Goal: Use online tool/utility: Utilize a website feature to perform a specific function

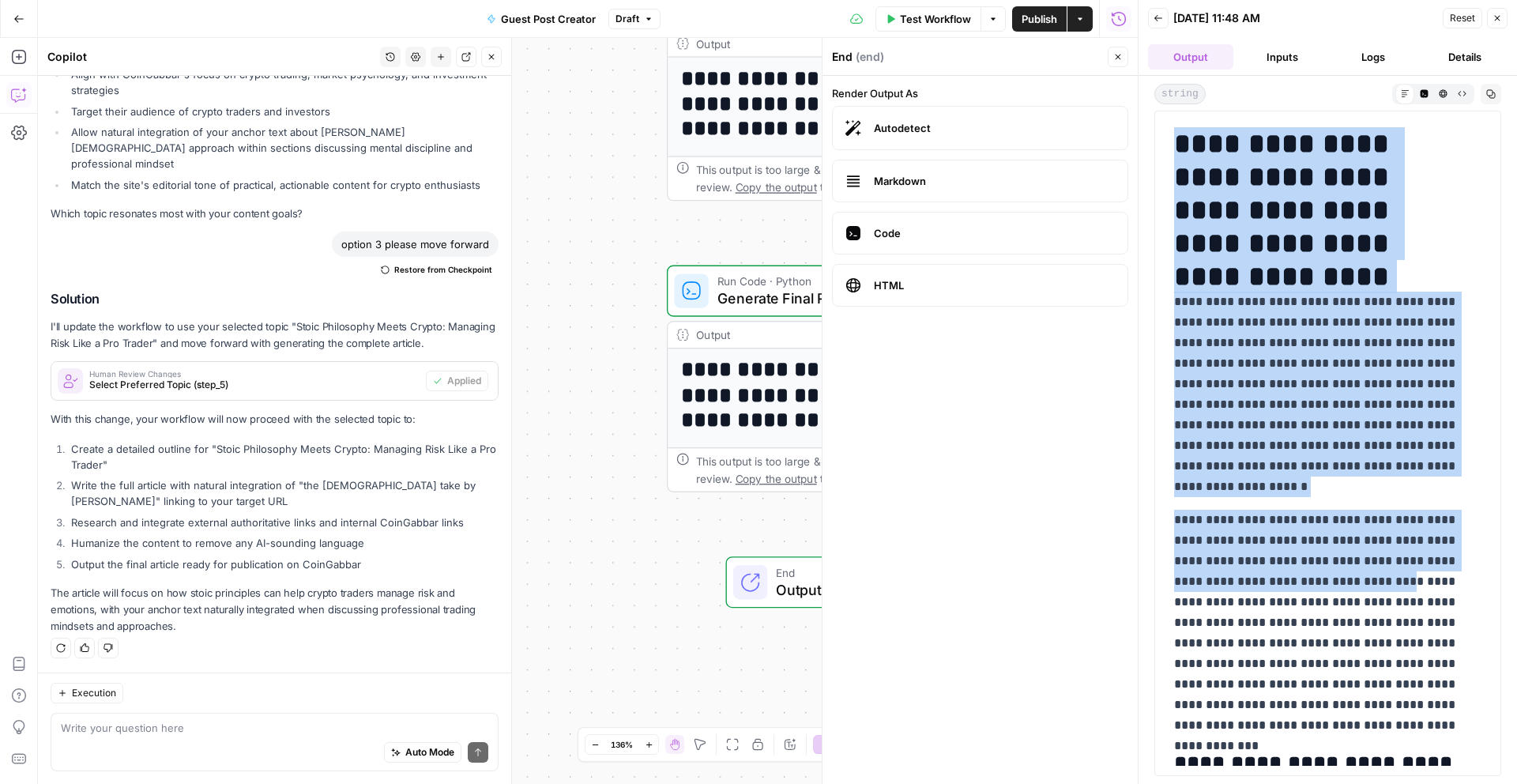
scroll to position [345, 0]
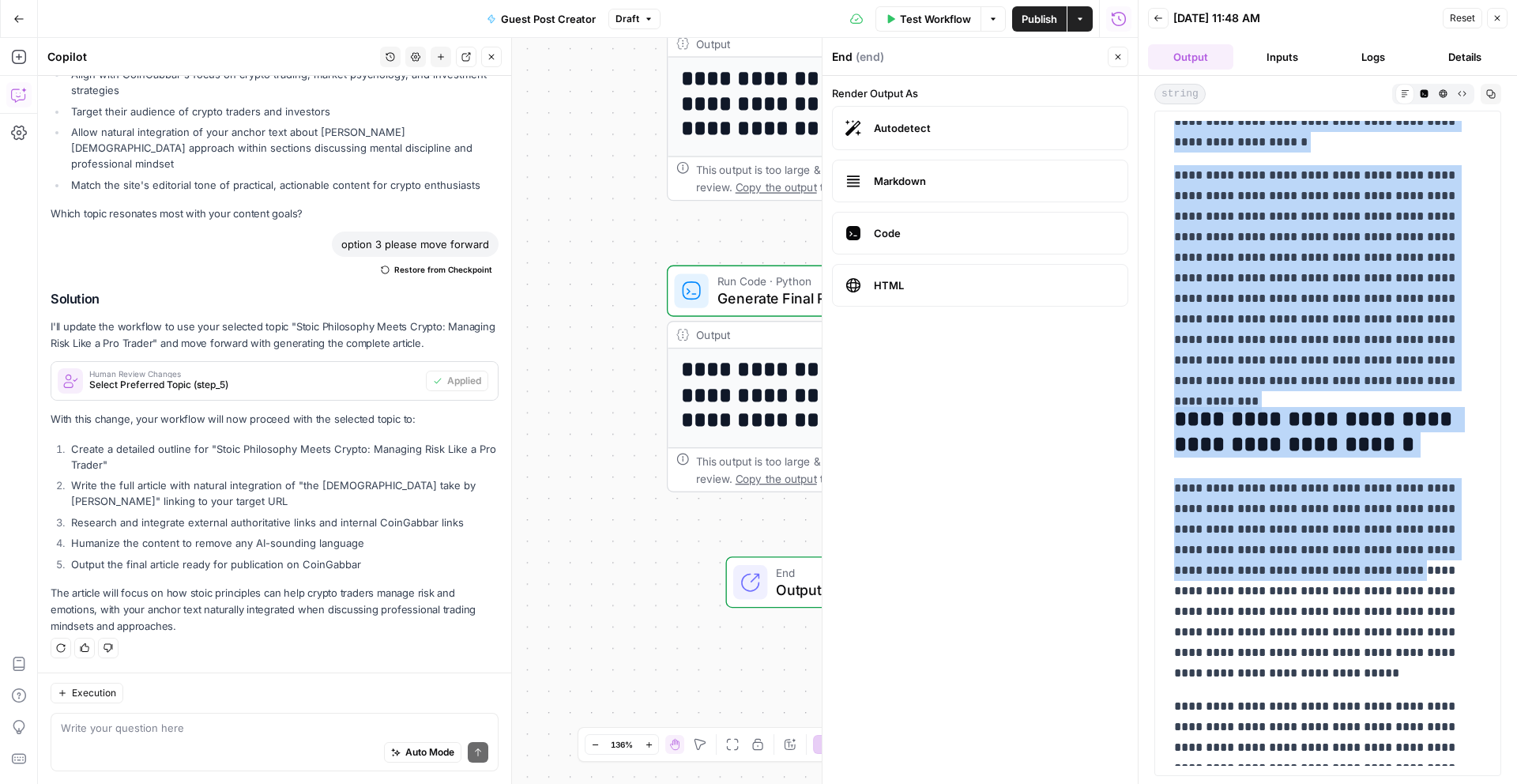
drag, startPoint x: 1176, startPoint y: 135, endPoint x: 1410, endPoint y: 535, distance: 463.4
click at [608, 559] on div "**********" at bounding box center [587, 410] width 1099 height 746
click at [1111, 56] on button "Close" at bounding box center [1117, 56] width 21 height 21
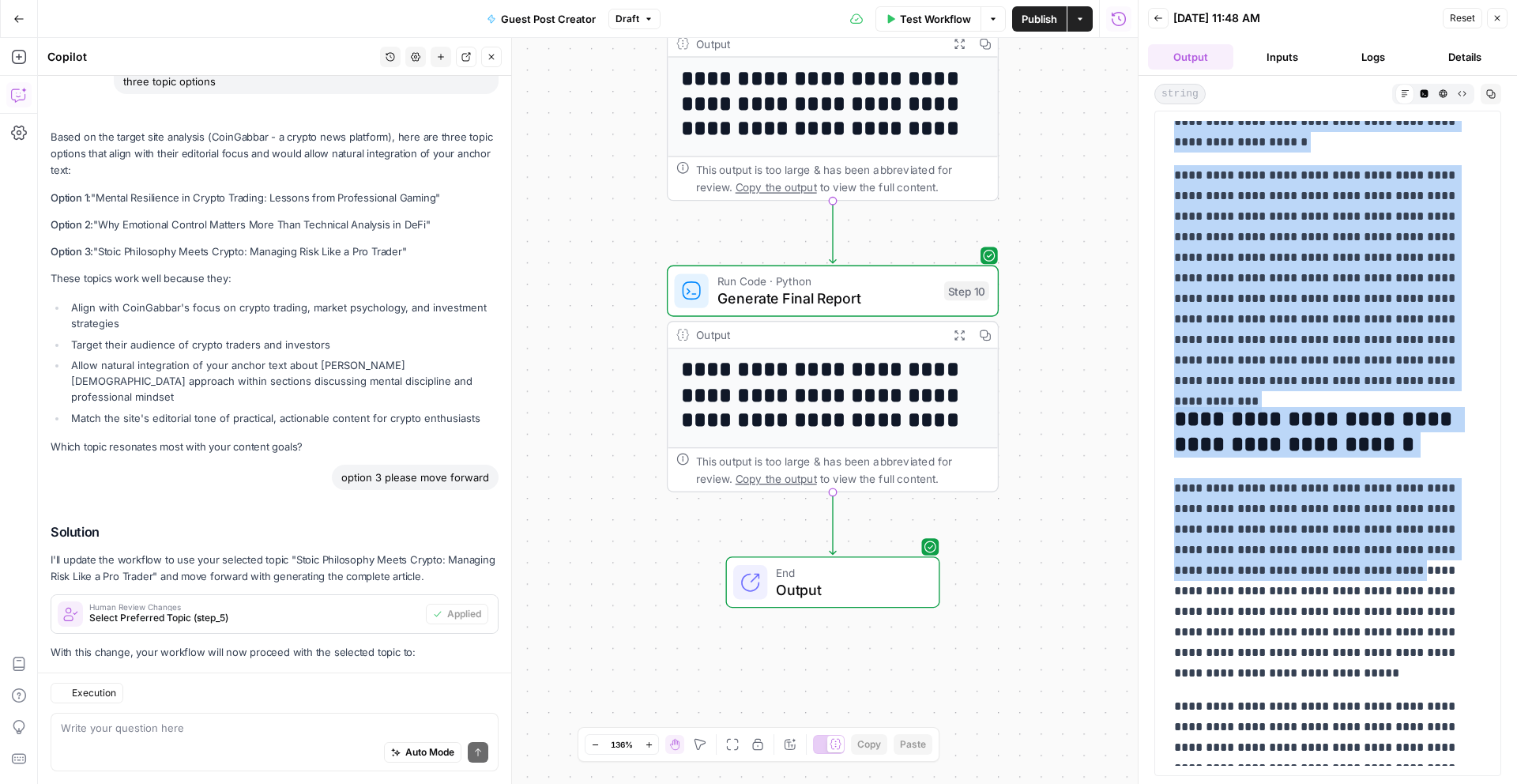
scroll to position [4857, 0]
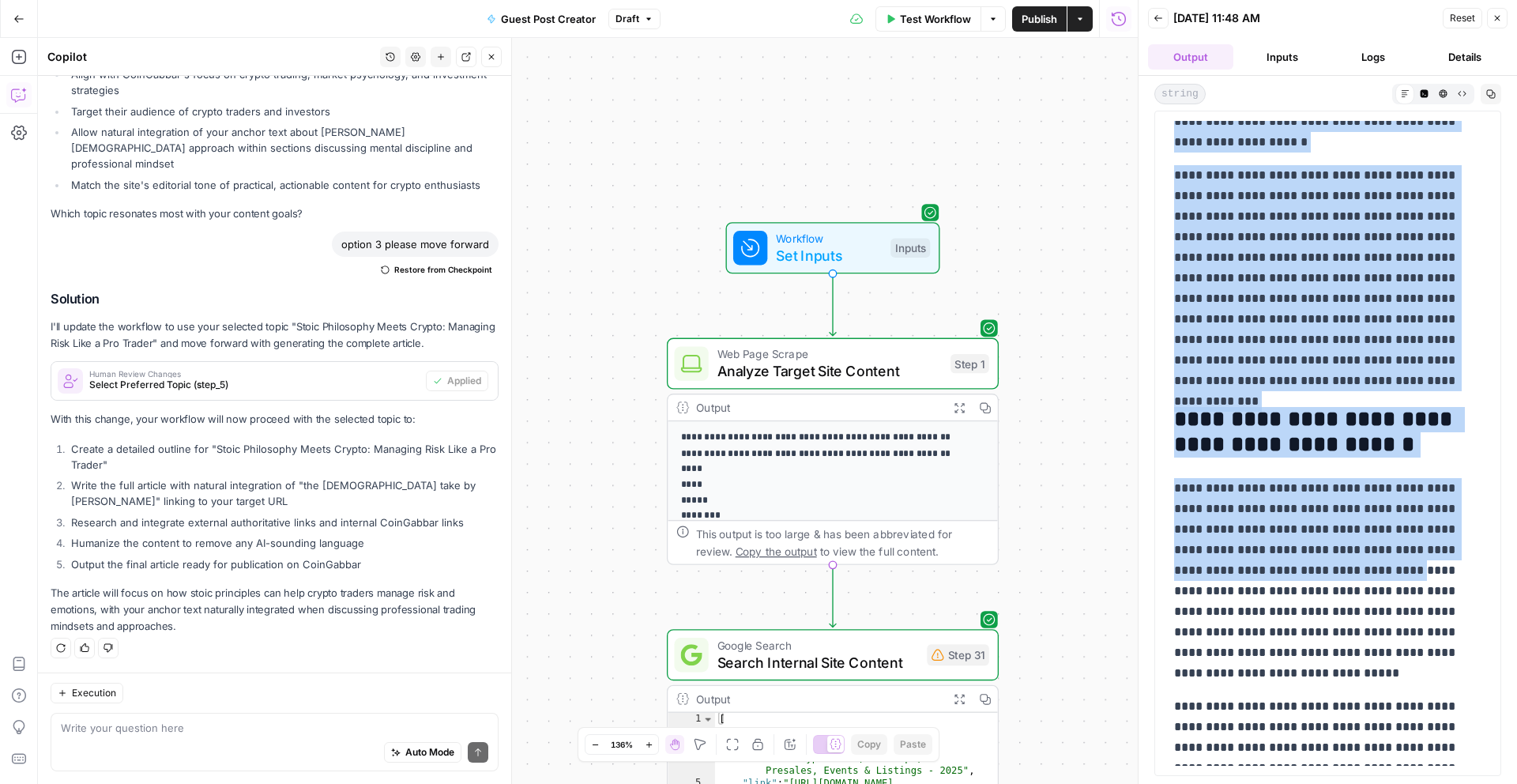
click at [877, 260] on span "Set Inputs" at bounding box center [828, 256] width 105 height 22
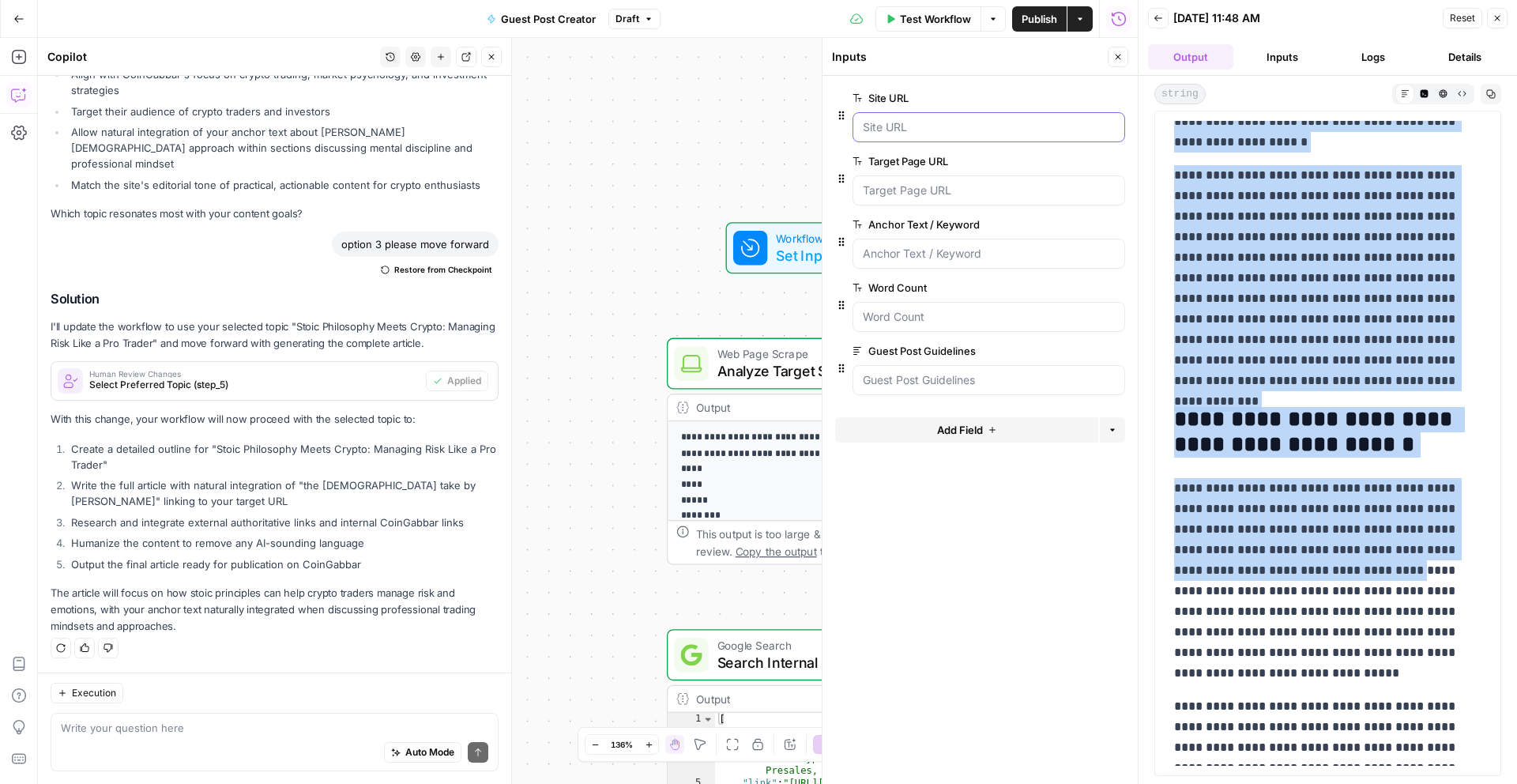
click at [1008, 122] on URL "Site URL" at bounding box center [989, 127] width 252 height 16
click at [856, 126] on div at bounding box center [988, 127] width 273 height 30
click at [875, 126] on URL "Site URL" at bounding box center [989, 127] width 252 height 16
click at [1012, 146] on div "Site URL edit field Delete group" at bounding box center [980, 120] width 290 height 63
click at [1004, 134] on URL "Site URL" at bounding box center [989, 127] width 252 height 16
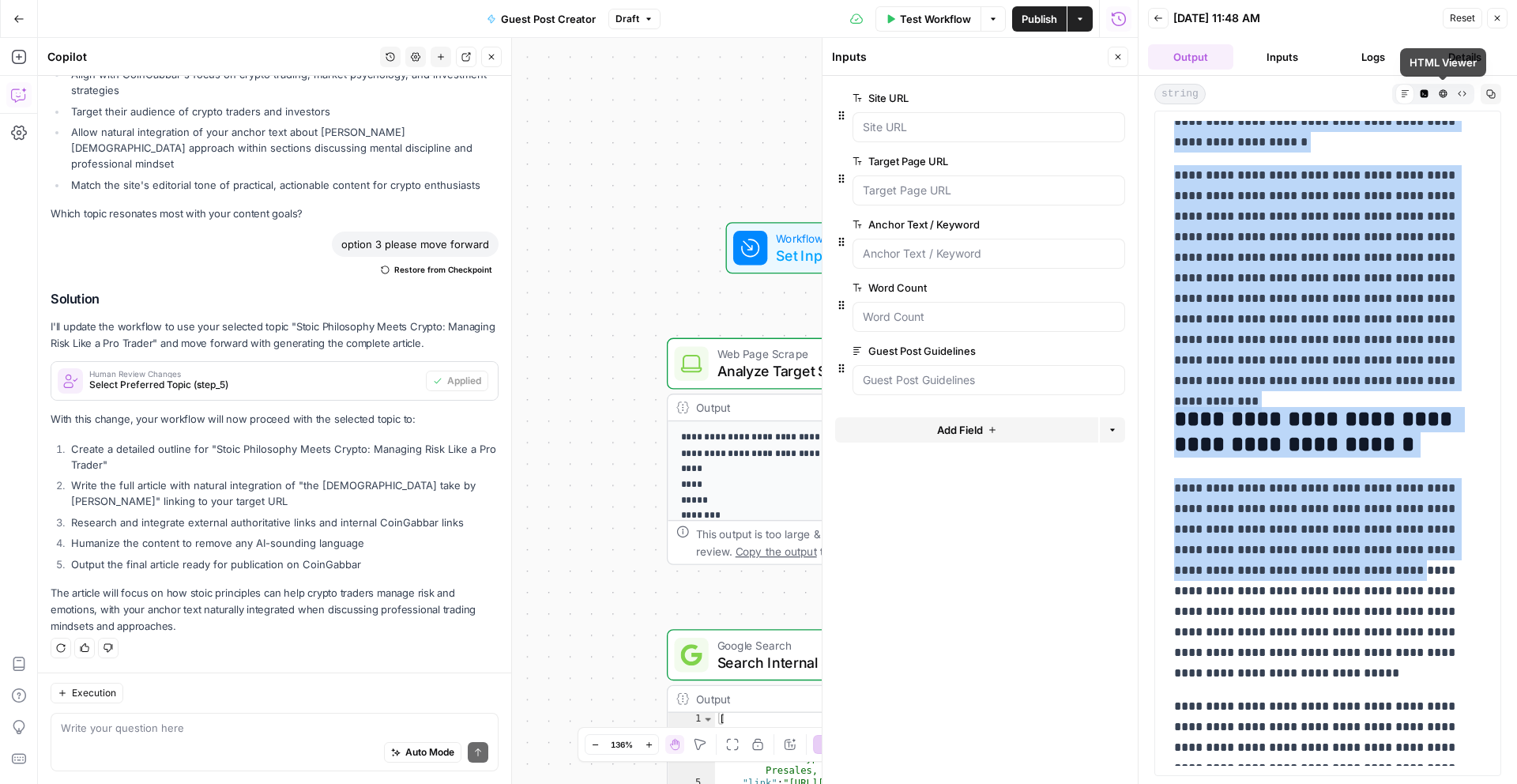
click at [1503, 19] on button "Close" at bounding box center [1496, 18] width 21 height 21
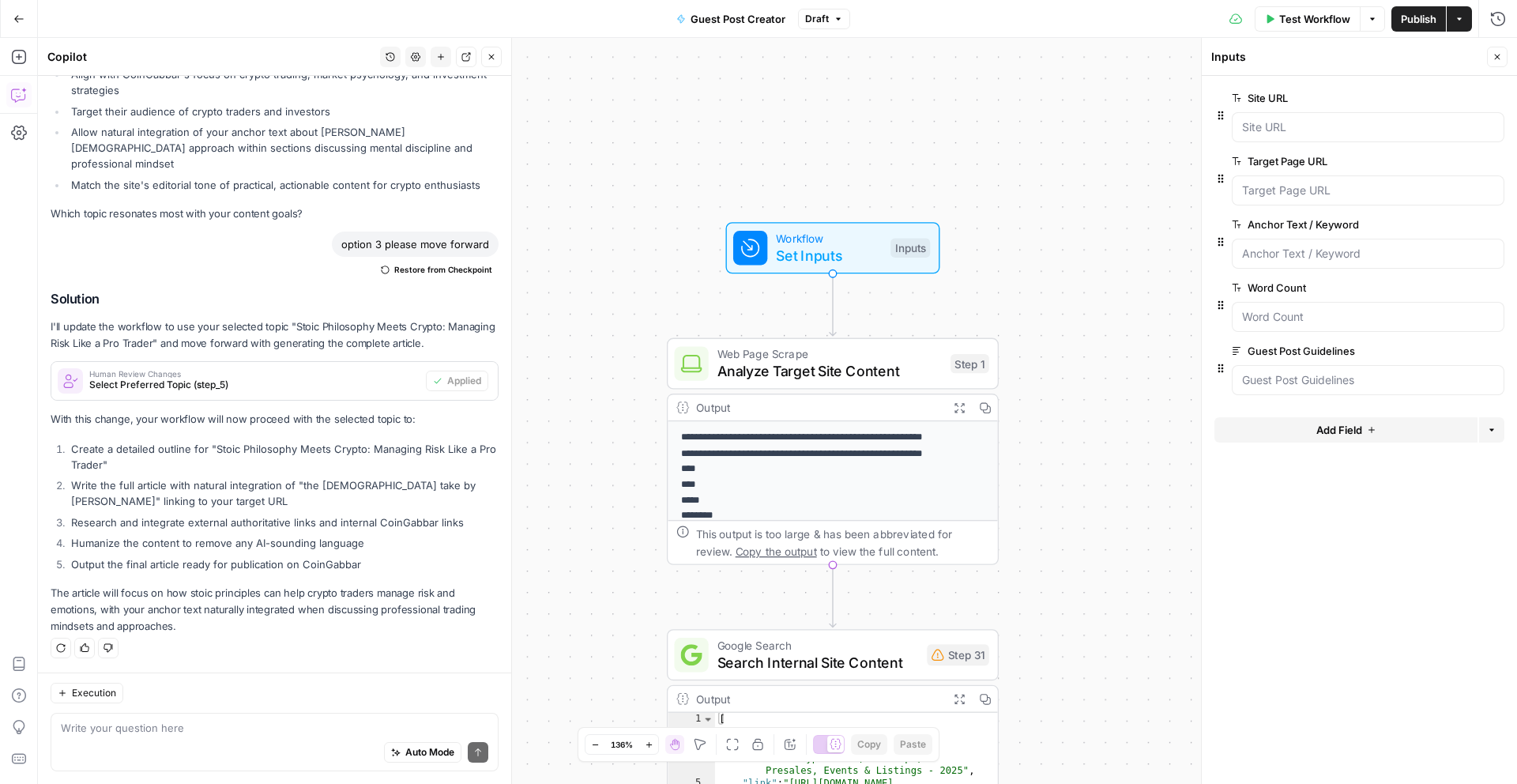
click at [1270, 137] on div at bounding box center [1367, 127] width 273 height 30
click at [1276, 123] on URL "Site URL" at bounding box center [1368, 127] width 252 height 16
click at [1306, 383] on Guidelines "Guest Post Guidelines" at bounding box center [1368, 380] width 252 height 16
click at [896, 214] on span "Test Step" at bounding box center [892, 207] width 57 height 19
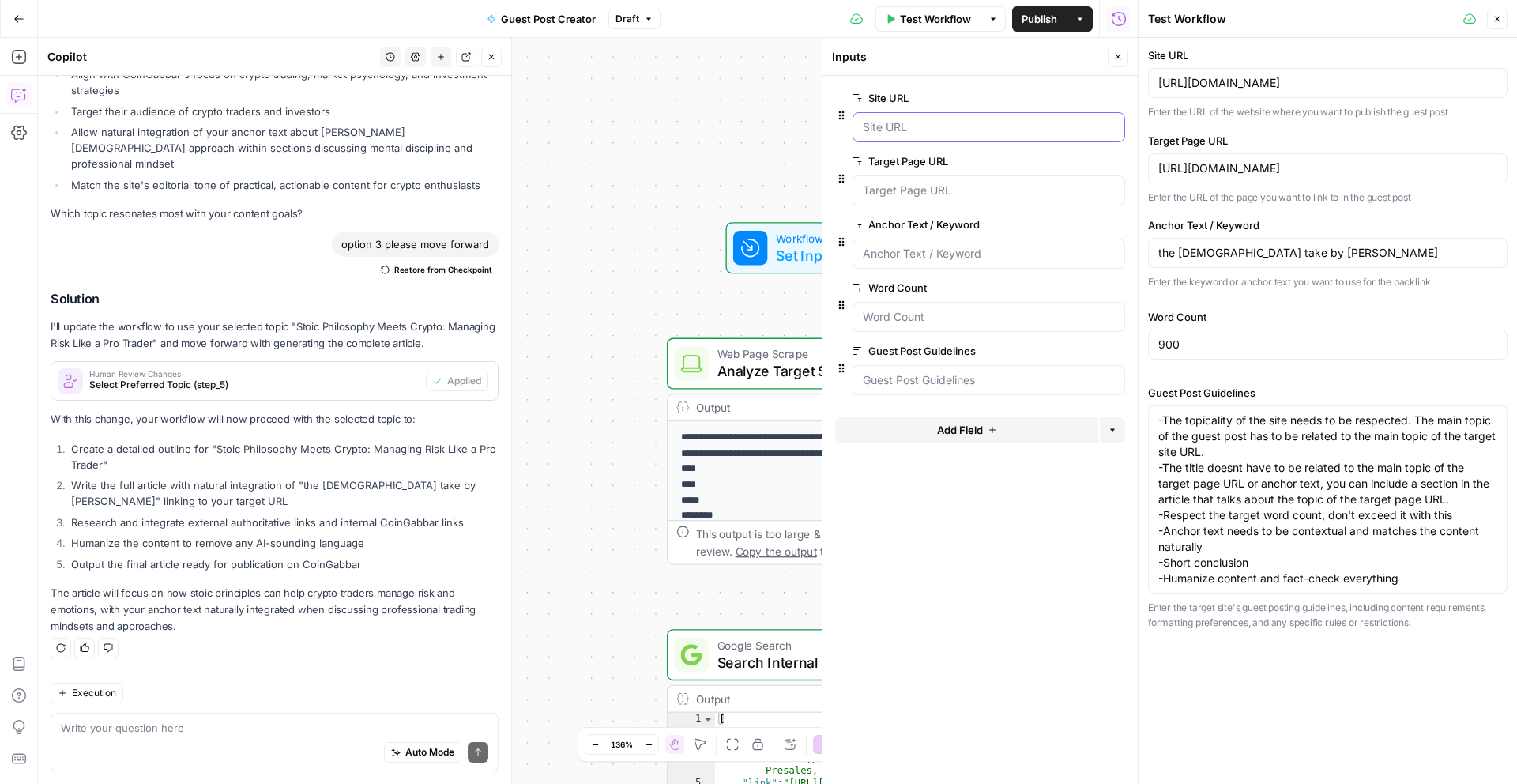
click at [905, 129] on URL "Site URL" at bounding box center [989, 127] width 252 height 16
click at [1187, 88] on input "[URL][DOMAIN_NAME]" at bounding box center [1328, 83] width 339 height 16
paste input "metapress"
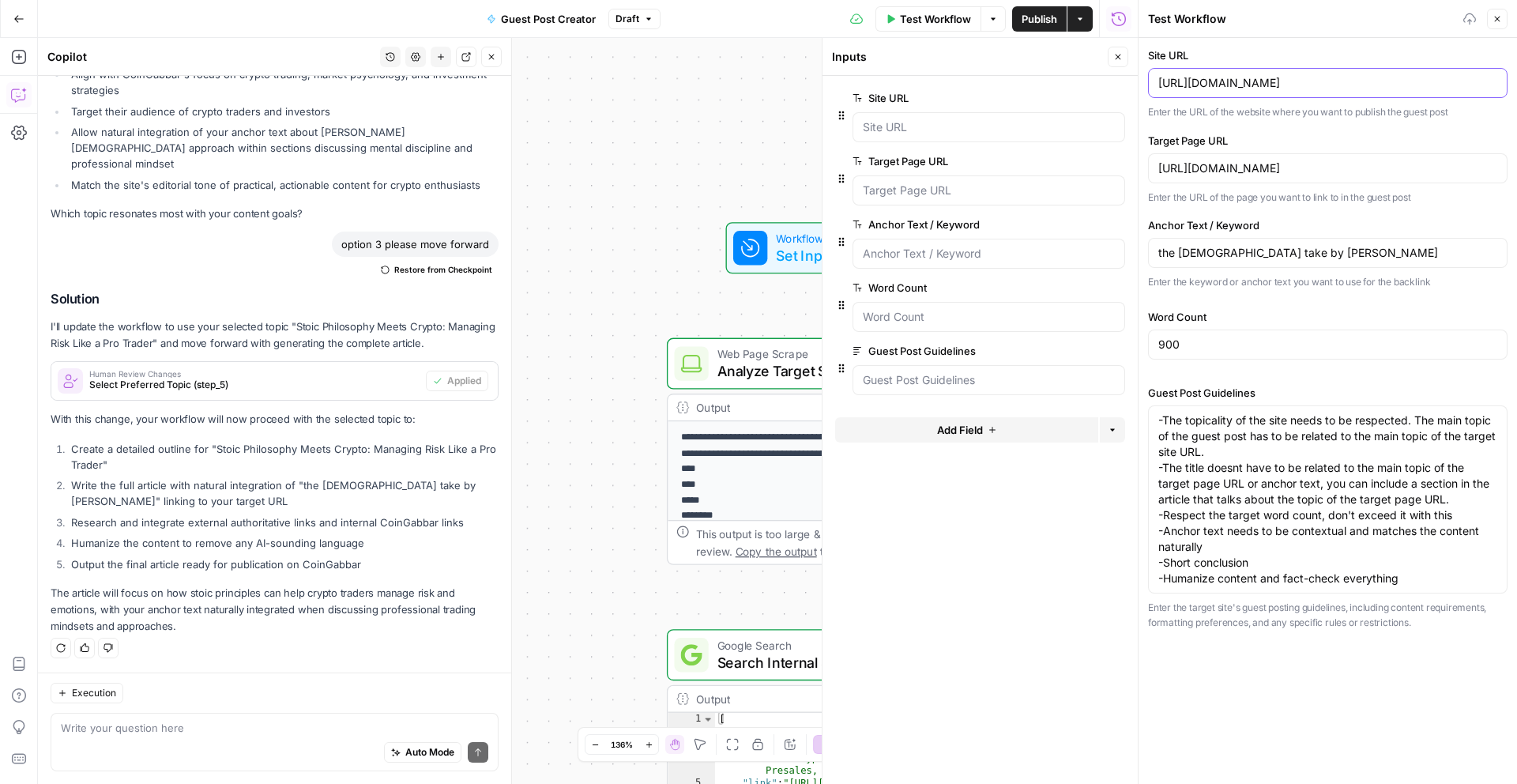
type input "[URL][DOMAIN_NAME]"
click at [1223, 161] on input "[URL][DOMAIN_NAME]" at bounding box center [1328, 168] width 339 height 16
drag, startPoint x: 1223, startPoint y: 161, endPoint x: 1221, endPoint y: 176, distance: 15.1
click at [1223, 161] on input "[URL][DOMAIN_NAME]" at bounding box center [1328, 168] width 339 height 16
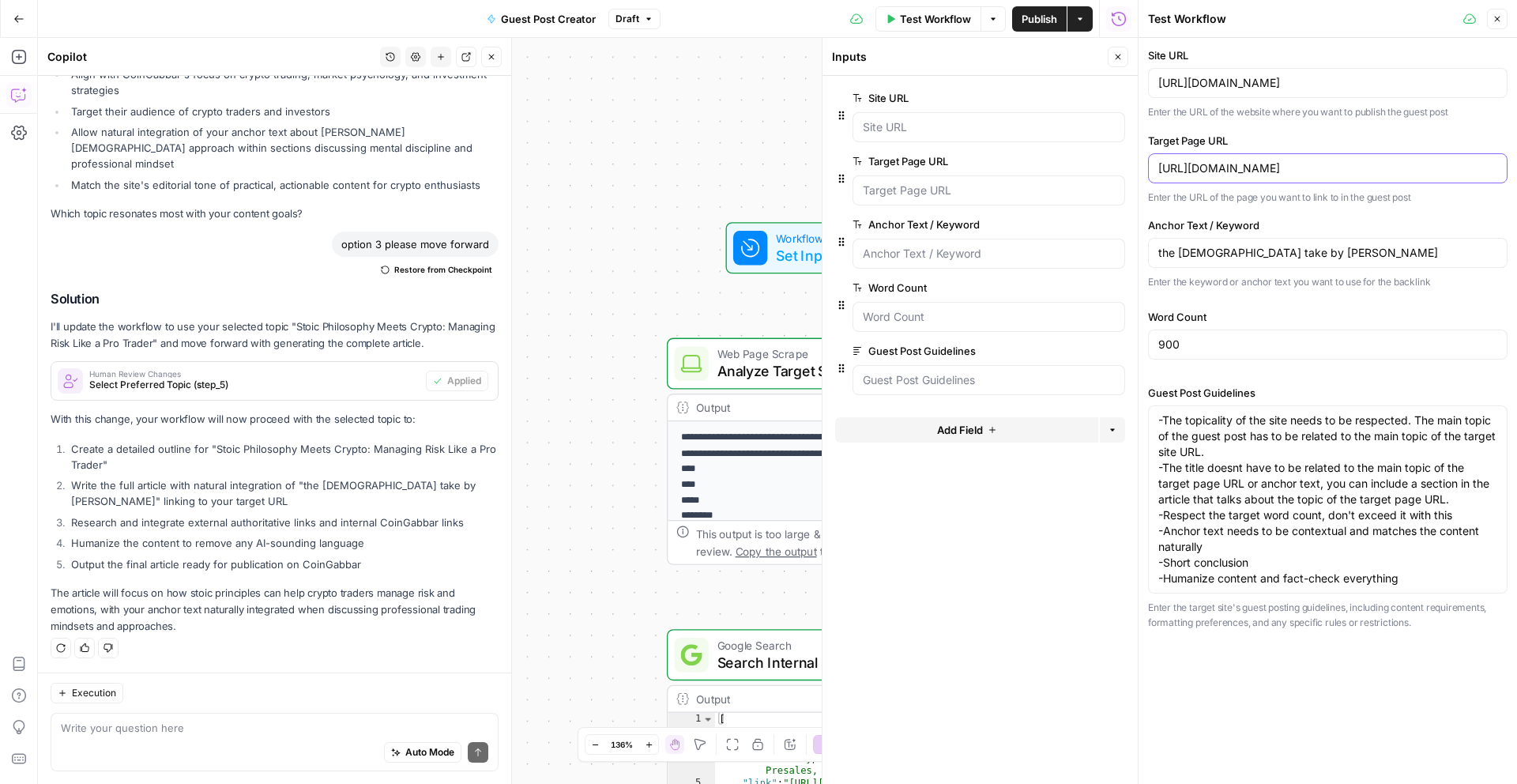
click at [1210, 165] on input "[URL][DOMAIN_NAME]" at bounding box center [1328, 168] width 339 height 16
paste input "poker-pro-vs-chatgpt"
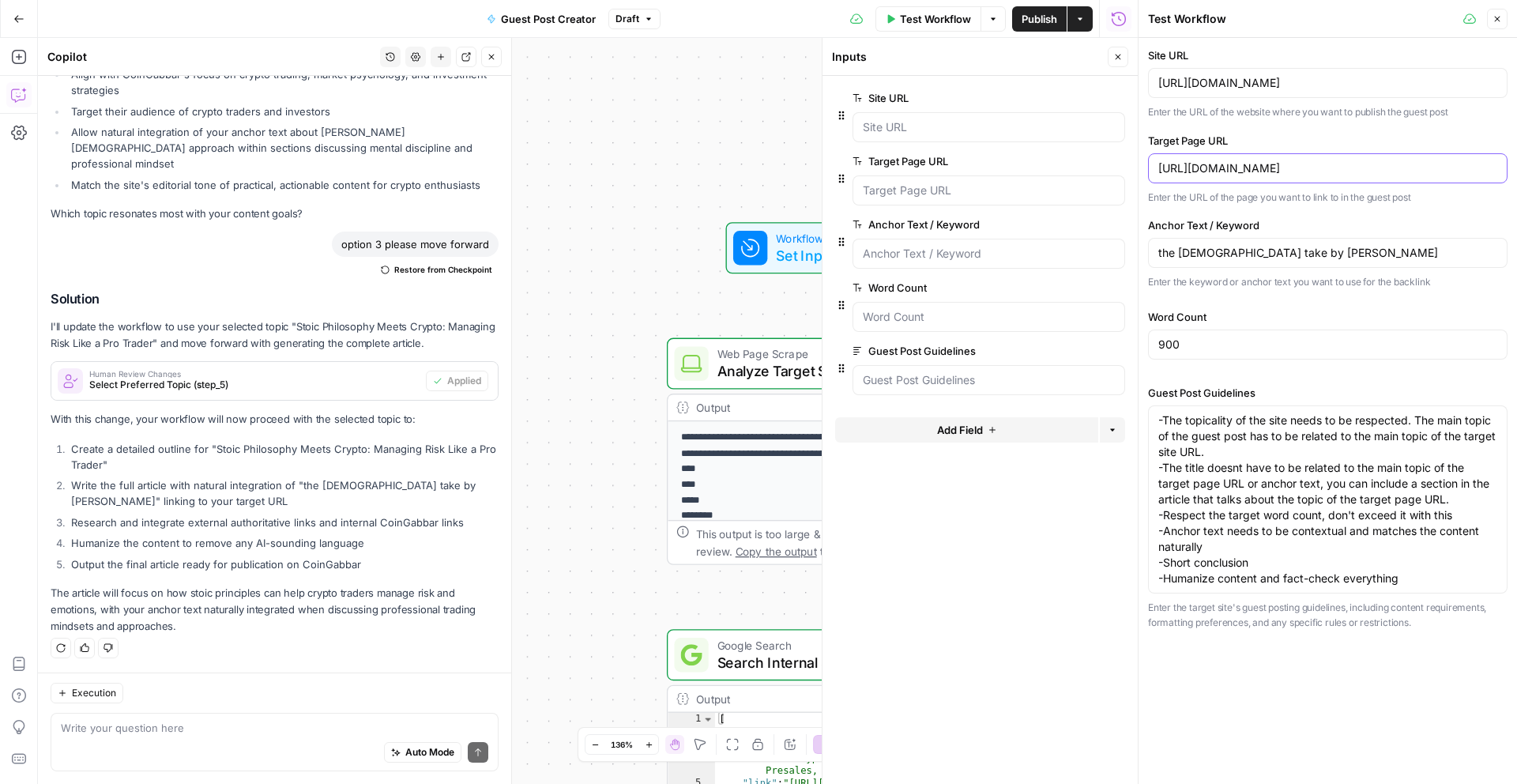
type input "[URL][DOMAIN_NAME]"
click at [1316, 257] on input "the [DEMOGRAPHIC_DATA] take by [PERSON_NAME]" at bounding box center [1328, 253] width 339 height 16
type input "A"
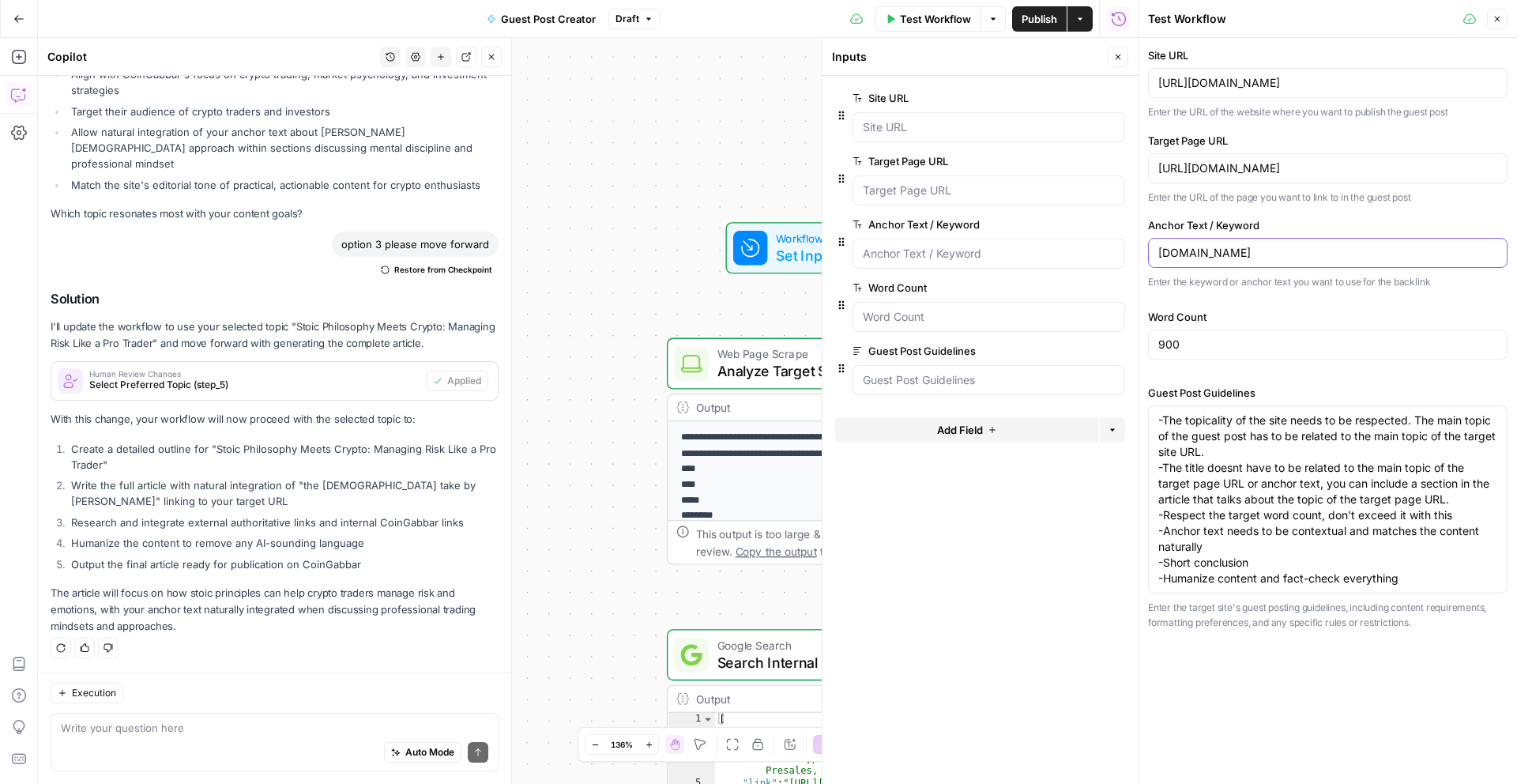
type input "[DOMAIN_NAME]"
click at [1299, 343] on input "900" at bounding box center [1328, 345] width 339 height 16
click at [1231, 545] on textarea "-The topicality of the site needs to be respected. The main topic of the guest …" at bounding box center [1328, 499] width 339 height 173
type textarea "-The topicality of the site needs to be respected. The main topic of the guest …"
click at [1350, 615] on p "Enter the target site's guest posting guidelines, including content requirement…" at bounding box center [1327, 615] width 360 height 31
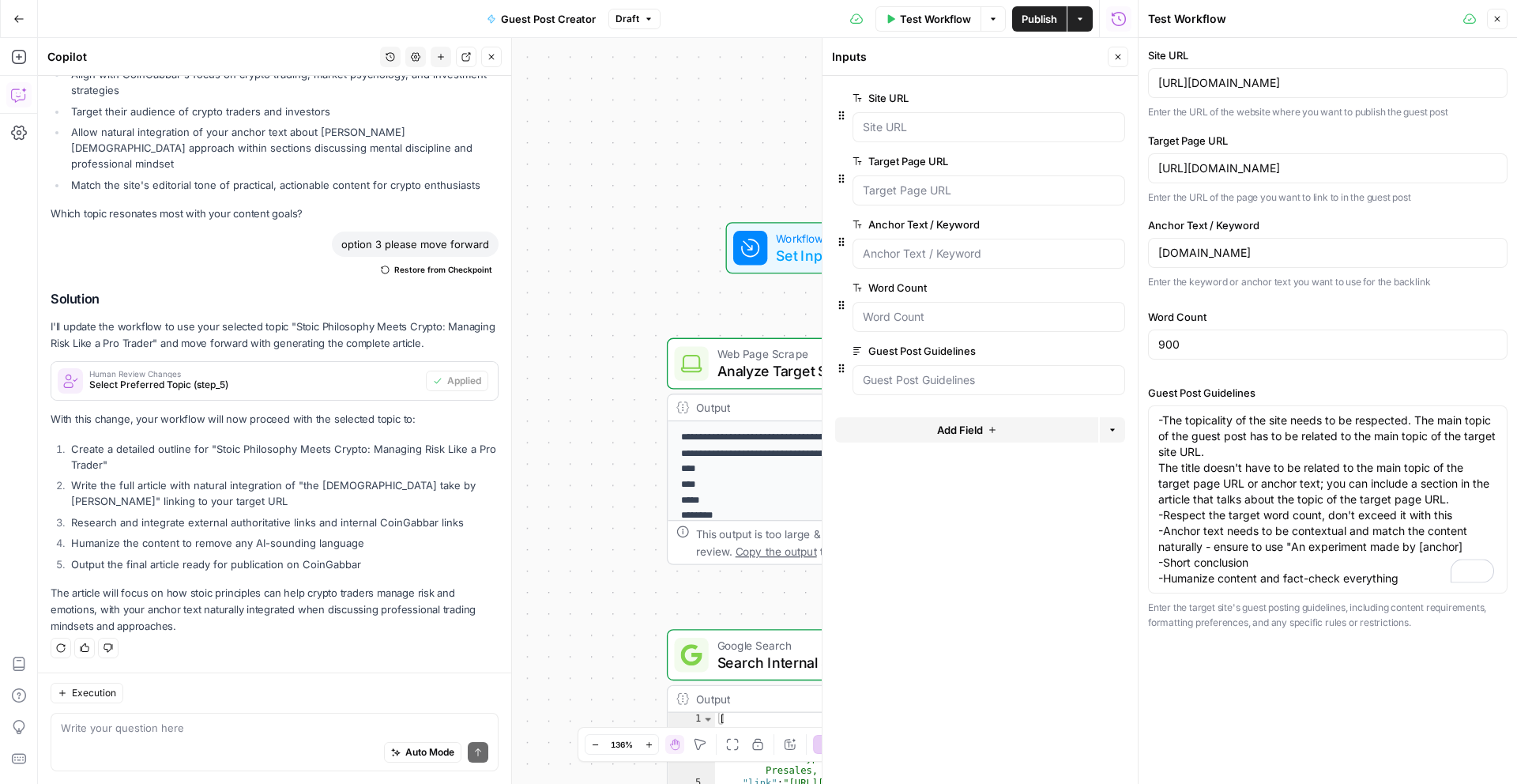
click at [1026, 493] on form "Site URL edit field Delete group Target Page URL edit field Delete group Anchor…" at bounding box center [980, 429] width 315 height 708
click at [1223, 350] on input "900" at bounding box center [1328, 345] width 339 height 16
click at [926, 27] on button "Test Workflow" at bounding box center [928, 19] width 105 height 26
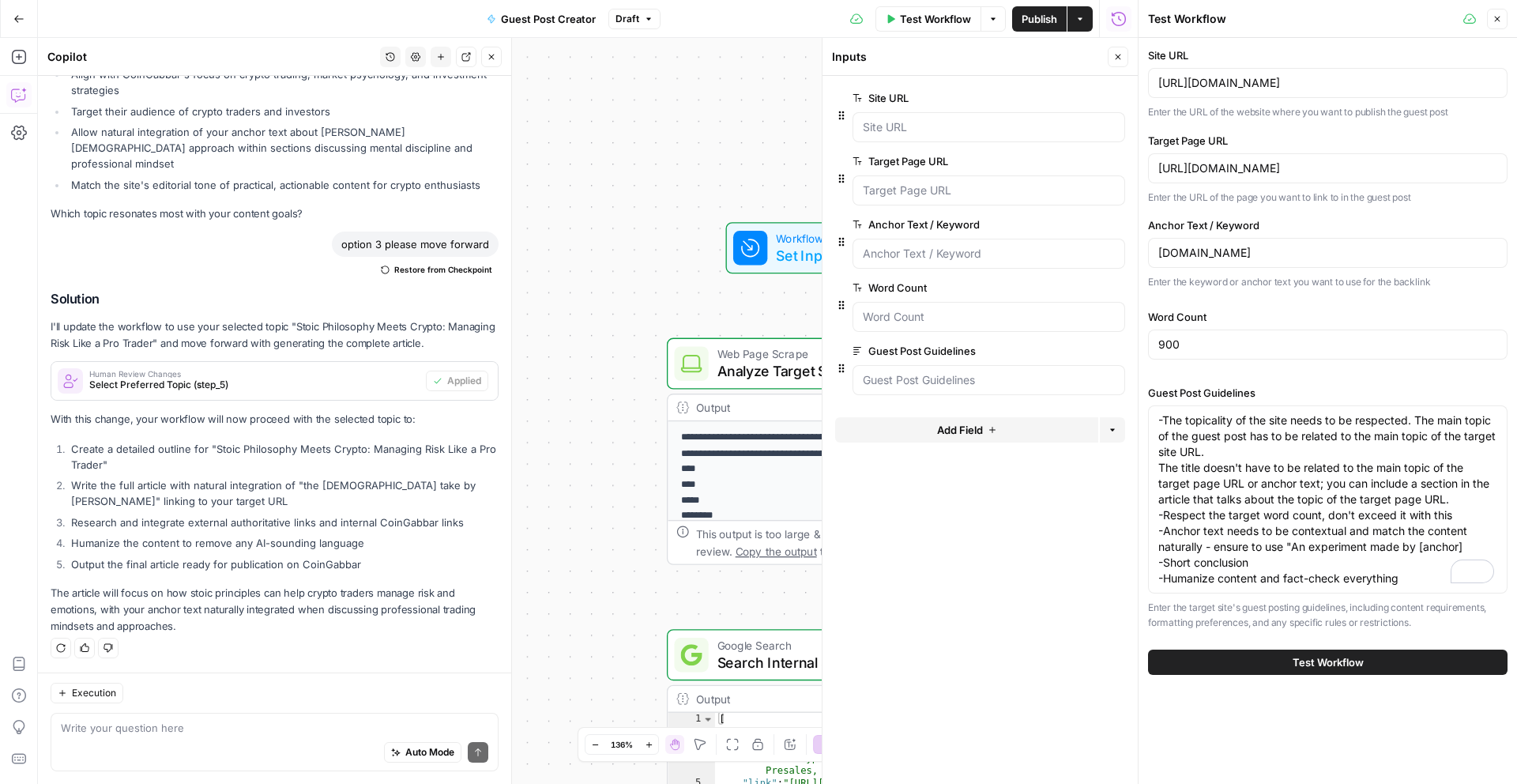
click at [1335, 661] on span "Test Workflow" at bounding box center [1328, 662] width 71 height 16
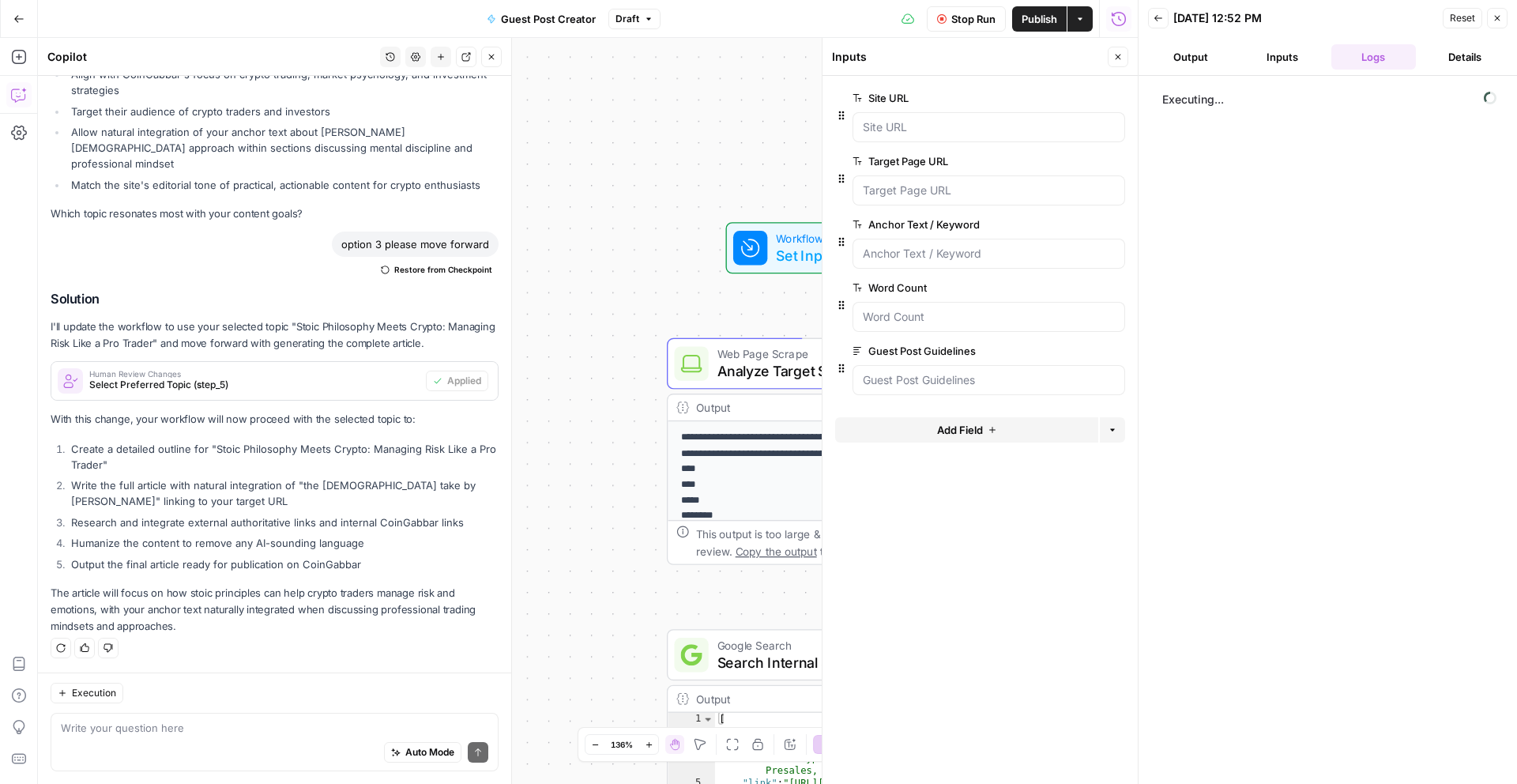
click at [1111, 58] on button "Close" at bounding box center [1117, 56] width 21 height 21
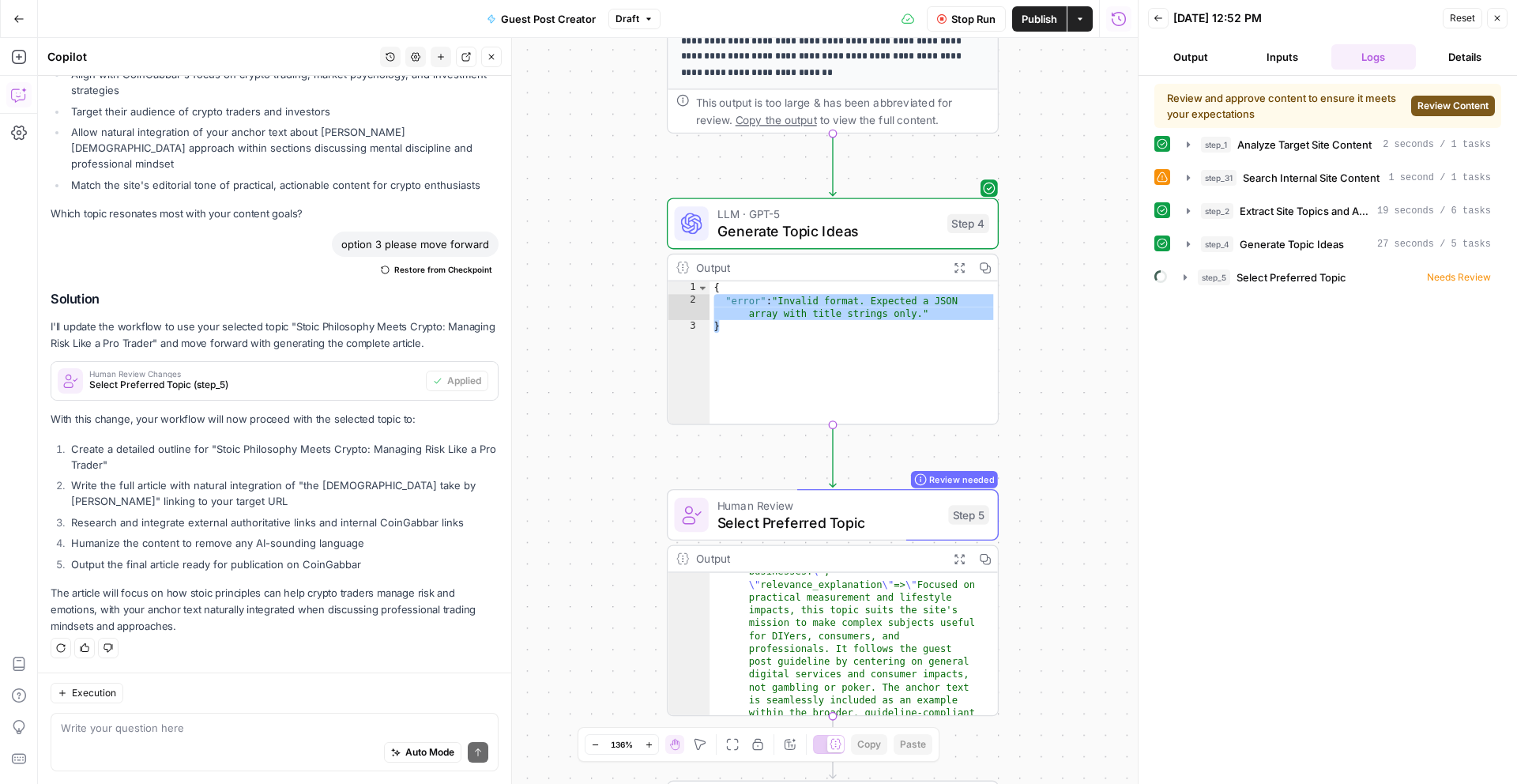
click at [1460, 108] on span "Review Content" at bounding box center [1453, 105] width 71 height 14
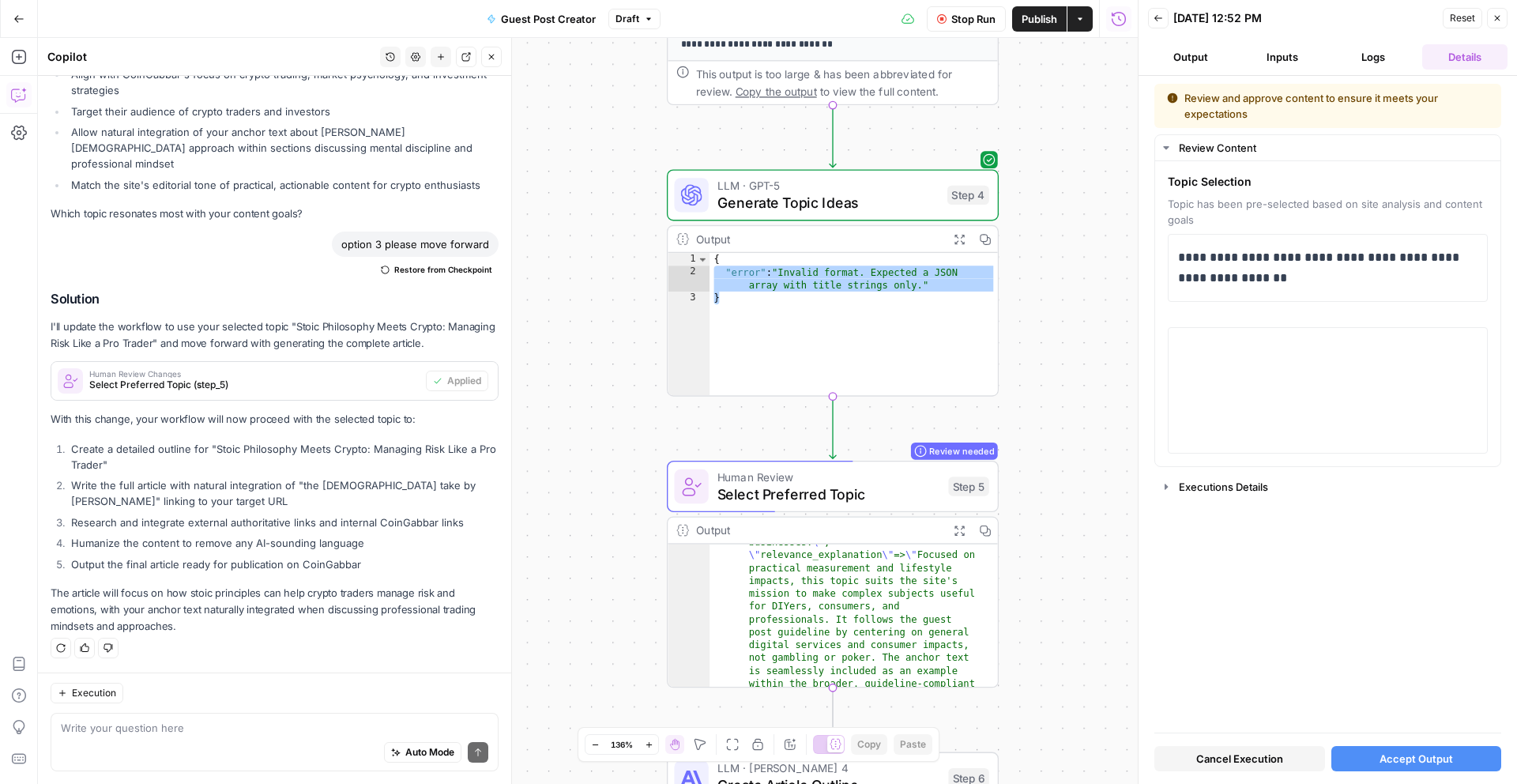
scroll to position [169, 0]
click at [165, 756] on div "Auto Mode Send" at bounding box center [275, 752] width 428 height 34
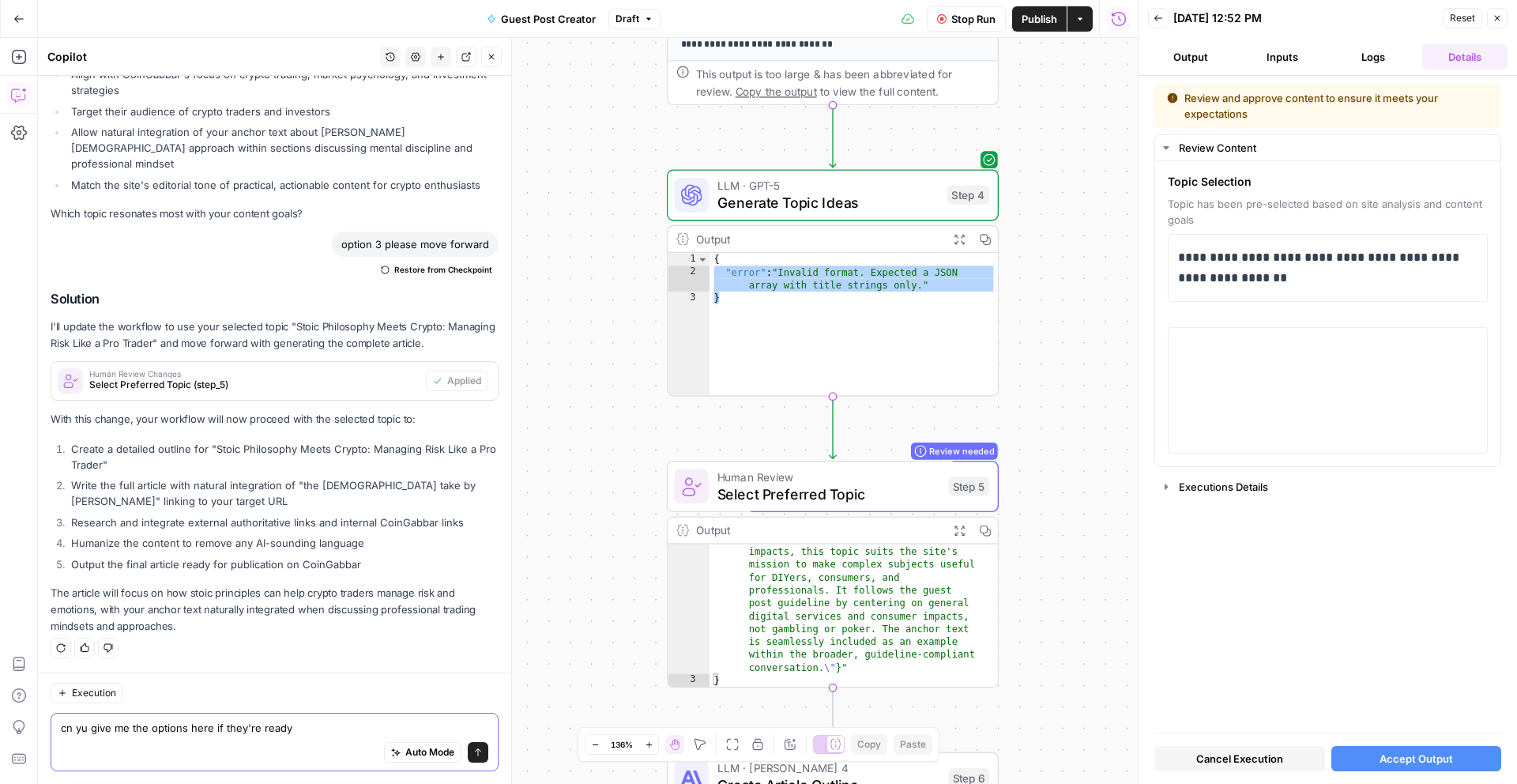
type textarea "cn yu give me the options here if they're ready"
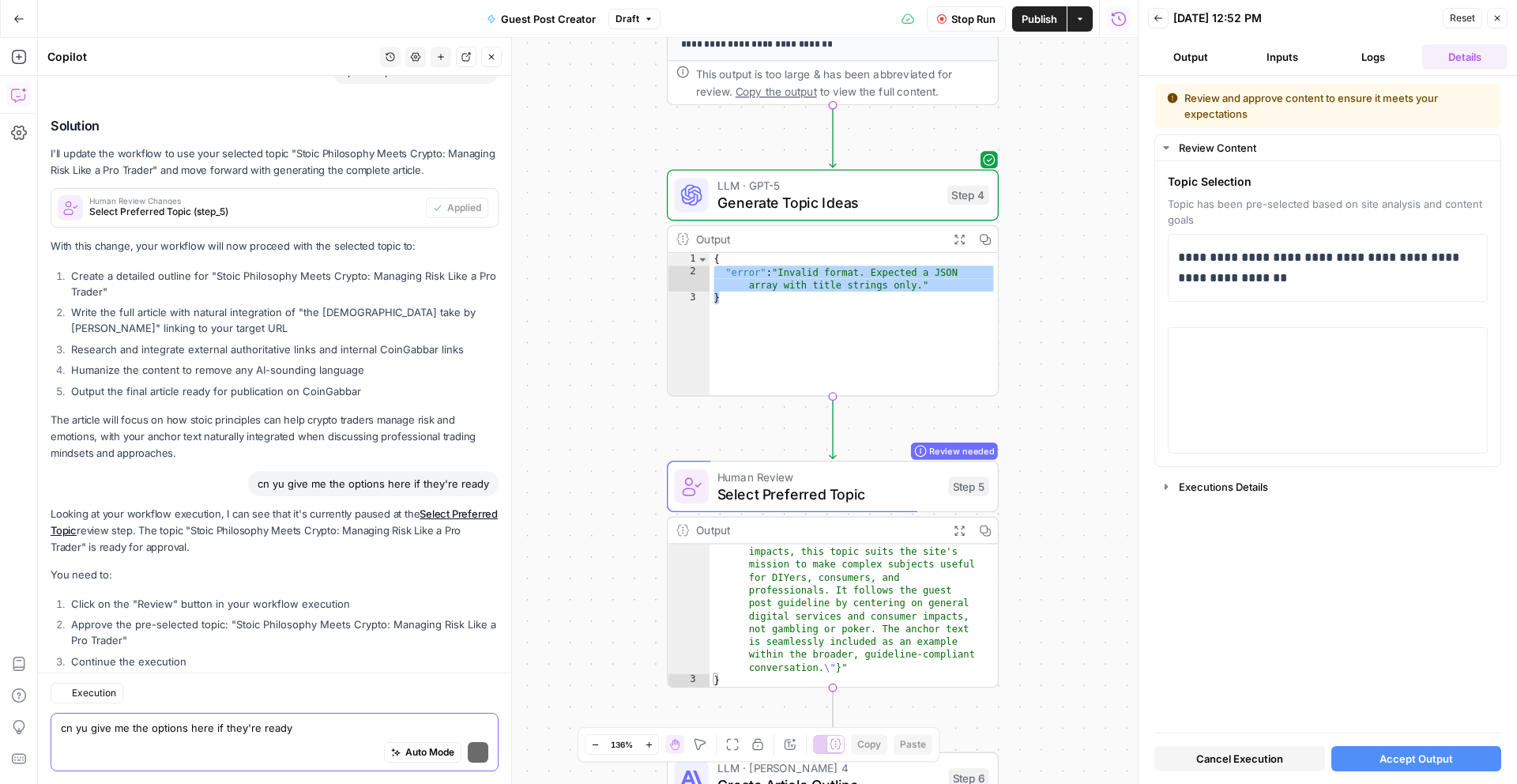
scroll to position [5269, 0]
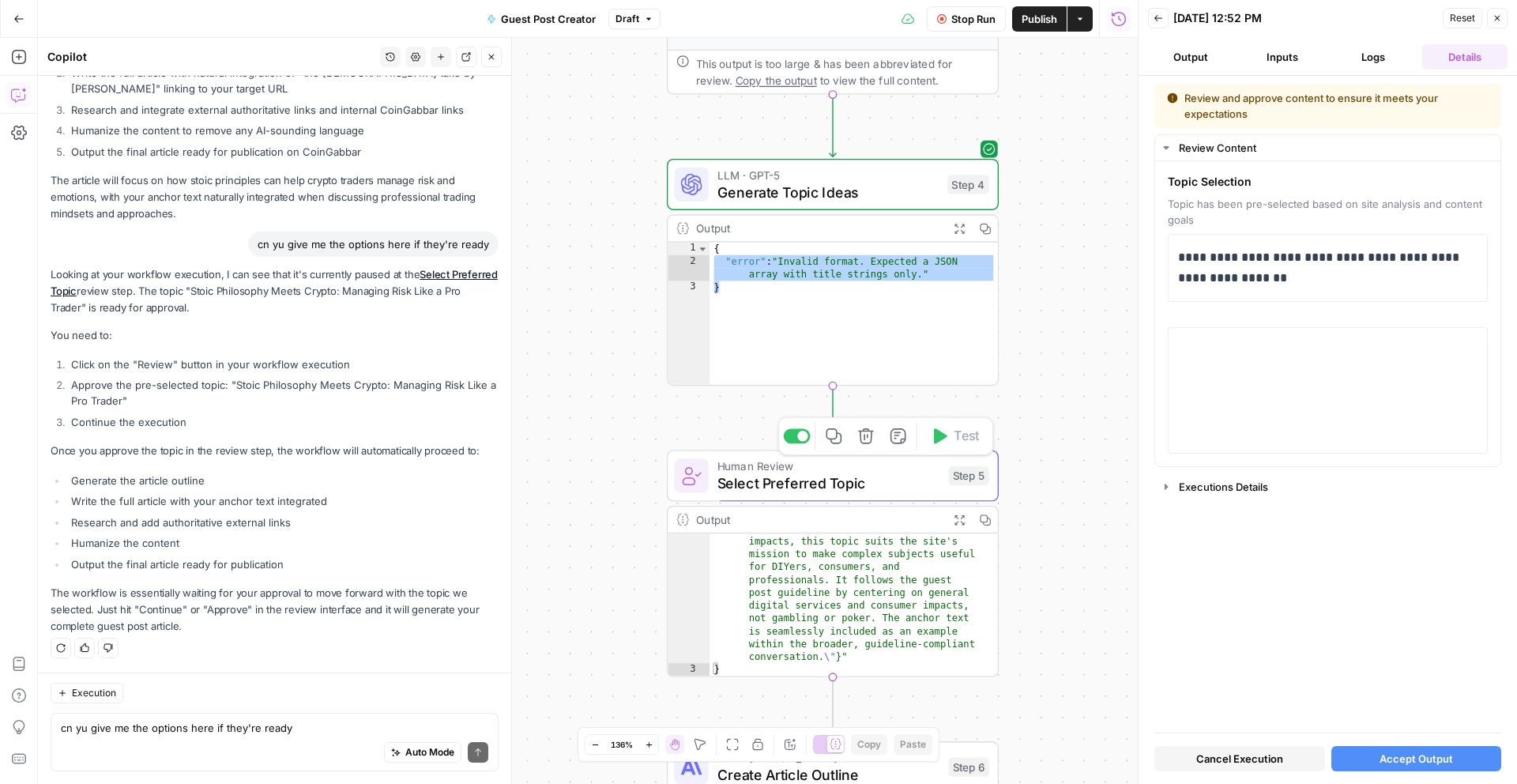
click at [905, 464] on span "Human Review" at bounding box center [828, 466] width 223 height 18
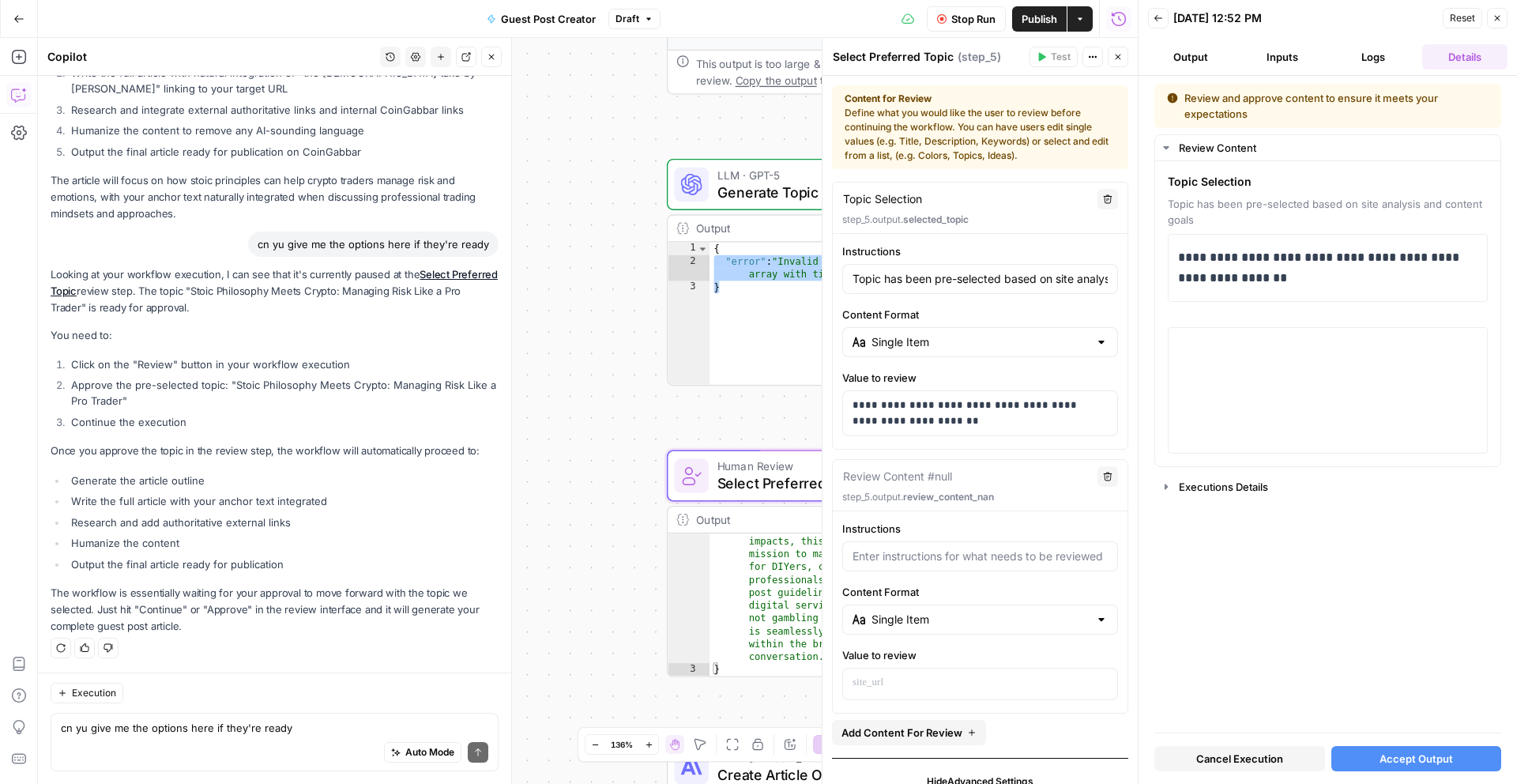
click at [605, 409] on div "**********" at bounding box center [587, 410] width 1099 height 746
click at [1493, 21] on icon "button" at bounding box center [1497, 19] width 10 height 10
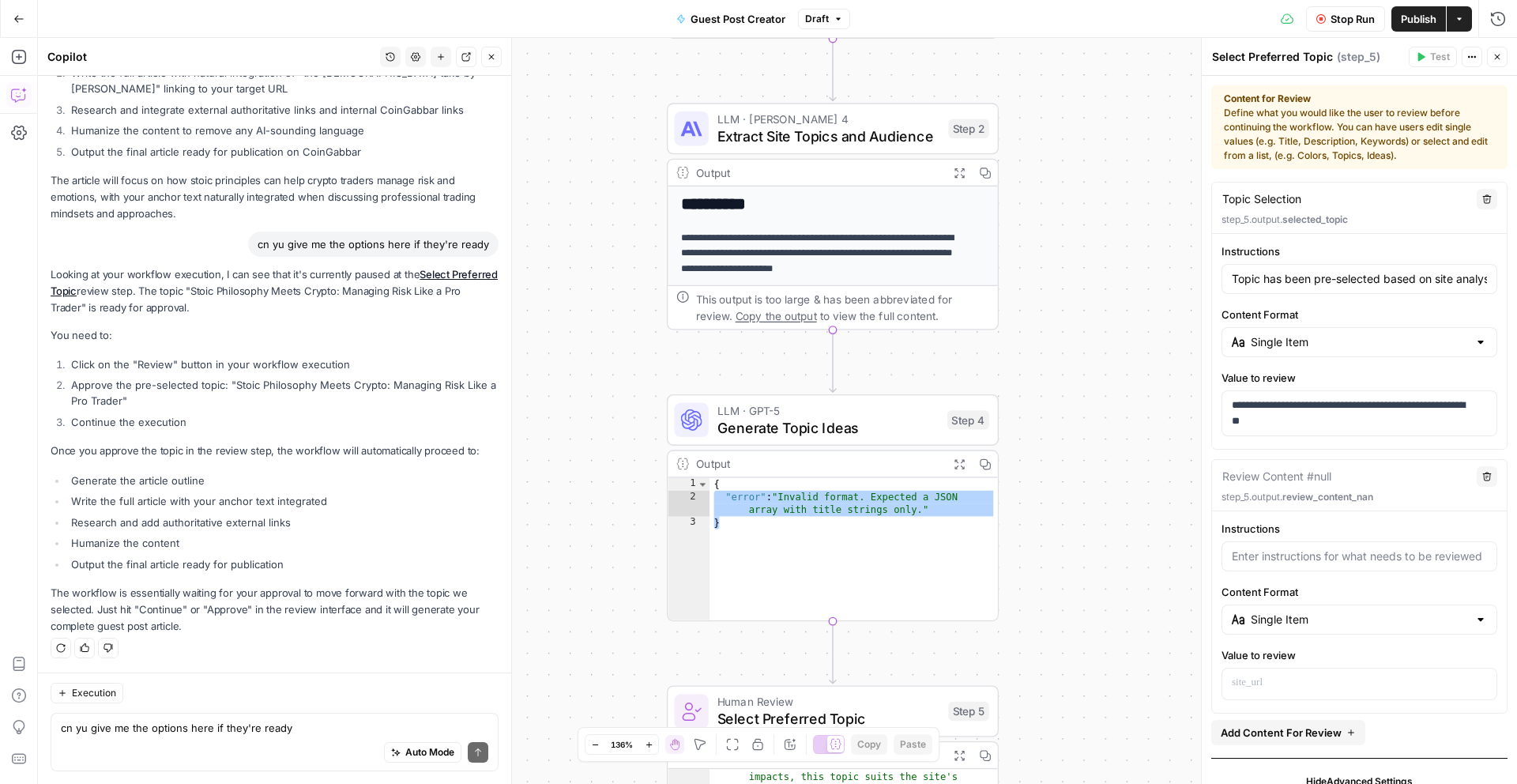
click at [1352, 124] on div "Content for Review Define what you would like the user to review before continu…" at bounding box center [1358, 127] width 271 height 71
click at [1369, 138] on div "Content for Review Define what you would like the user to review before continu…" at bounding box center [1358, 127] width 271 height 71
click at [1372, 140] on div "Content for Review Define what you would like the user to review before continu…" at bounding box center [1358, 127] width 271 height 71
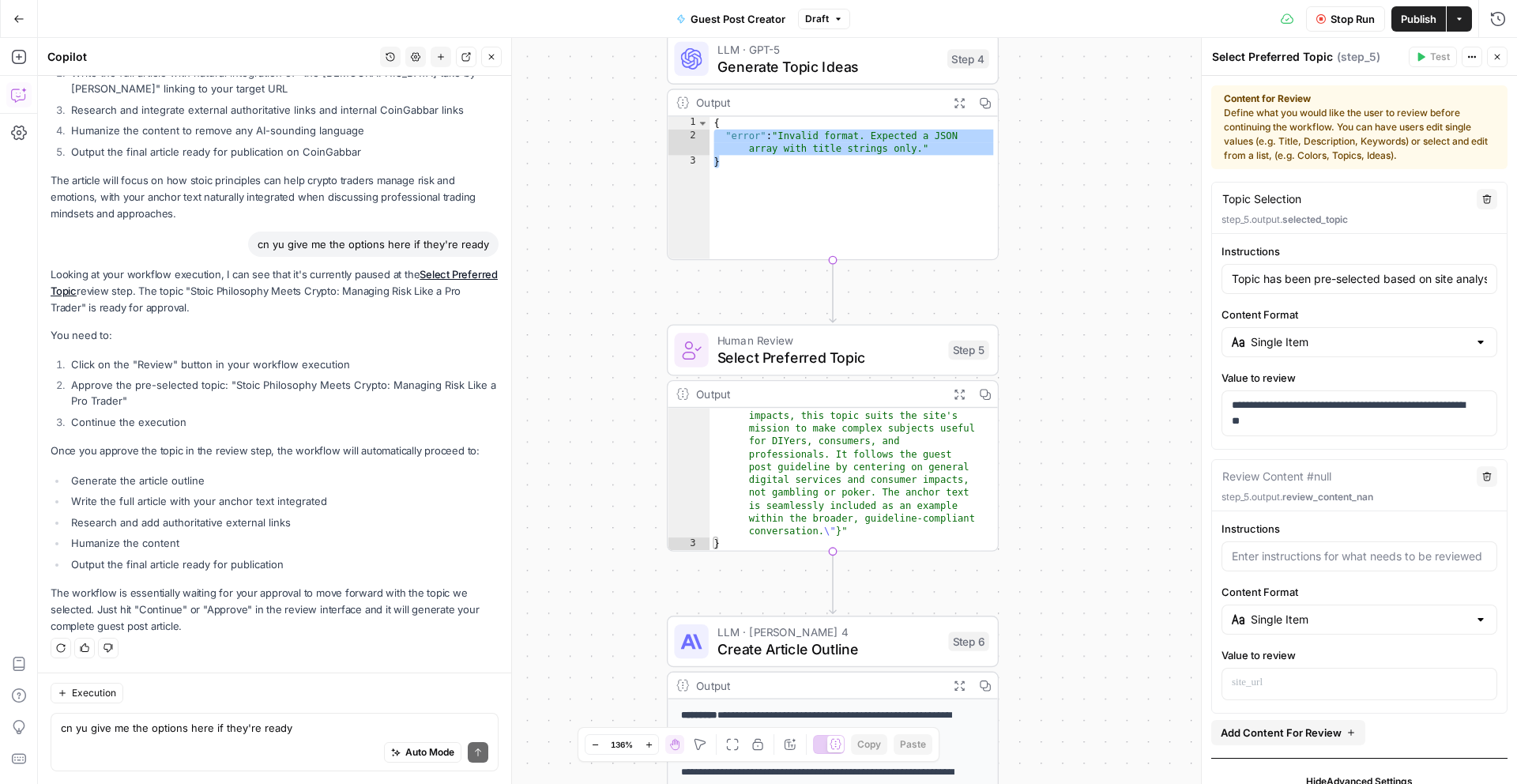
click at [862, 365] on span "Select Preferred Topic" at bounding box center [828, 358] width 223 height 22
click at [899, 184] on div "{ "error" : "Invalid format. Expected a JSON array with title strings only." }" at bounding box center [853, 201] width 289 height 168
type textarea "*"
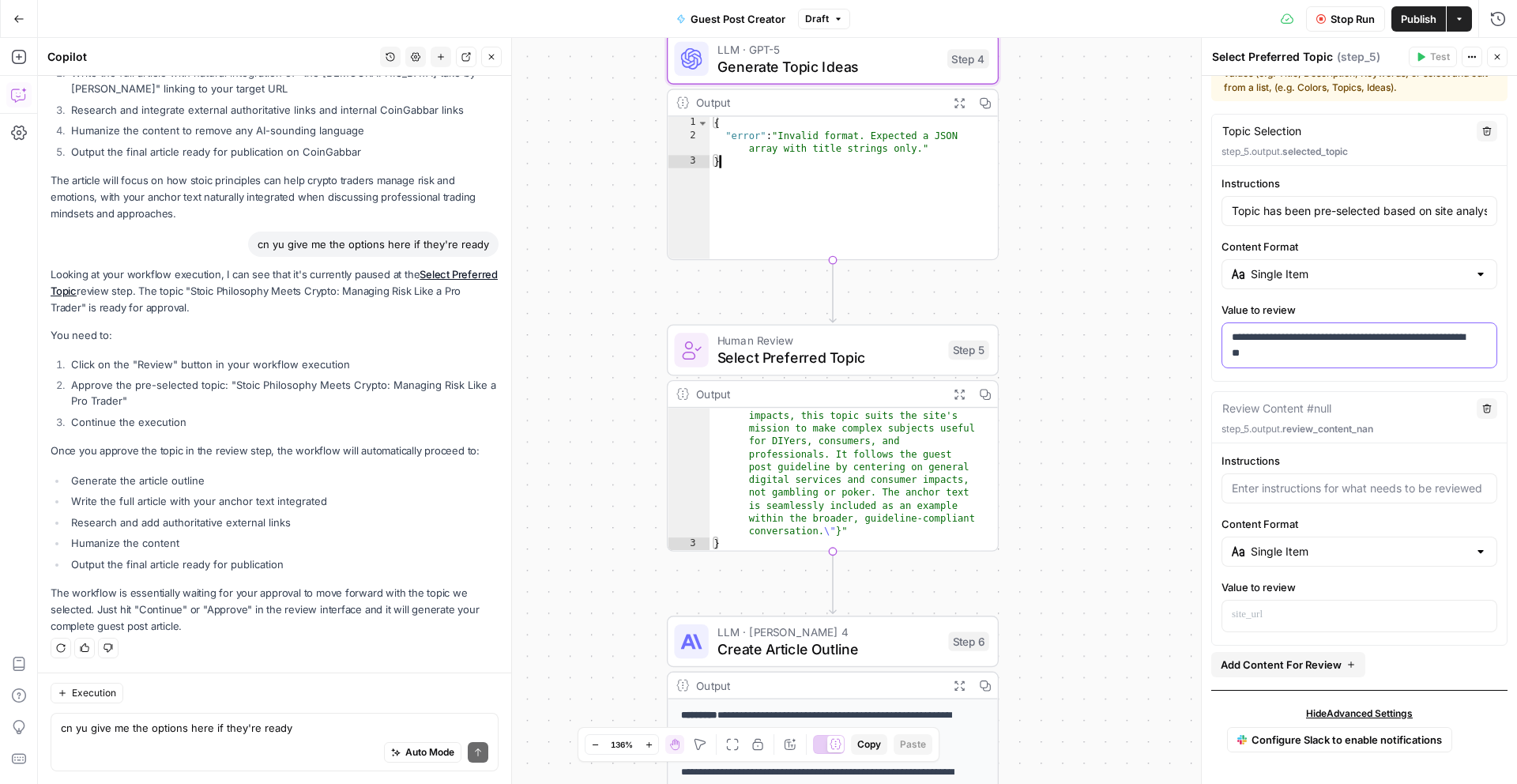
click at [1315, 354] on p "**********" at bounding box center [1352, 345] width 243 height 32
click at [1359, 286] on div "Single Item" at bounding box center [1359, 274] width 276 height 30
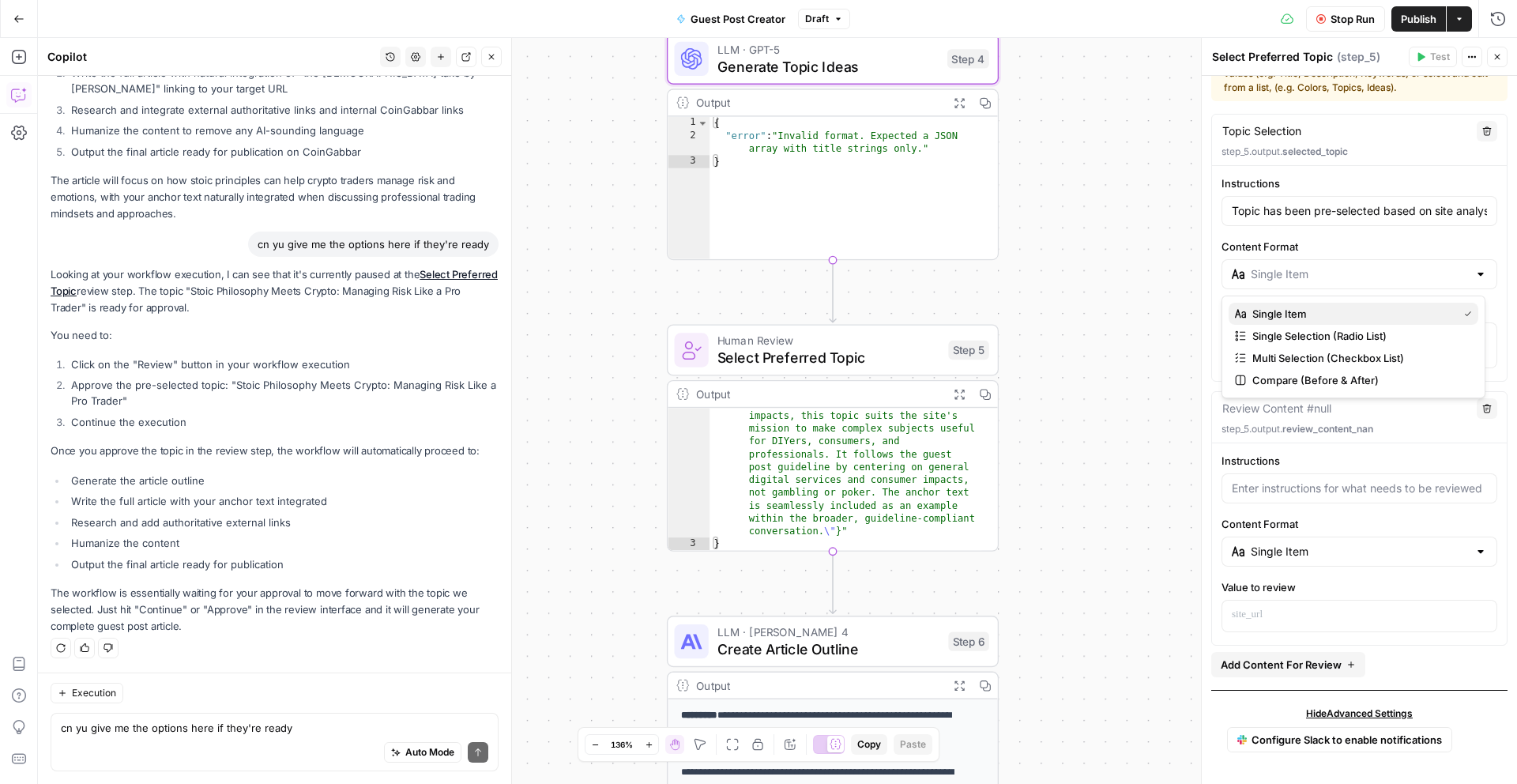
click at [1341, 321] on span "Single Item" at bounding box center [1352, 313] width 199 height 16
type input "Single Item"
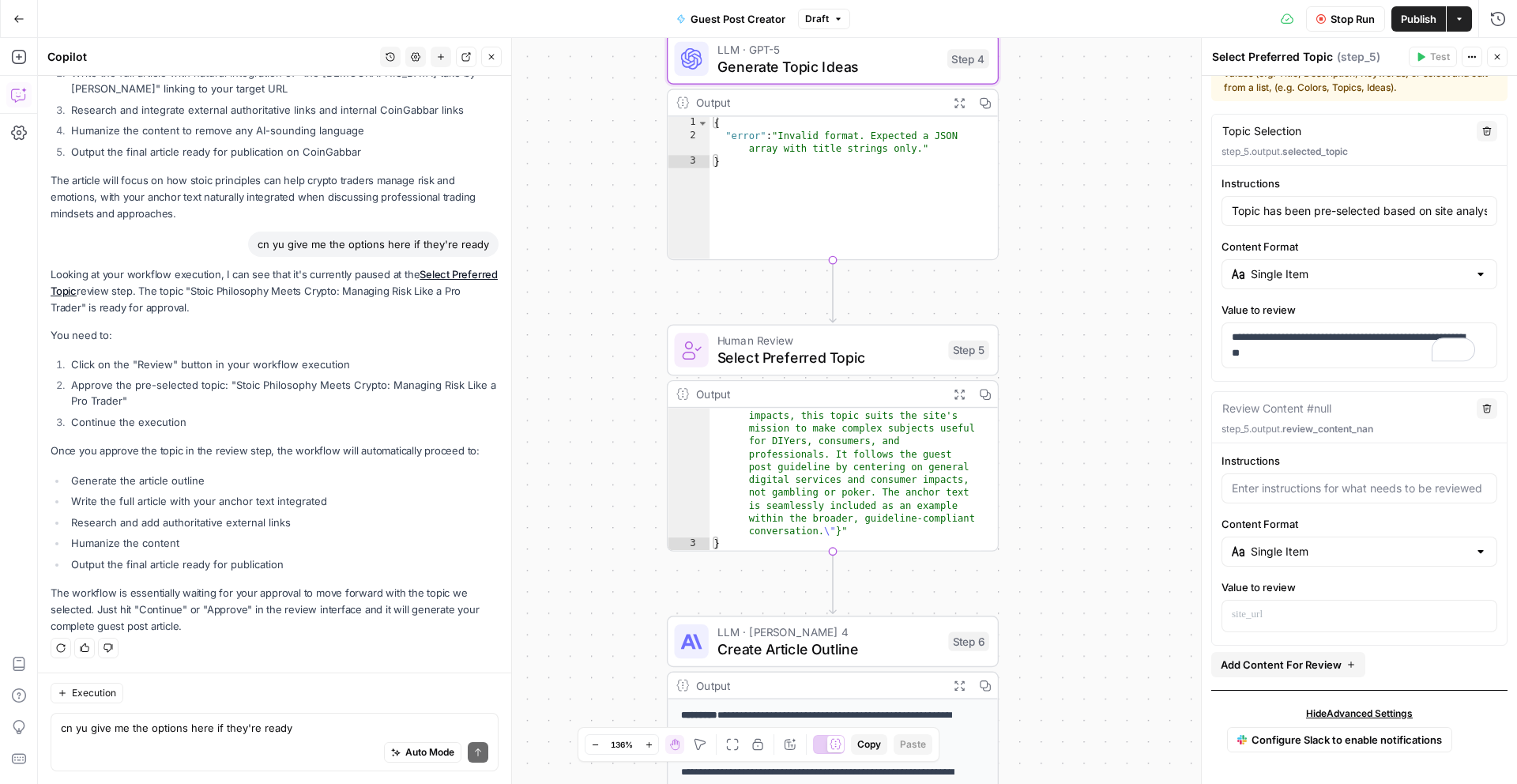
click at [1331, 282] on div "Single Item" at bounding box center [1359, 274] width 276 height 30
click at [1320, 271] on input "Content Format" at bounding box center [1359, 274] width 218 height 16
click at [1313, 359] on span "Multi Selection (Checkbox List)" at bounding box center [1358, 358] width 214 height 16
type input "Multi Selection (Checkbox List)"
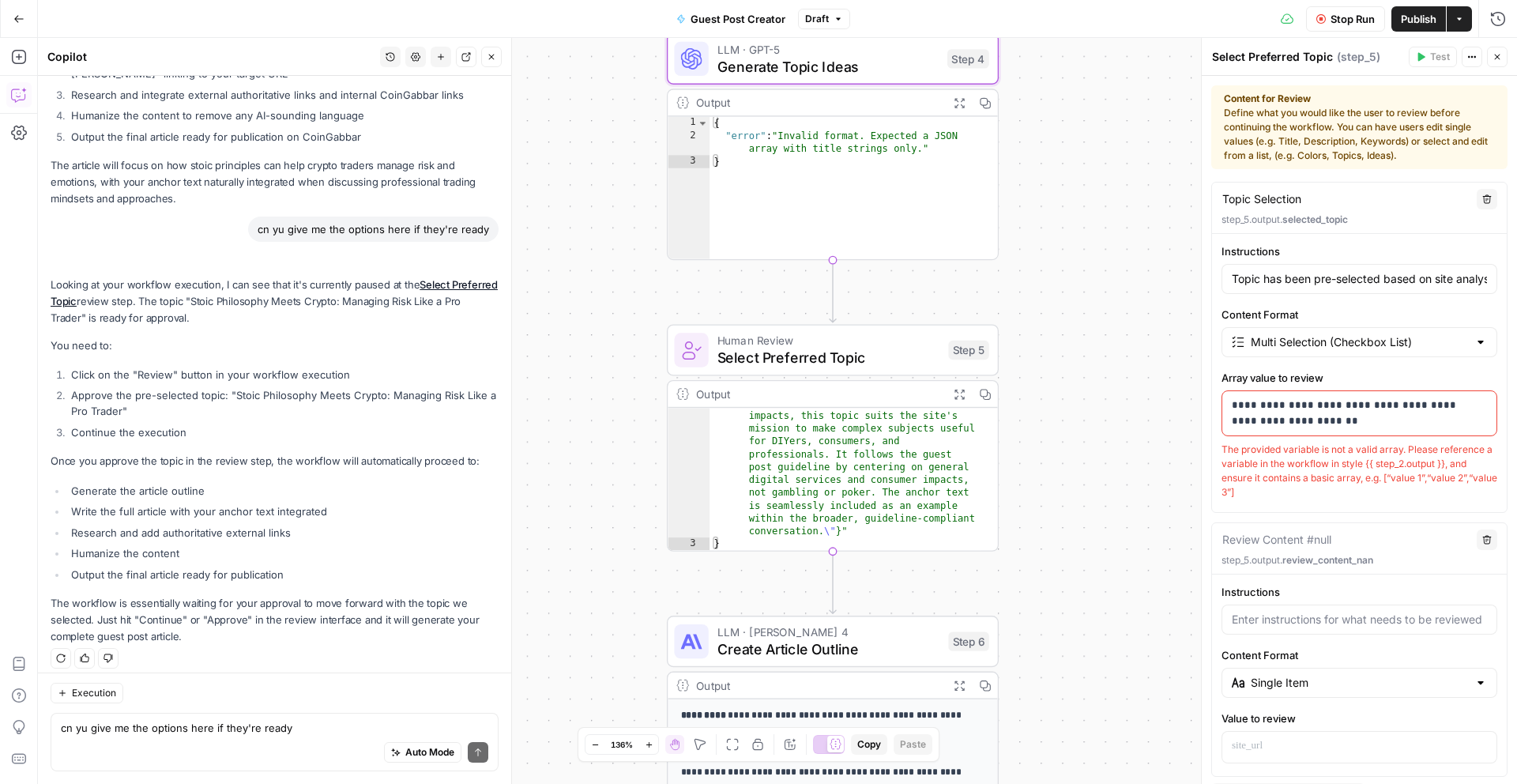
scroll to position [5294, 0]
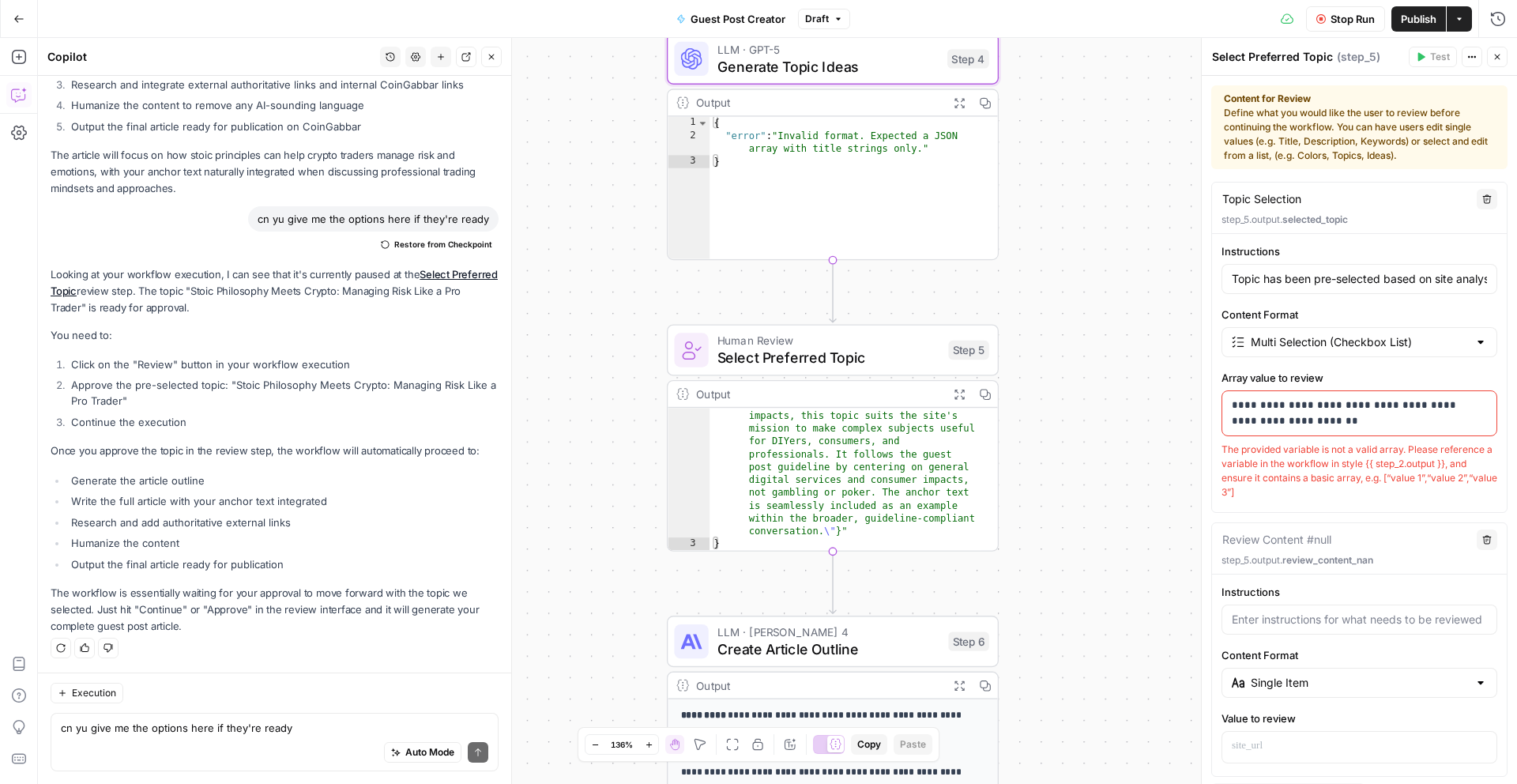
click at [218, 736] on div "Auto Mode Send" at bounding box center [275, 752] width 428 height 34
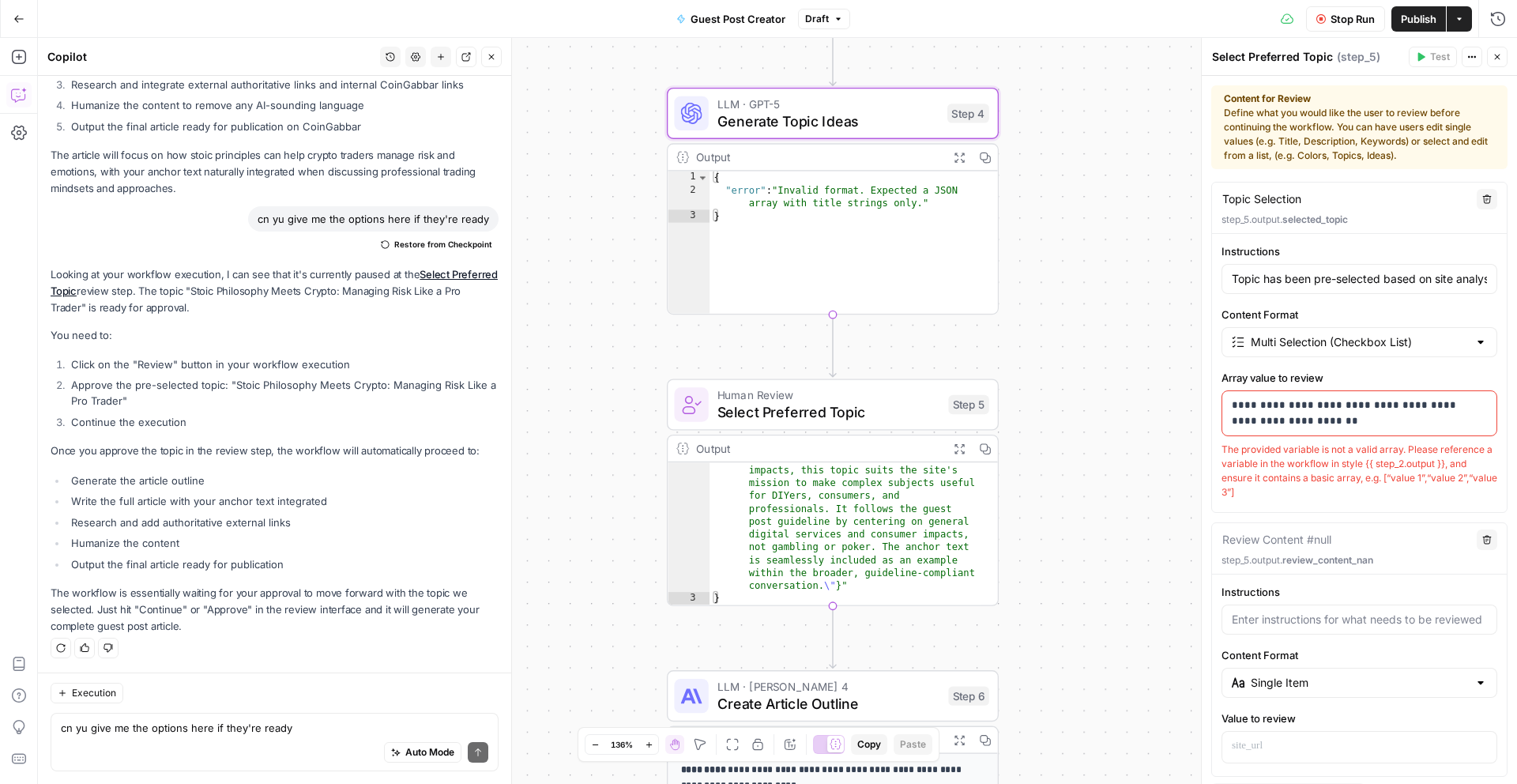
click at [899, 118] on span "Generate Topic Ideas" at bounding box center [827, 120] width 222 height 22
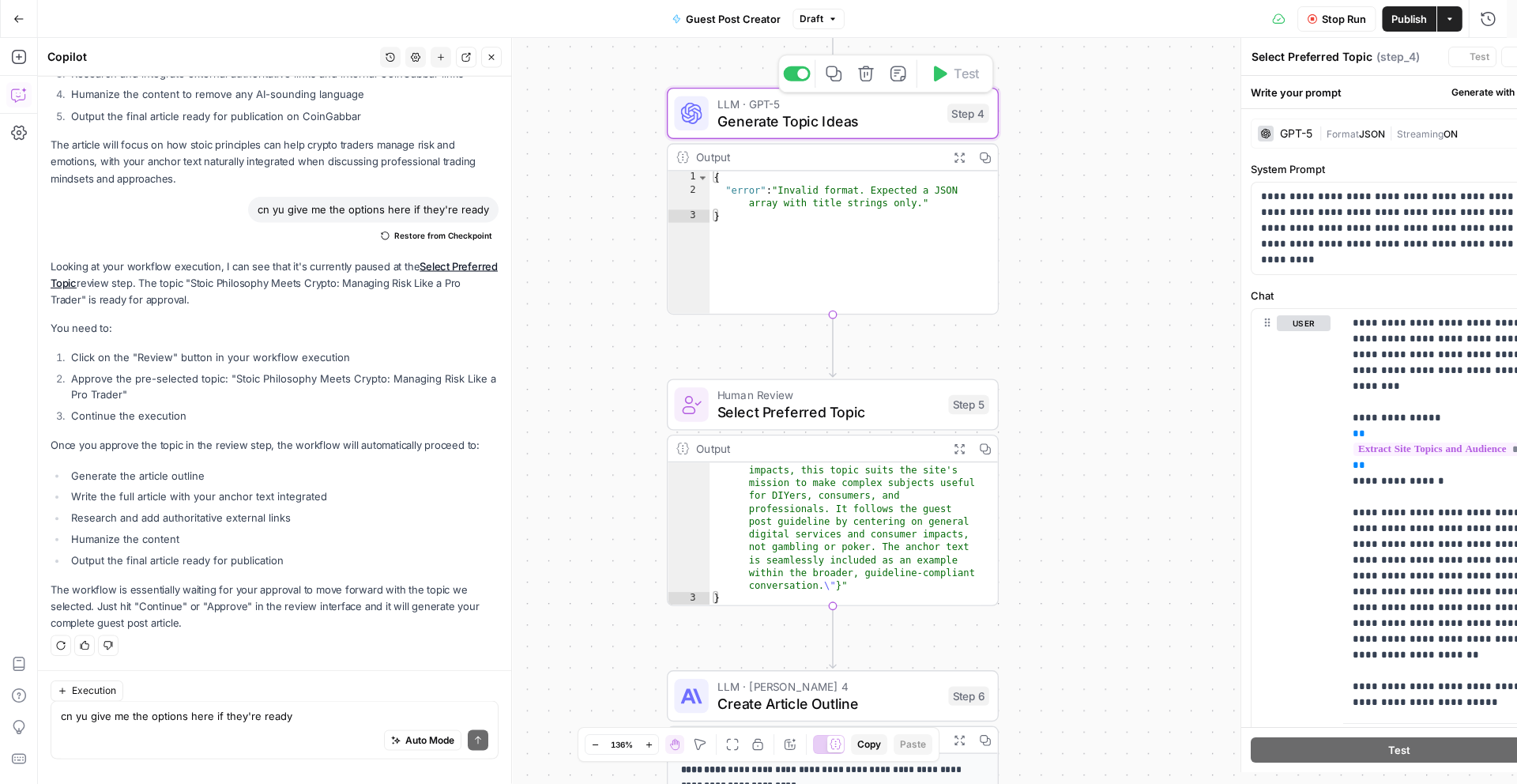
type textarea "Generate Topic Ideas"
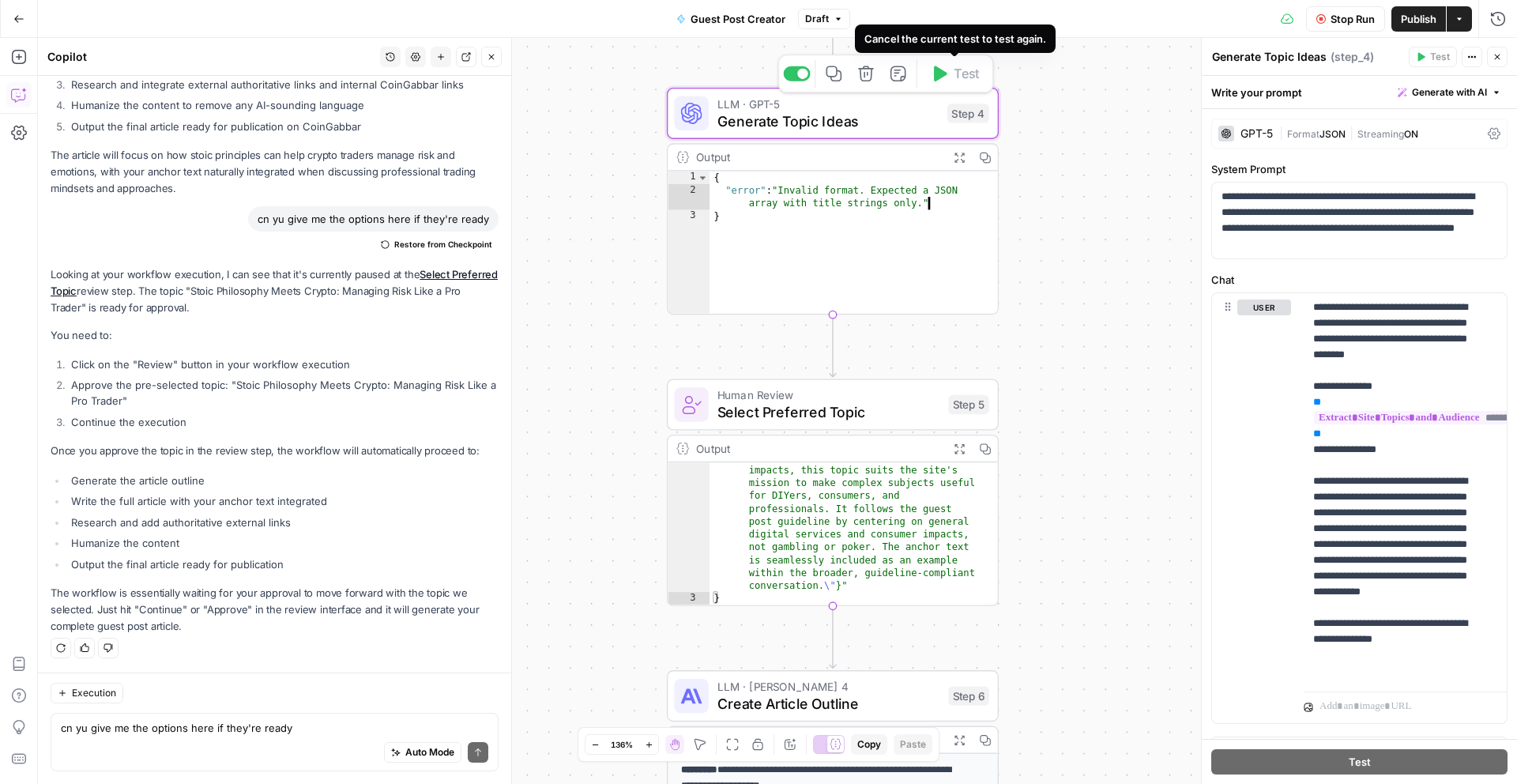
drag, startPoint x: 916, startPoint y: 198, endPoint x: 903, endPoint y: 229, distance: 33.6
click at [916, 201] on div "{ "error" : "Invalid format. Expected a JSON array with title strings only." }" at bounding box center [853, 255] width 289 height 168
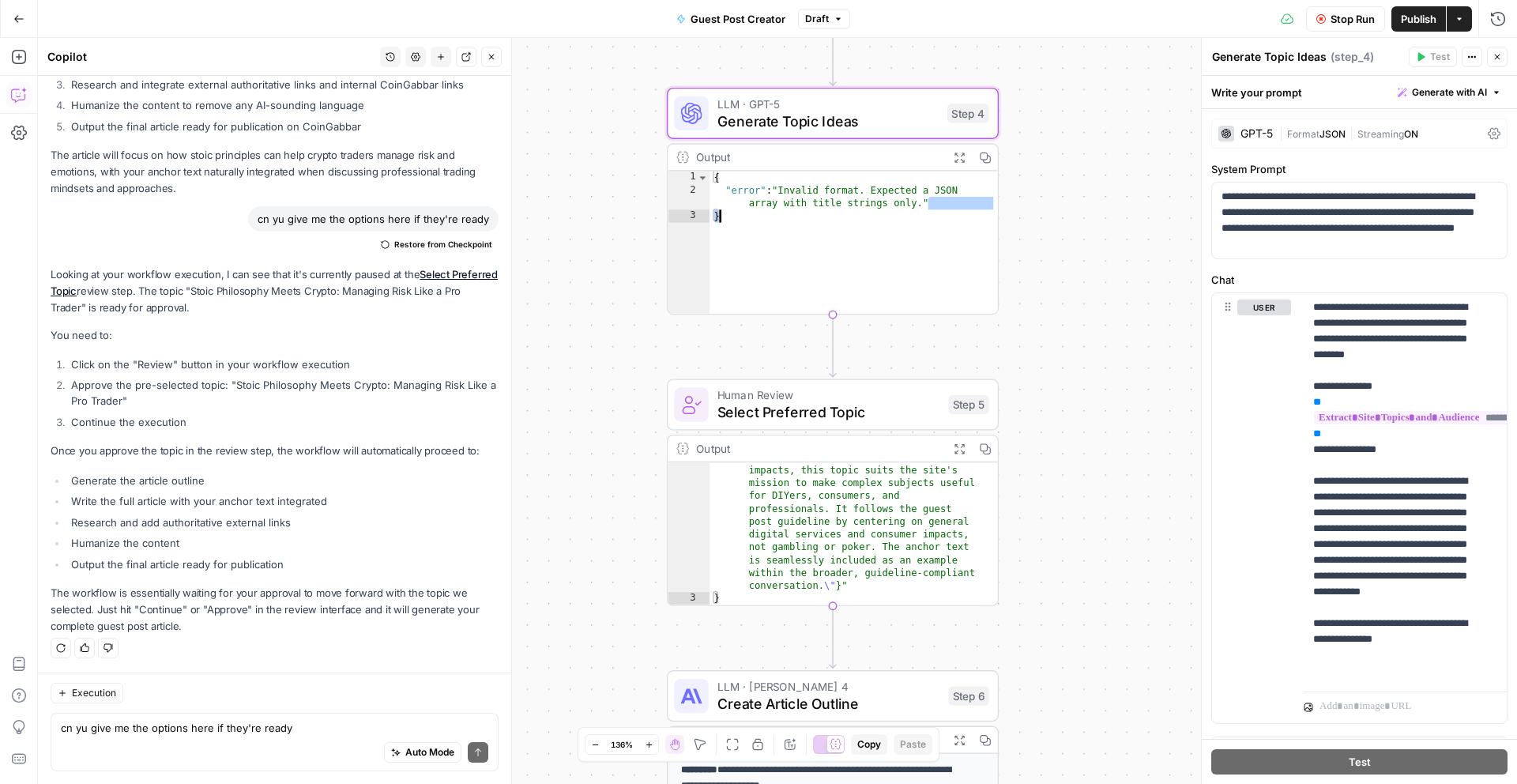
click at [903, 229] on div "{ "error" : "Invalid format. Expected a JSON array with title strings only." }" at bounding box center [853, 255] width 289 height 168
type textarea "*"
click at [167, 741] on div "Auto Mode Send" at bounding box center [275, 752] width 428 height 34
type textarea "for some reason it stopped at step 4"
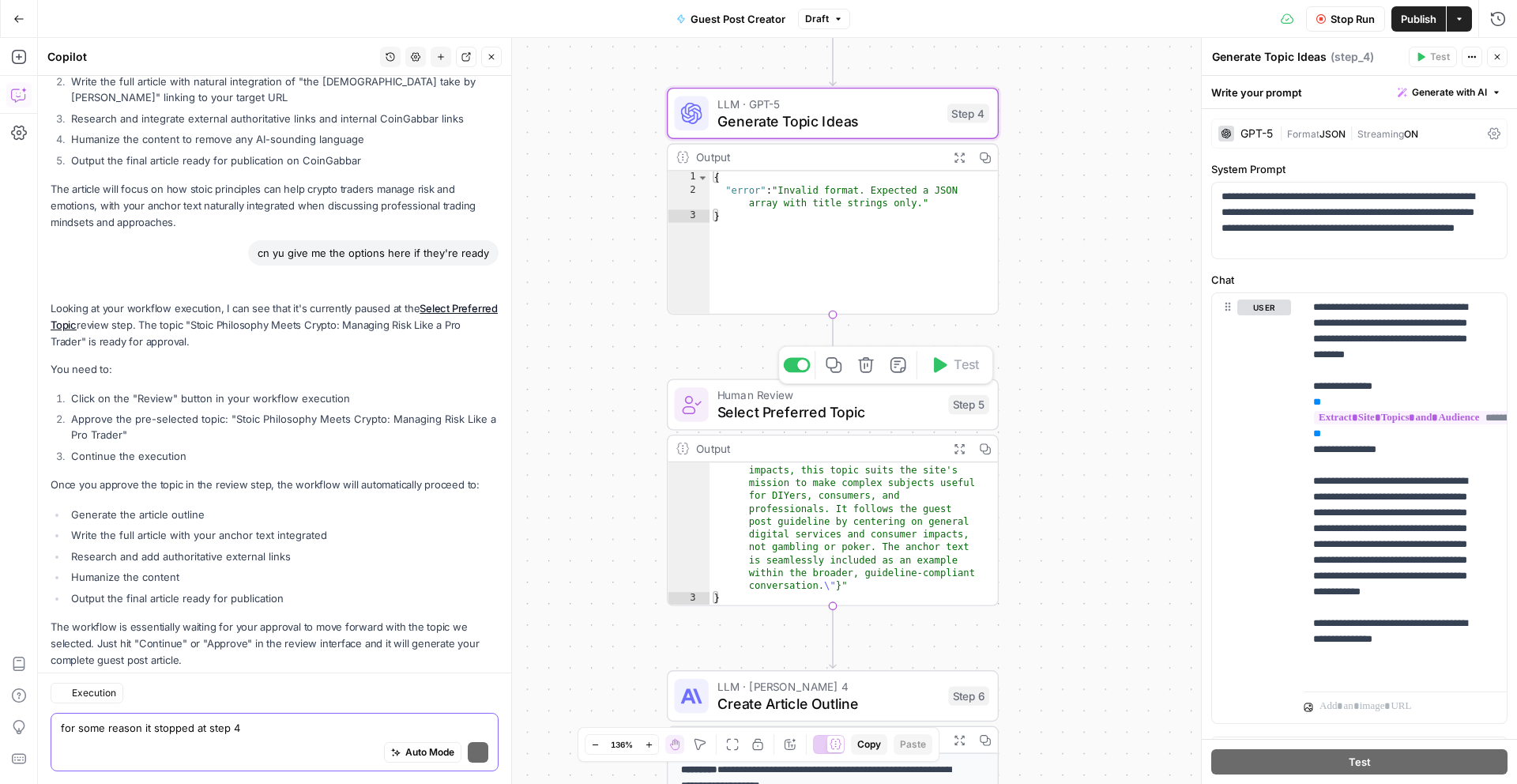
scroll to position [5524, 0]
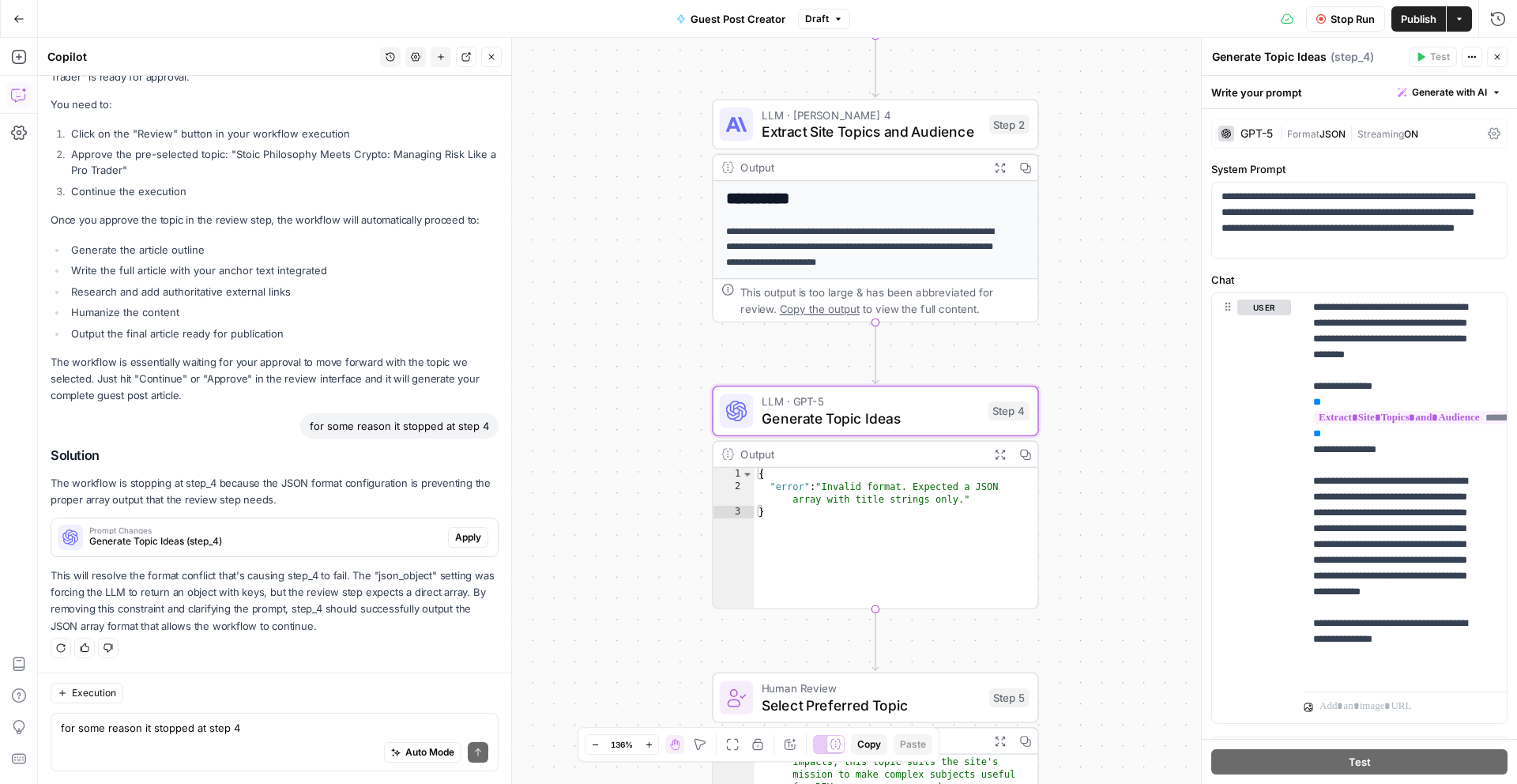
click at [463, 544] on span "Apply" at bounding box center [468, 537] width 26 height 14
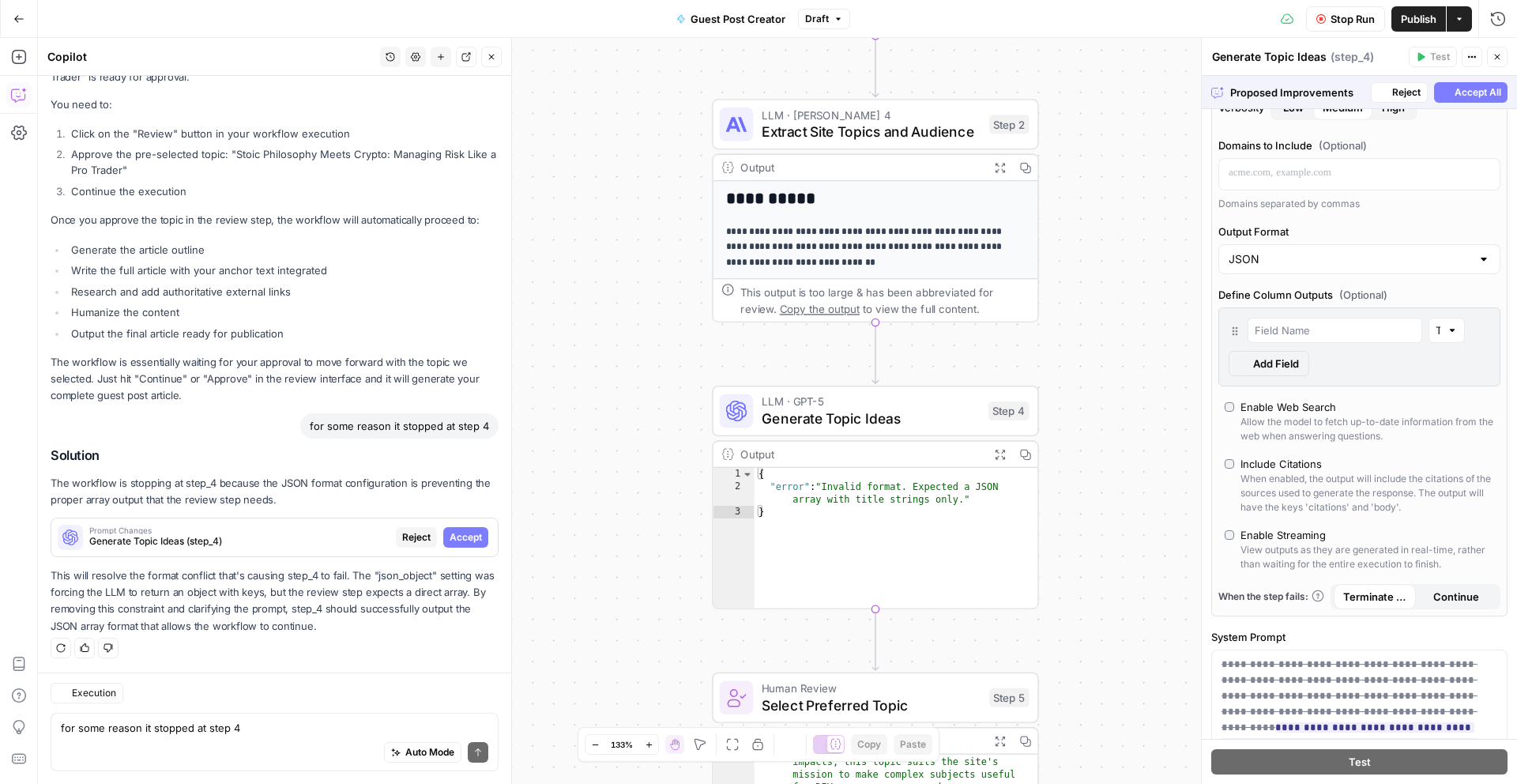
scroll to position [1161, 0]
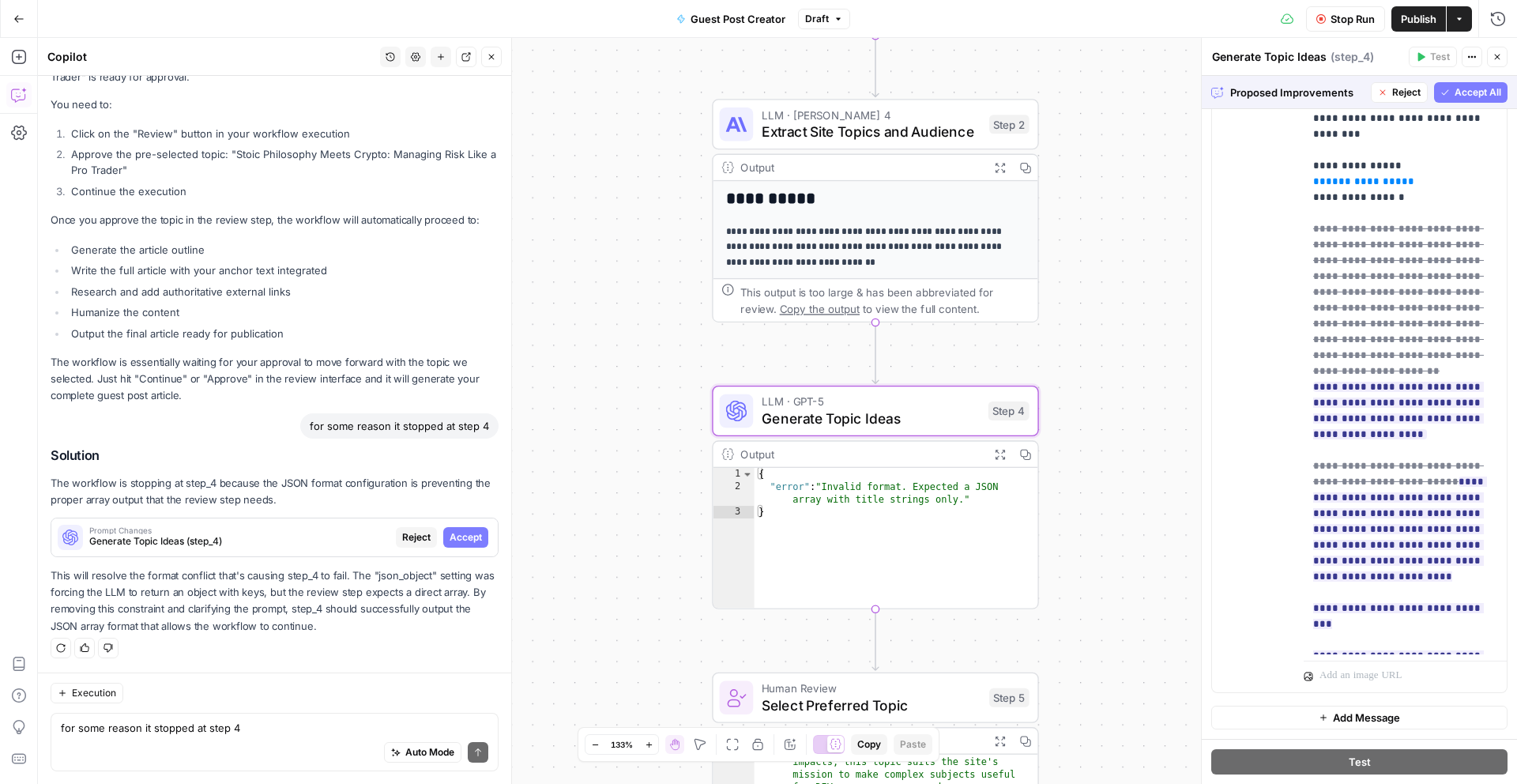
click at [462, 538] on span "Accept" at bounding box center [465, 537] width 33 height 14
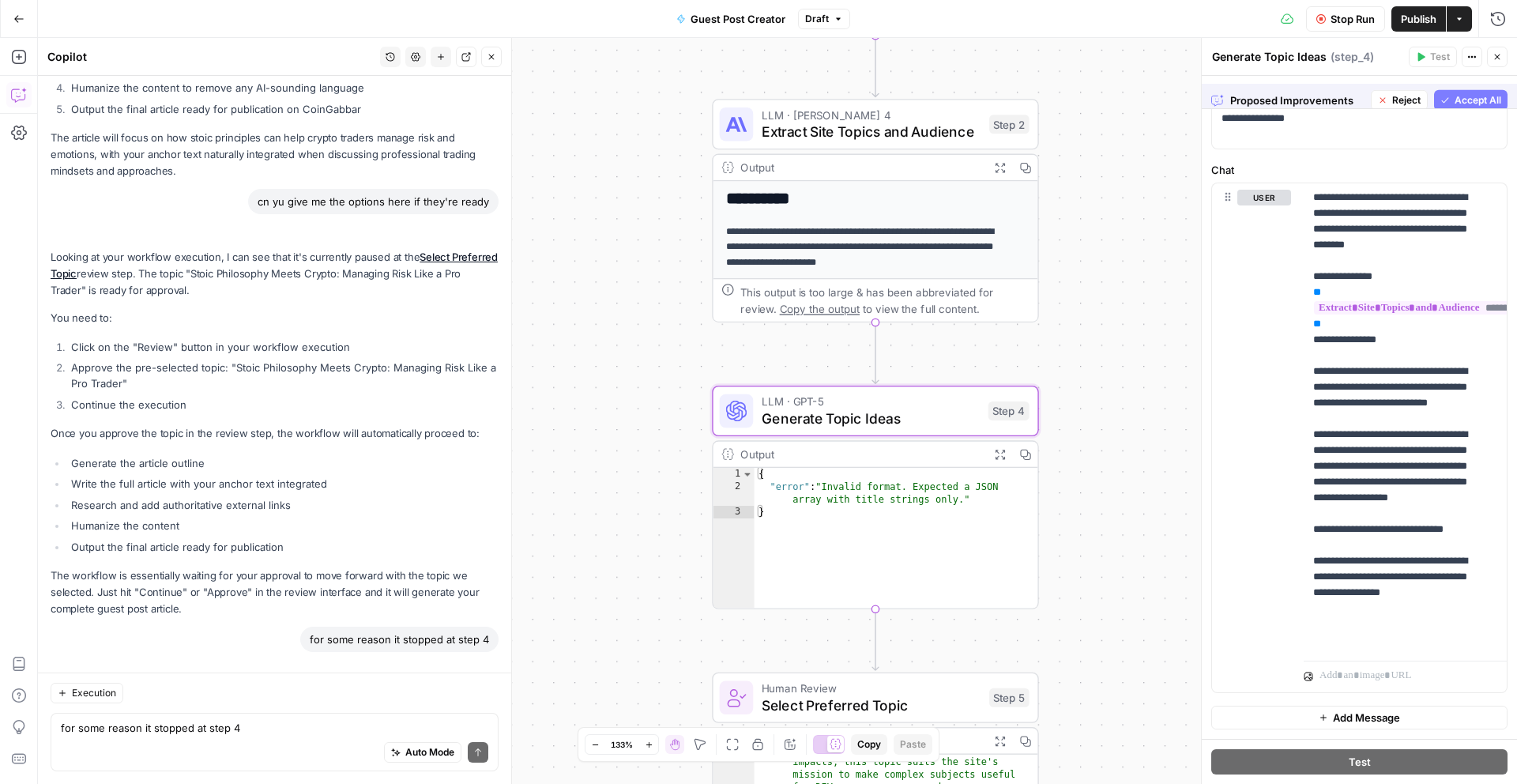
scroll to position [0, 0]
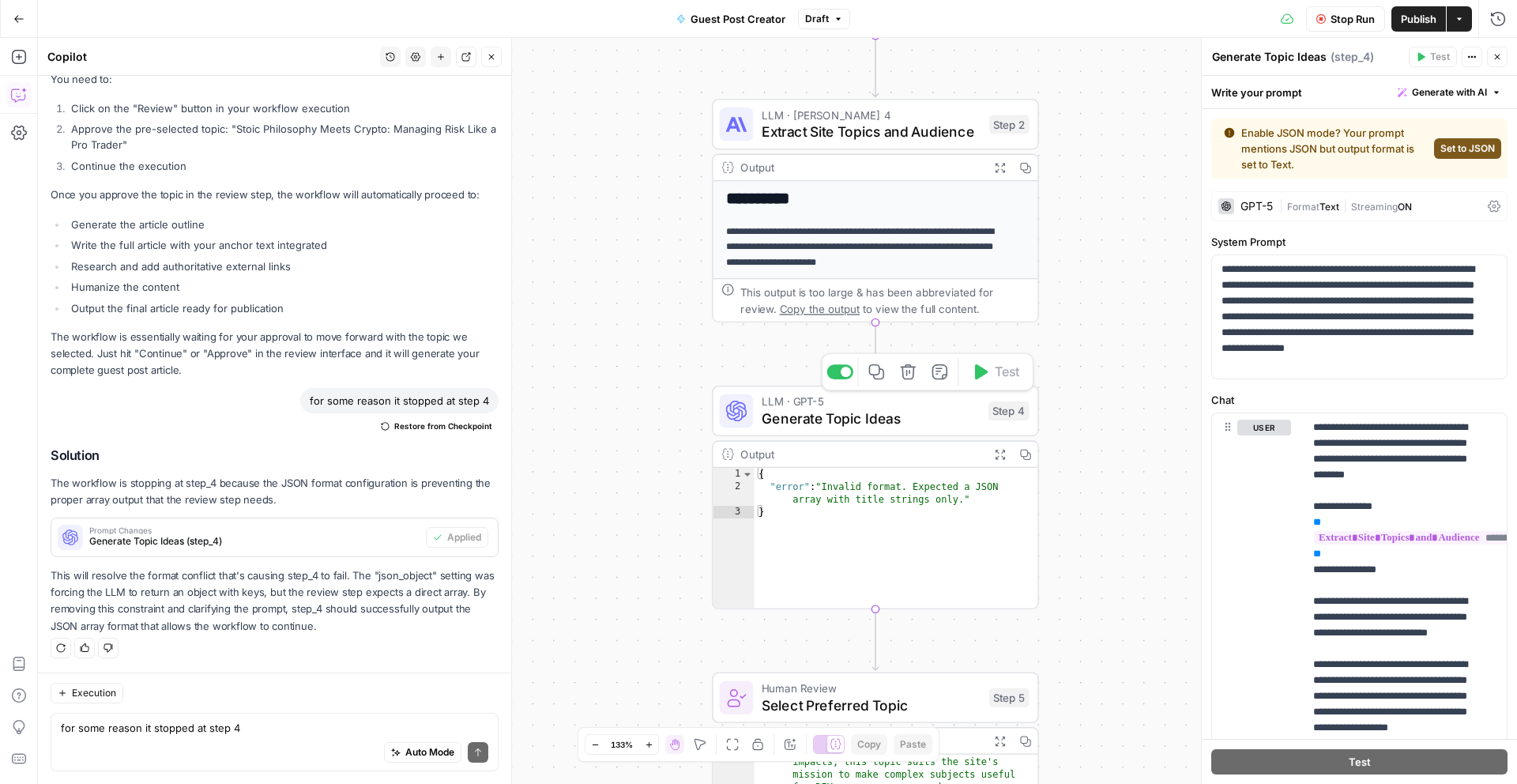
click at [1009, 385] on div "Copy step Delete step Add Note Test" at bounding box center [927, 372] width 212 height 37
click at [1446, 144] on span "Set to JSON" at bounding box center [1467, 149] width 54 height 14
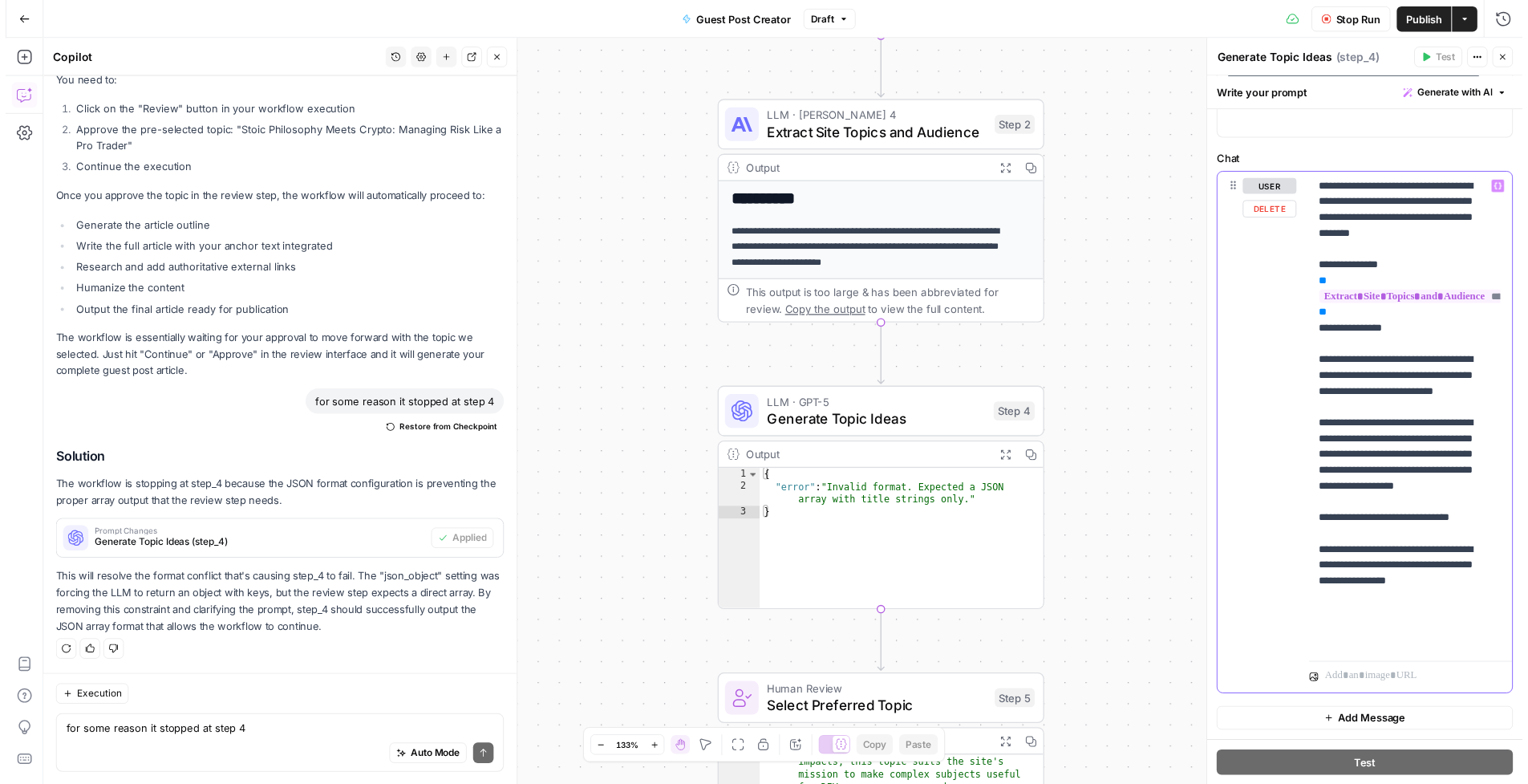
scroll to position [47, 0]
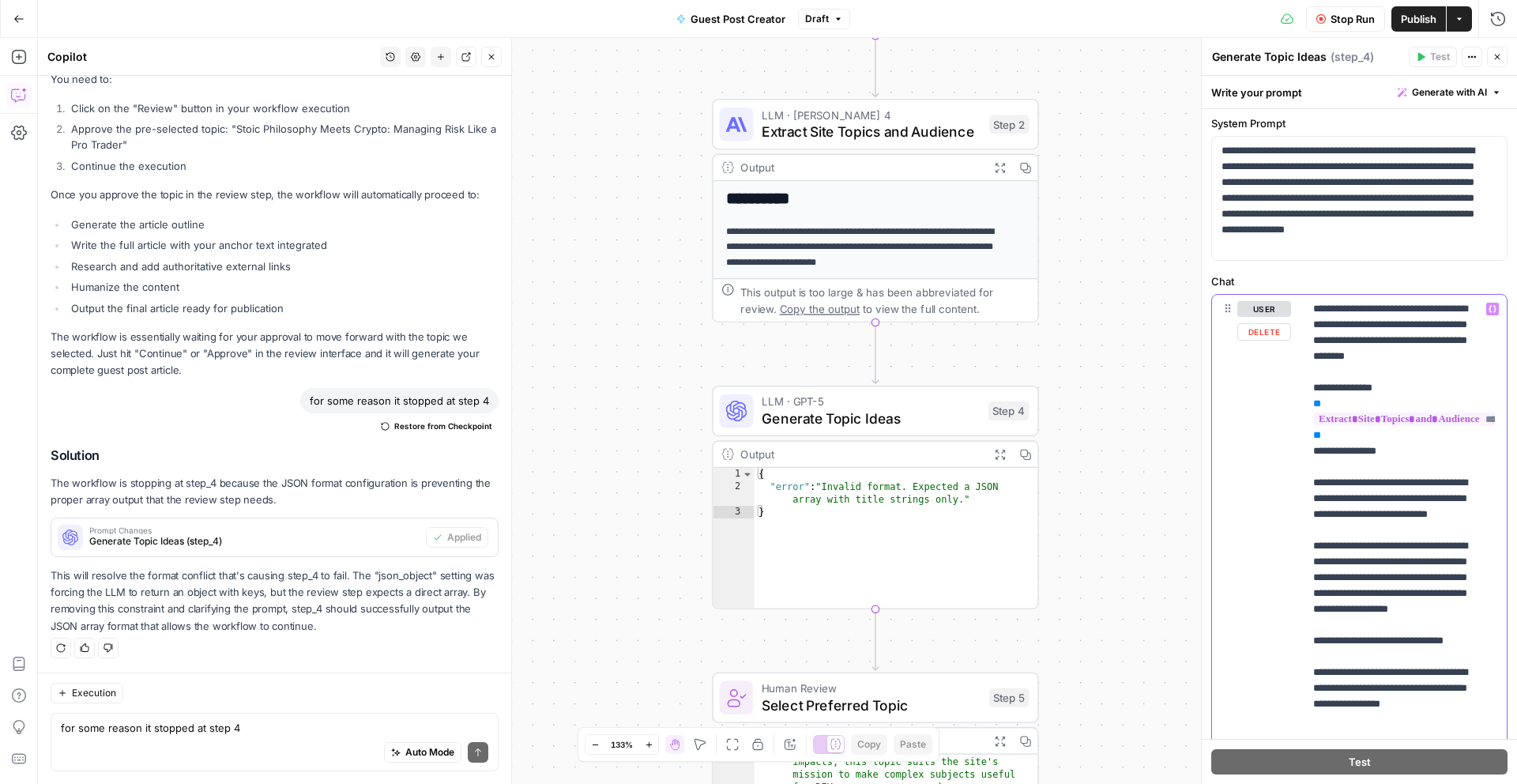
click at [1261, 312] on button "user" at bounding box center [1264, 309] width 54 height 16
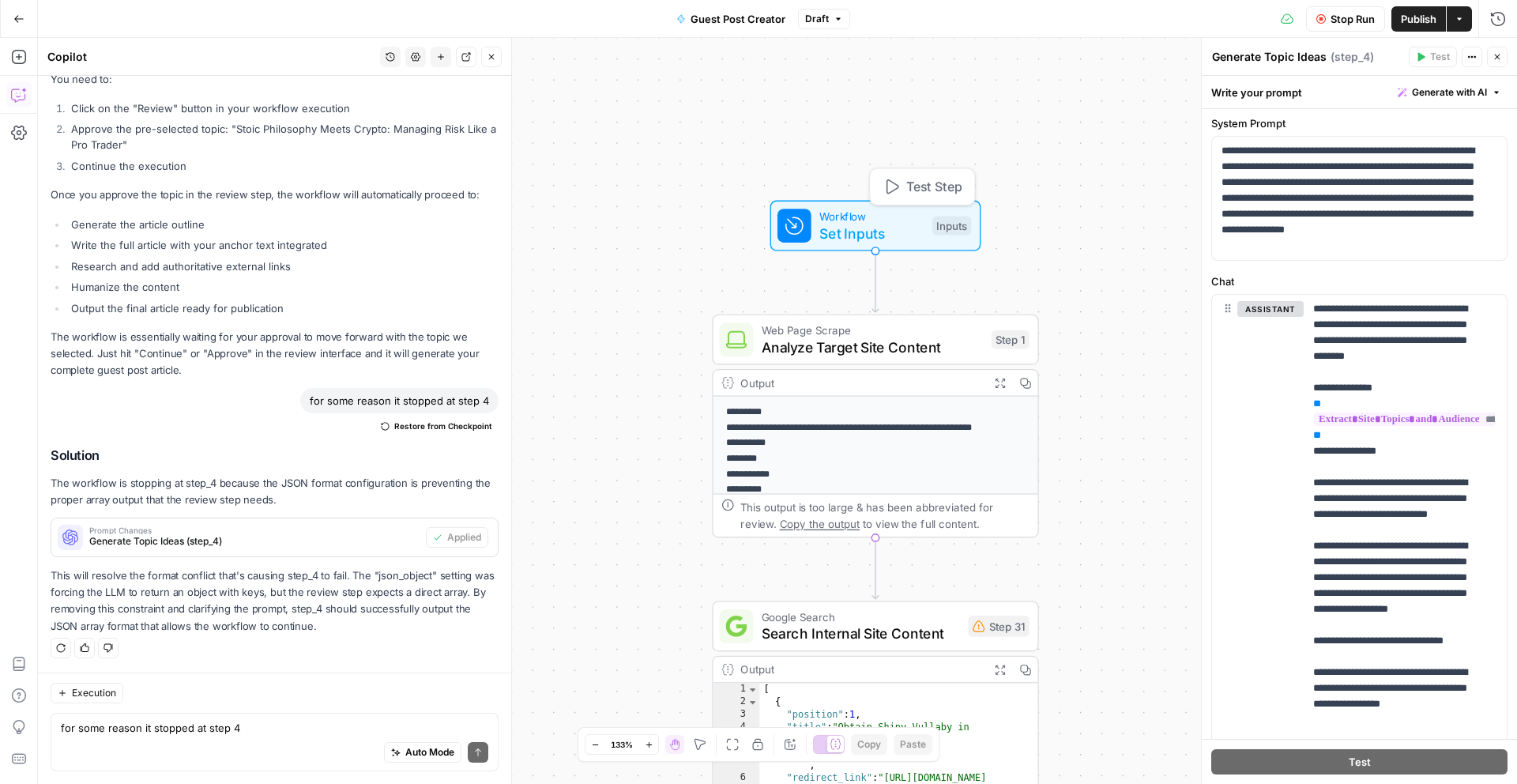
click at [960, 189] on span "Test Step" at bounding box center [934, 186] width 56 height 19
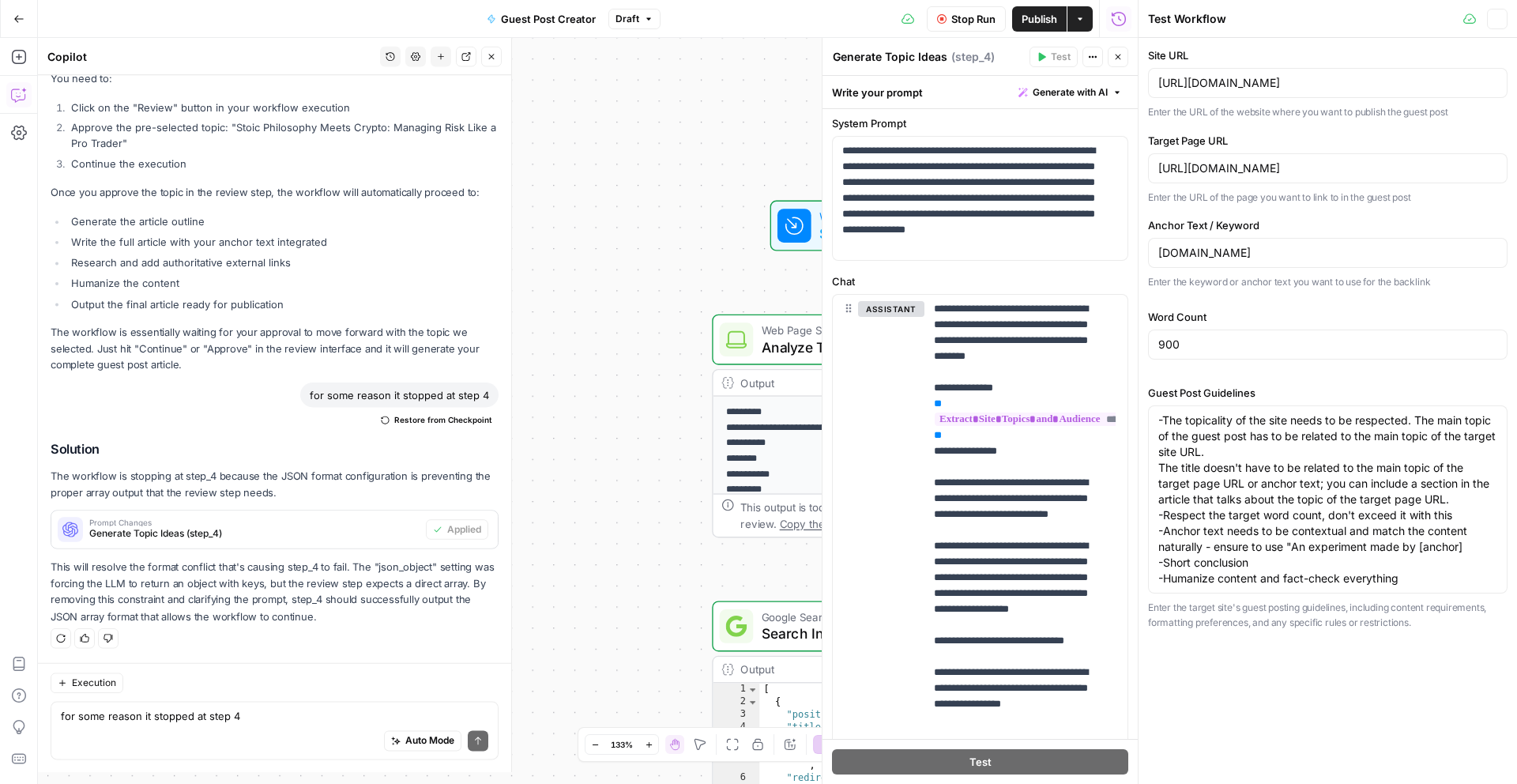
scroll to position [5549, 0]
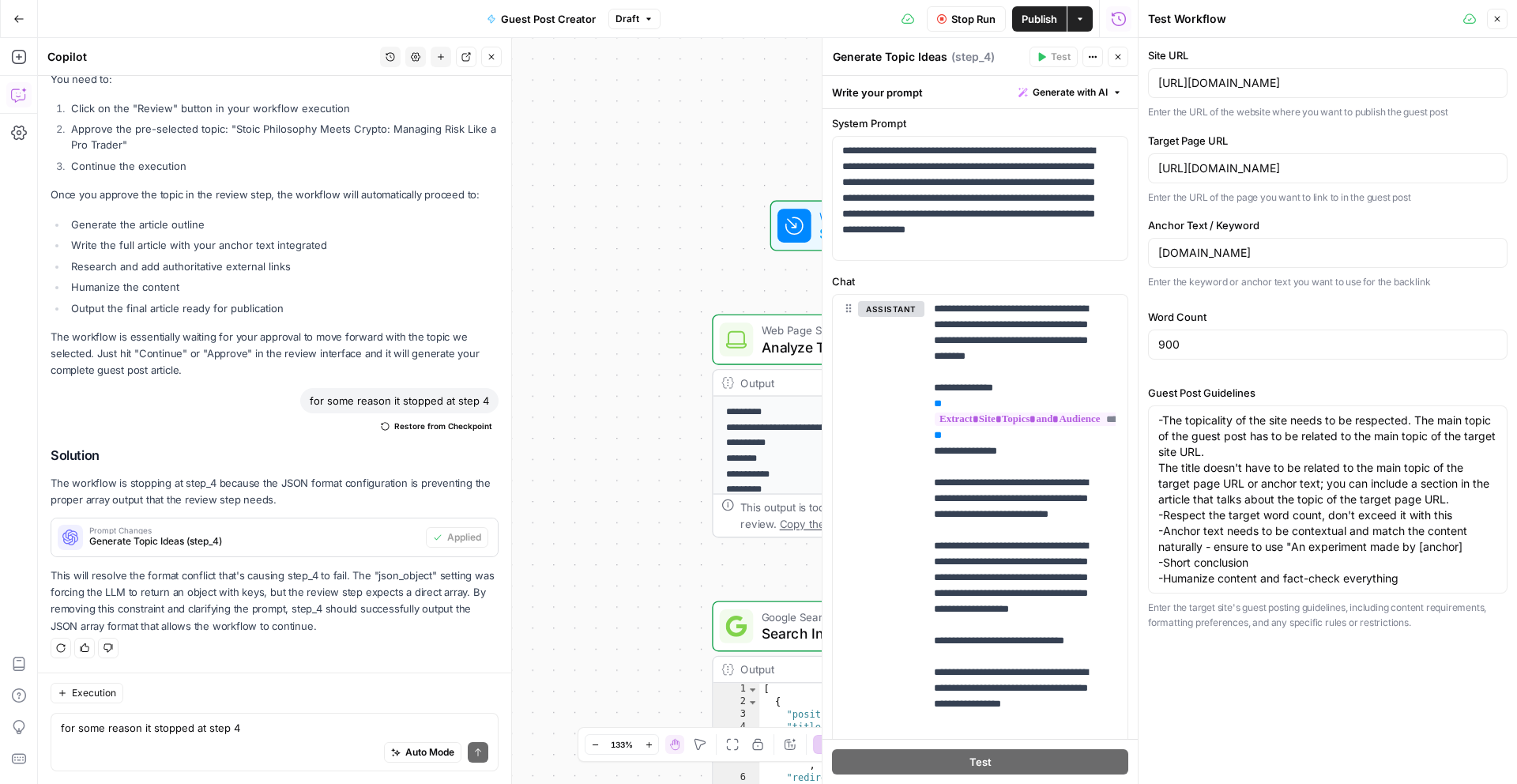
click at [968, 14] on span "Stop Run" at bounding box center [973, 19] width 44 height 16
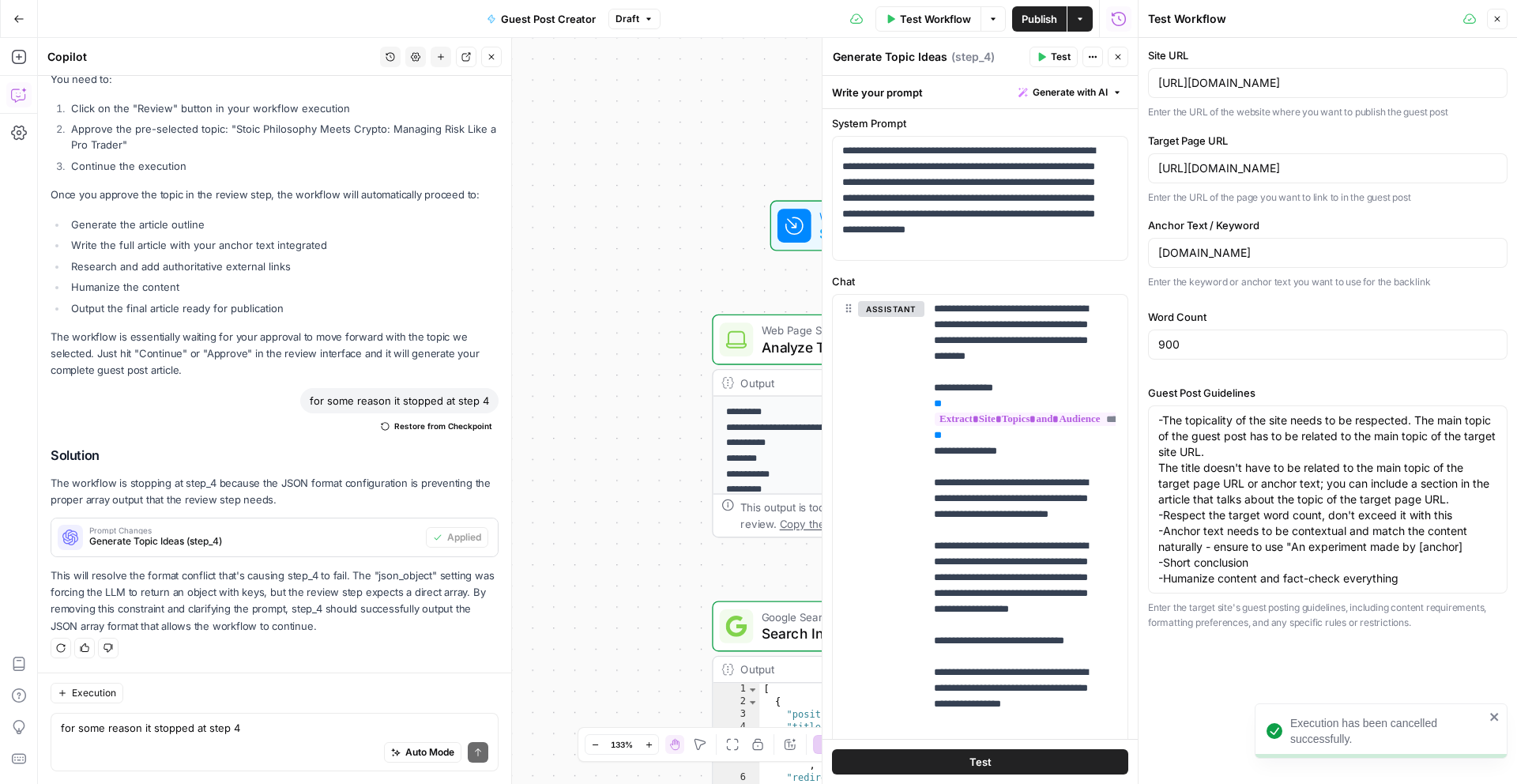
click at [924, 18] on span "Test Workflow" at bounding box center [936, 19] width 71 height 16
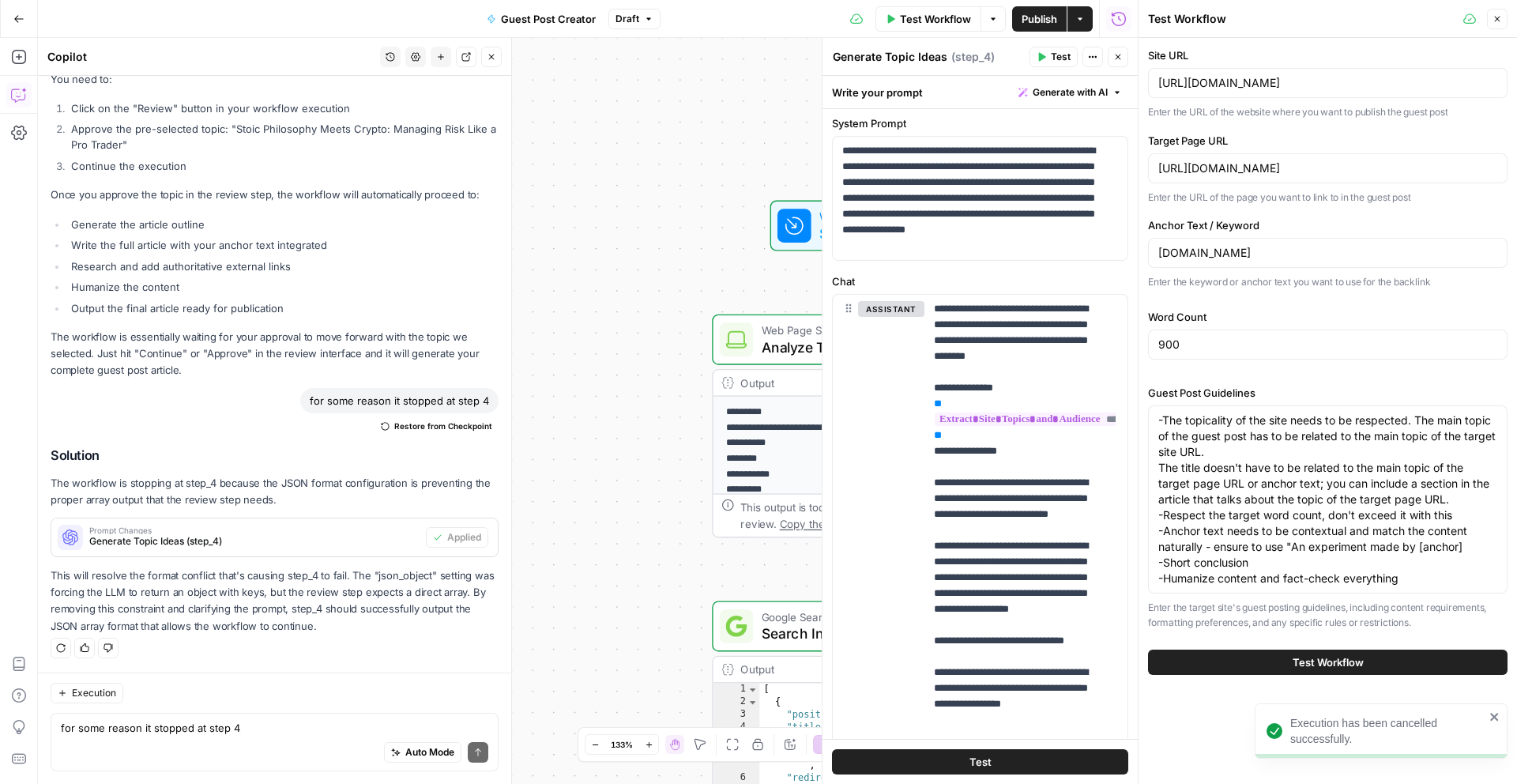
click at [1322, 658] on span "Test Workflow" at bounding box center [1328, 662] width 71 height 16
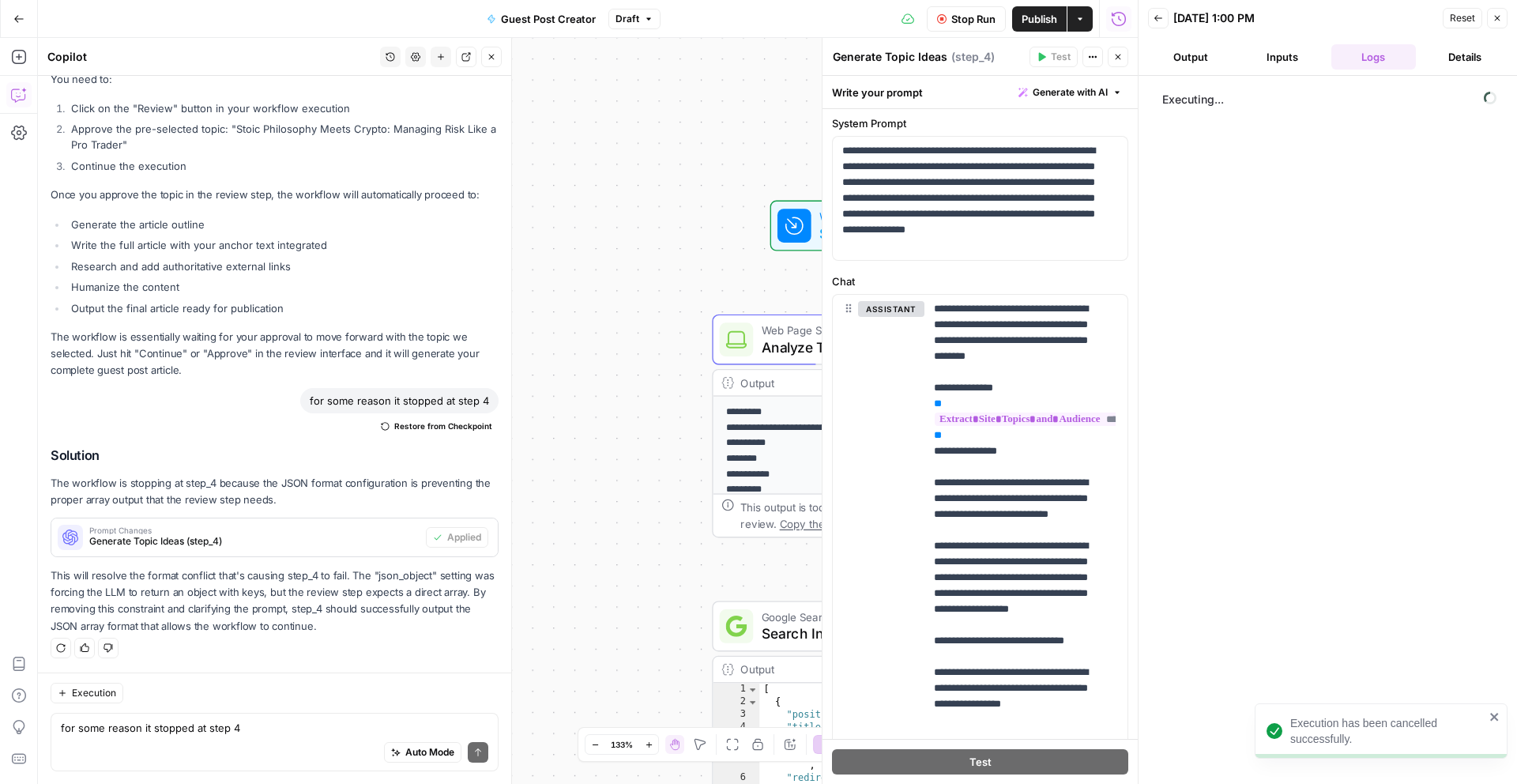
click at [1119, 57] on icon "button" at bounding box center [1118, 57] width 10 height 10
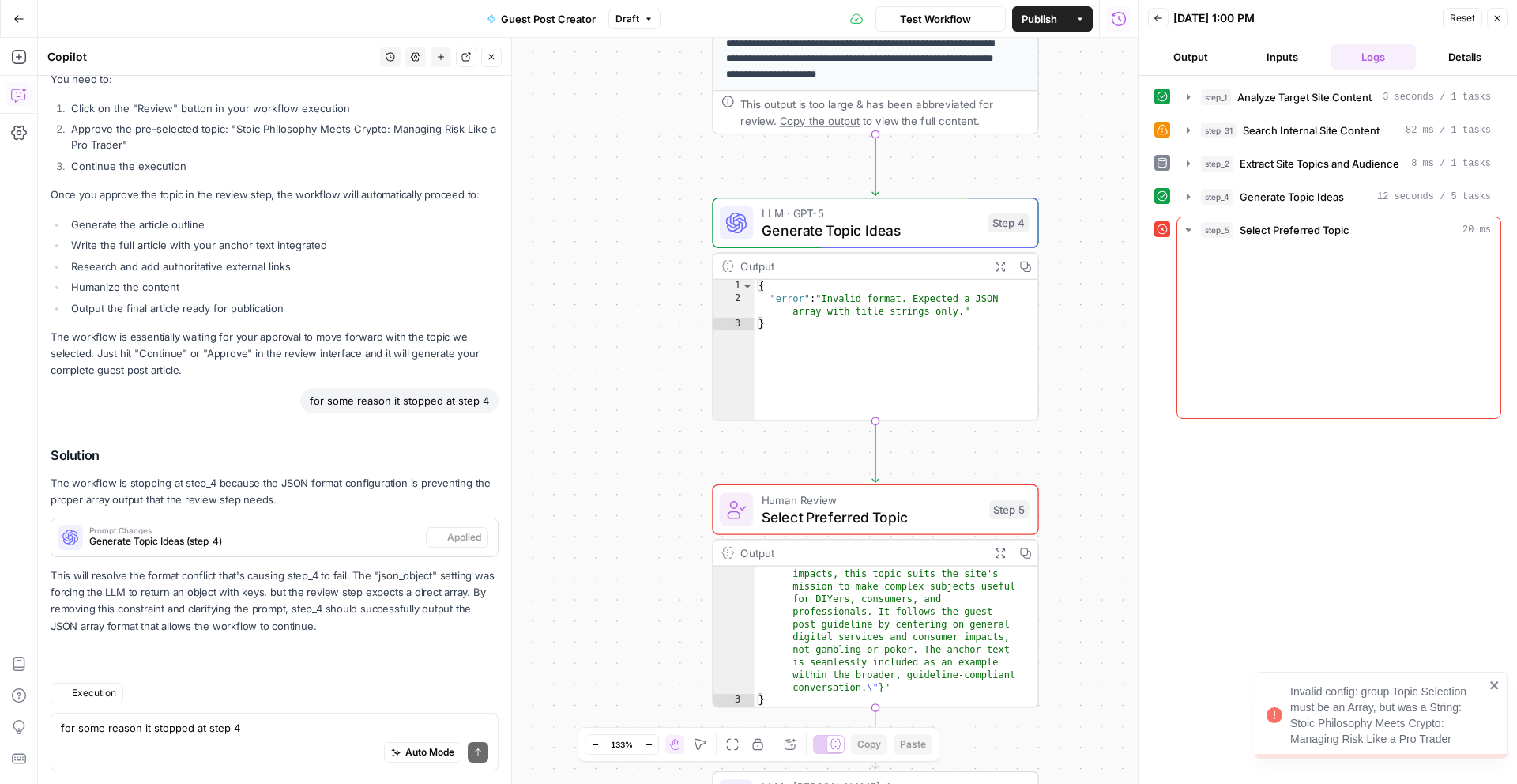
scroll to position [5549, 0]
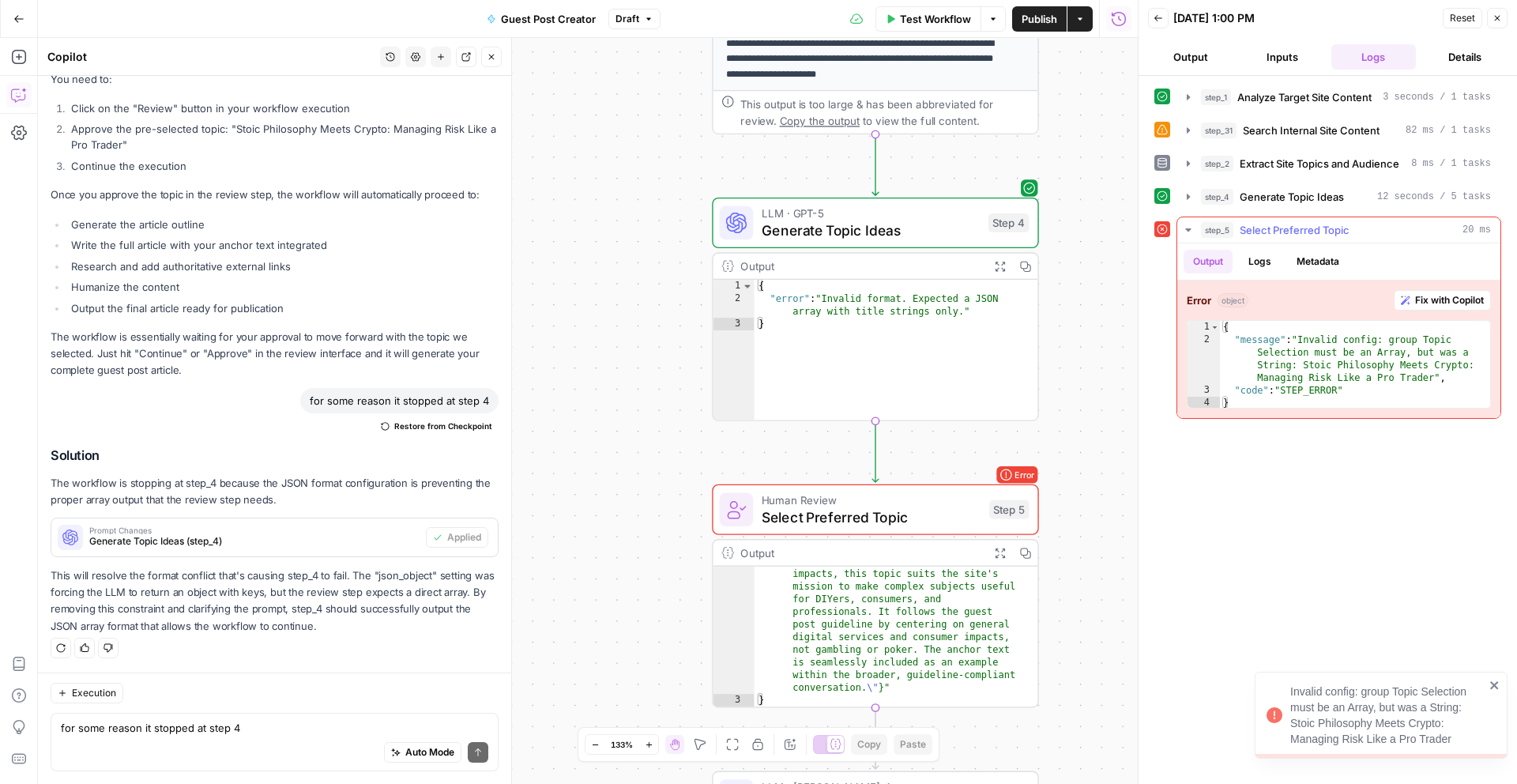
click at [1424, 294] on span "Fix with Copilot" at bounding box center [1449, 300] width 69 height 14
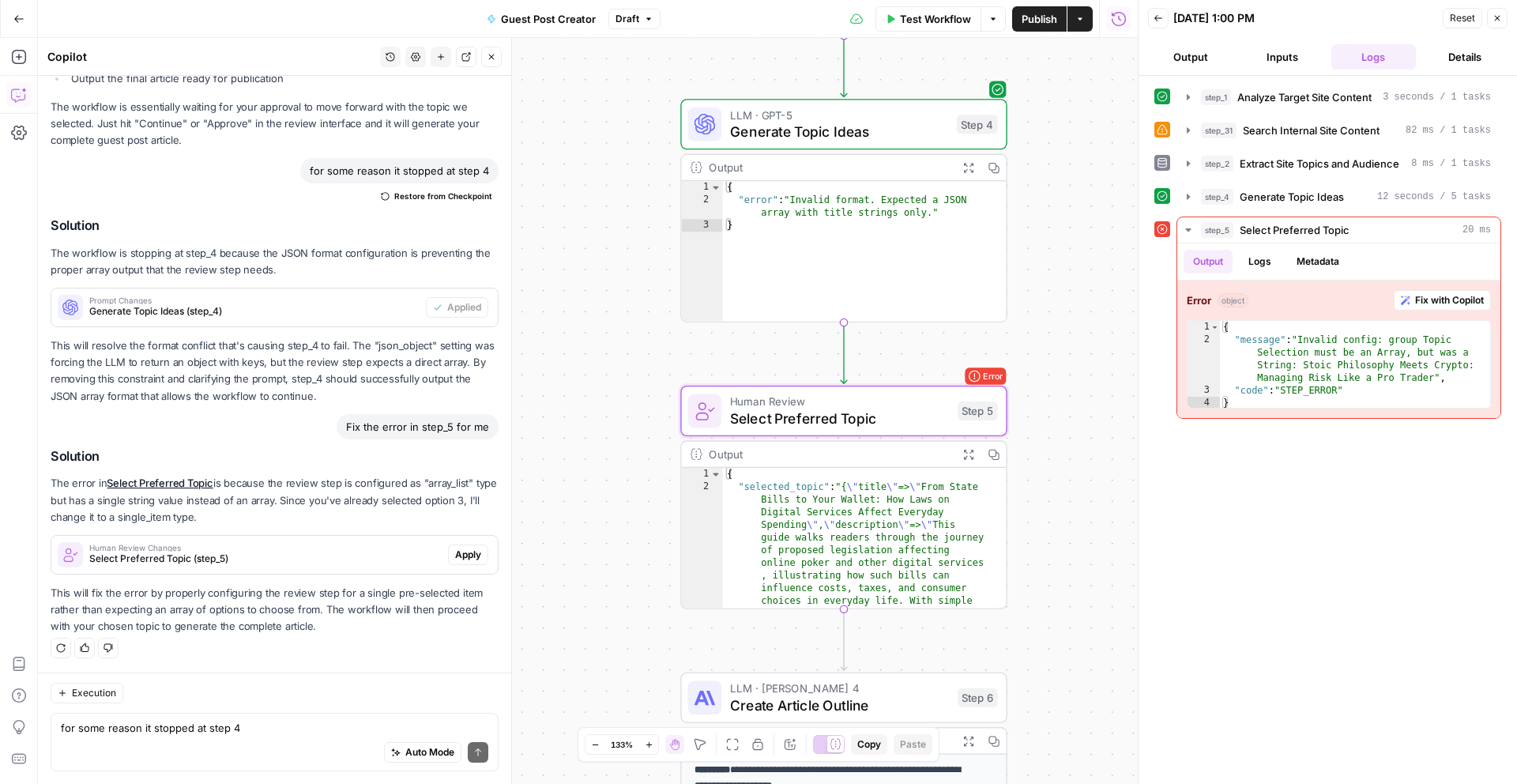
scroll to position [5771, 0]
click at [460, 558] on span "Apply" at bounding box center [468, 555] width 26 height 14
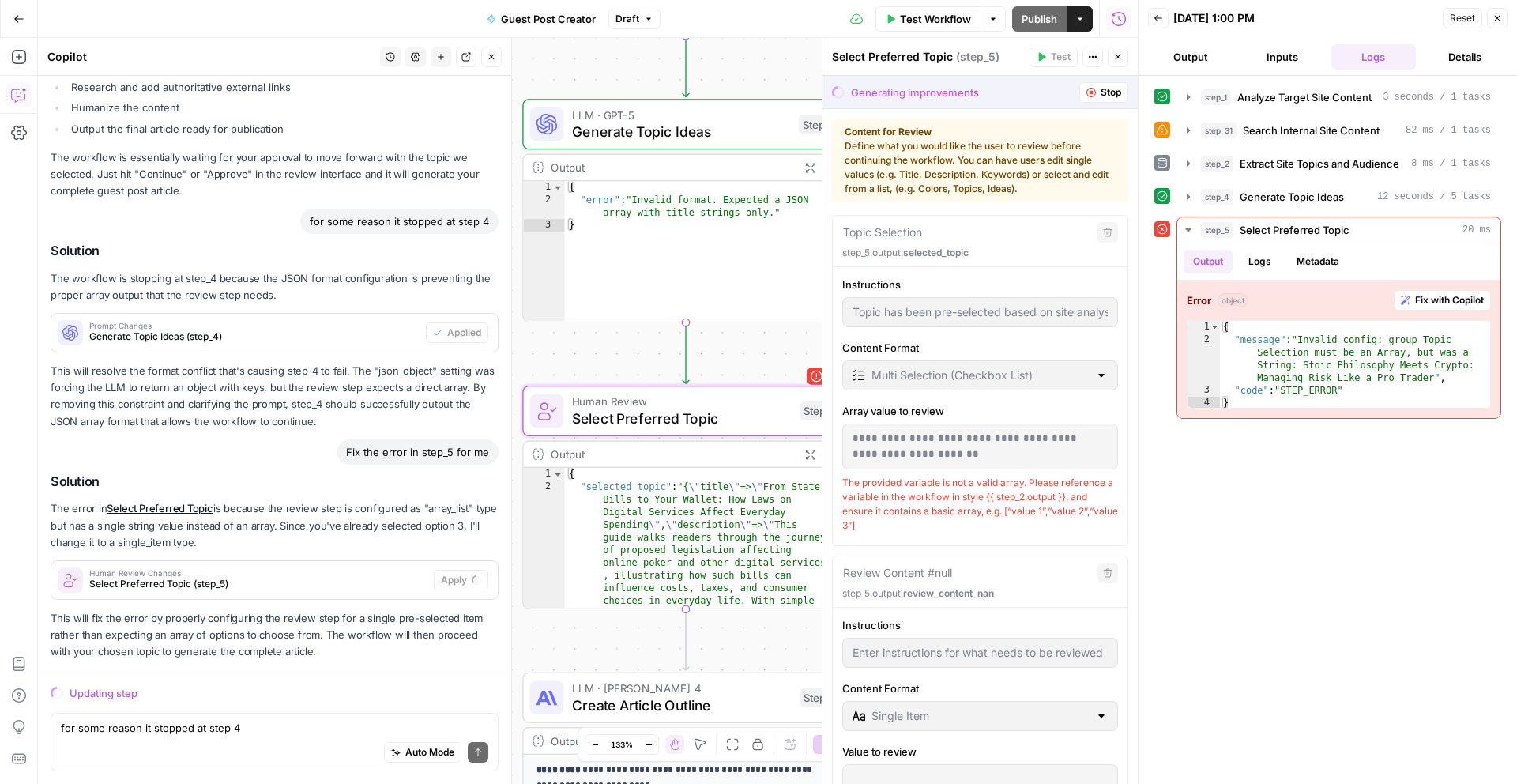
scroll to position [5527, 0]
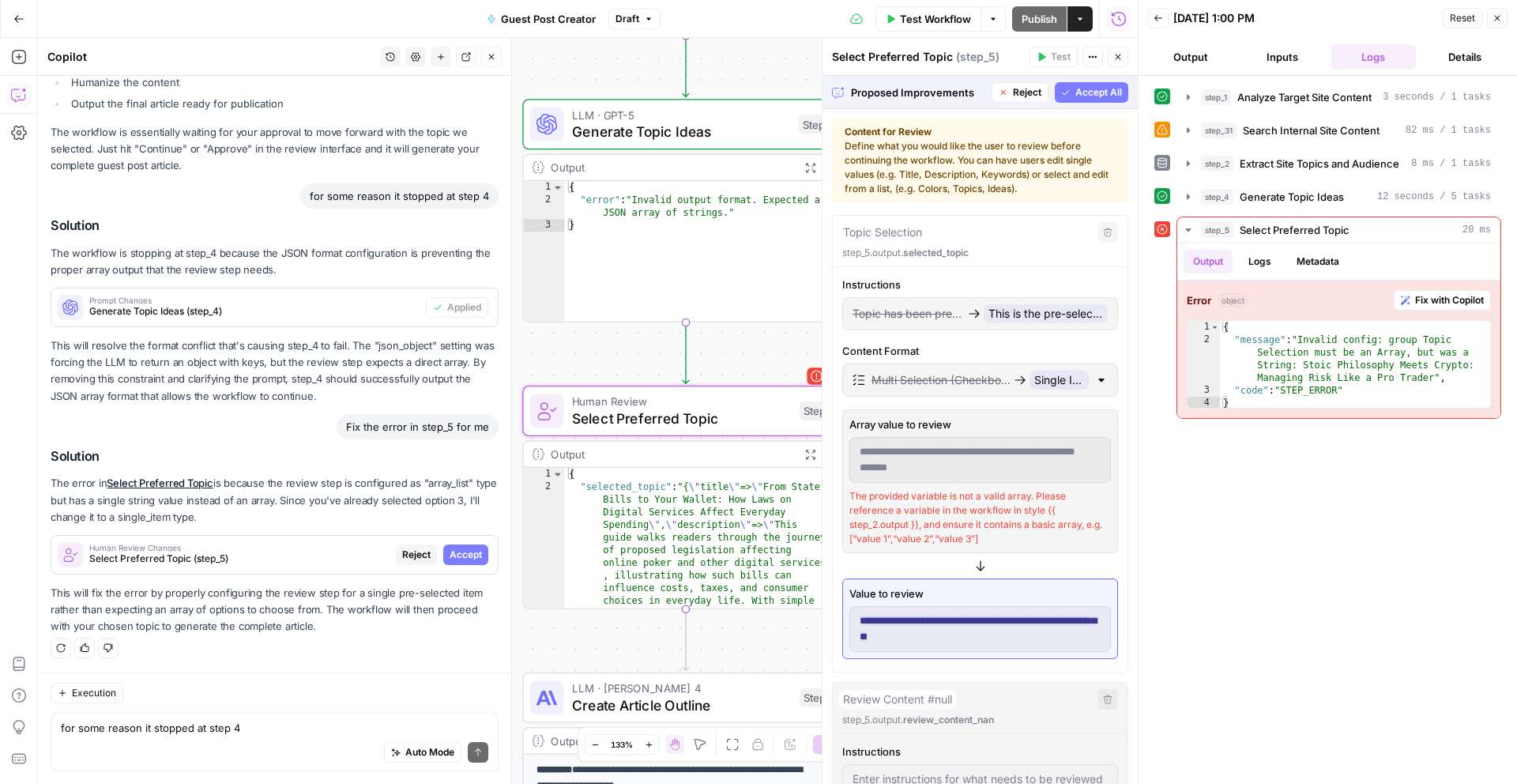
click at [471, 557] on button "Accept" at bounding box center [466, 555] width 45 height 21
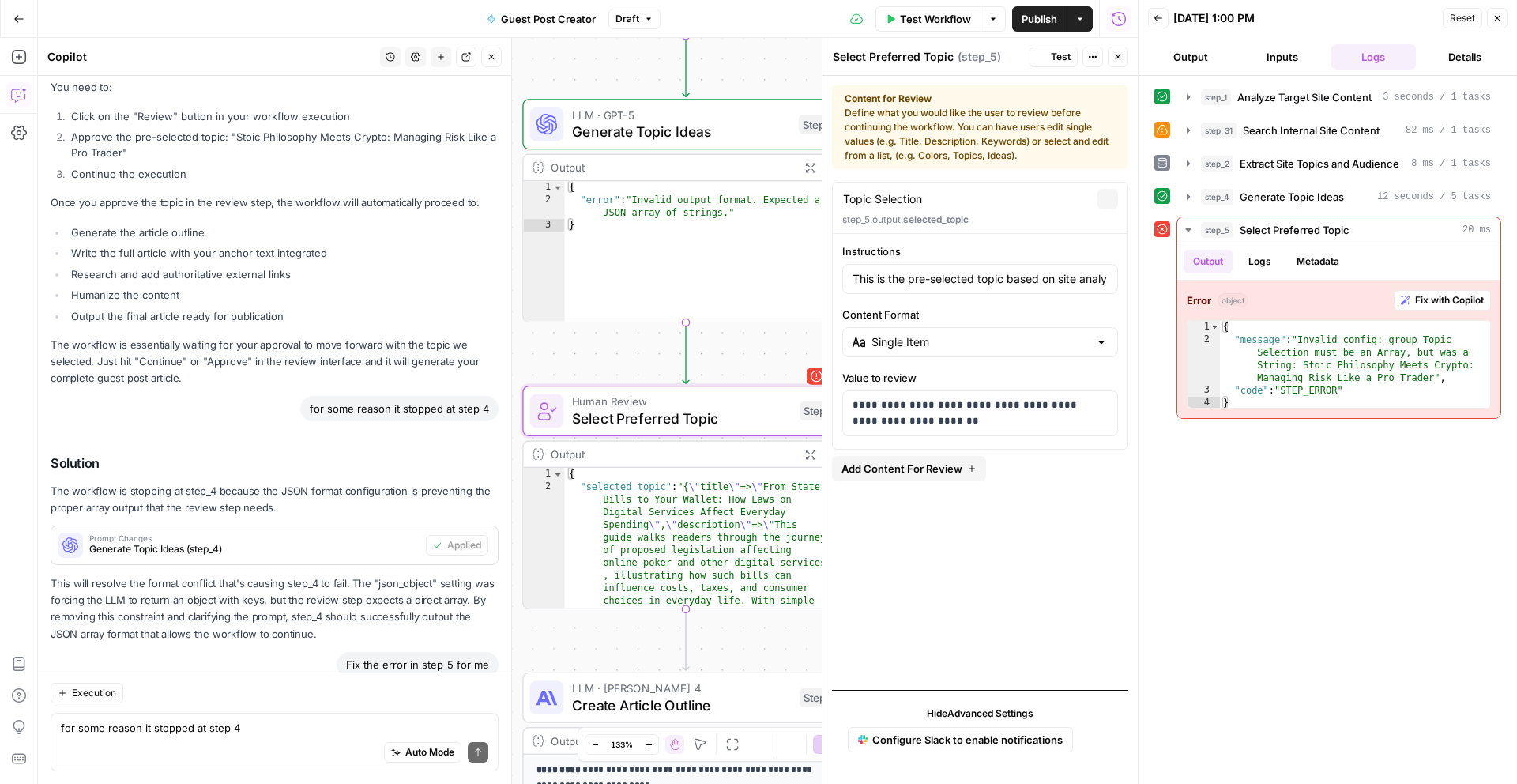
scroll to position [5805, 0]
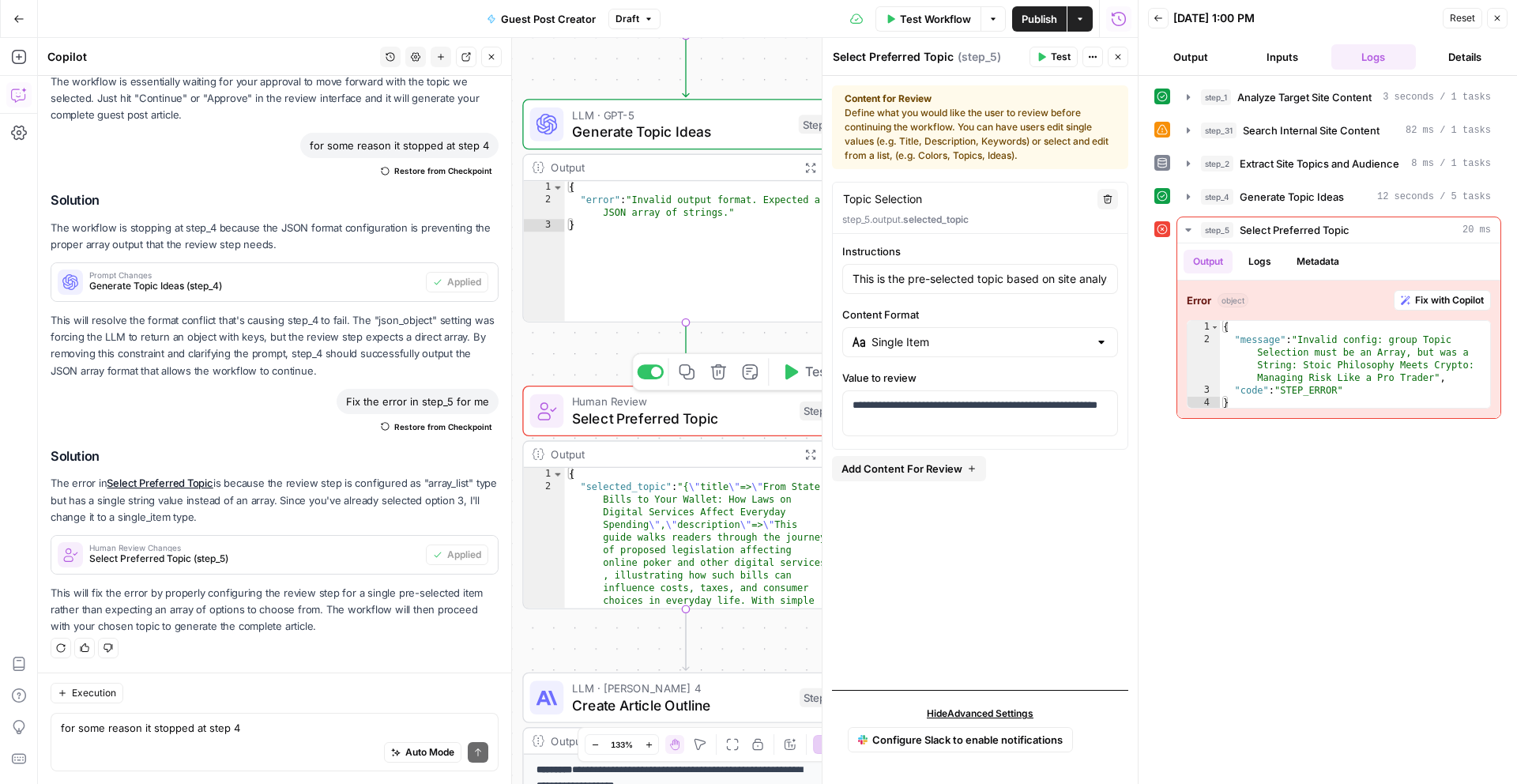
click at [785, 377] on icon "button" at bounding box center [791, 371] width 13 height 15
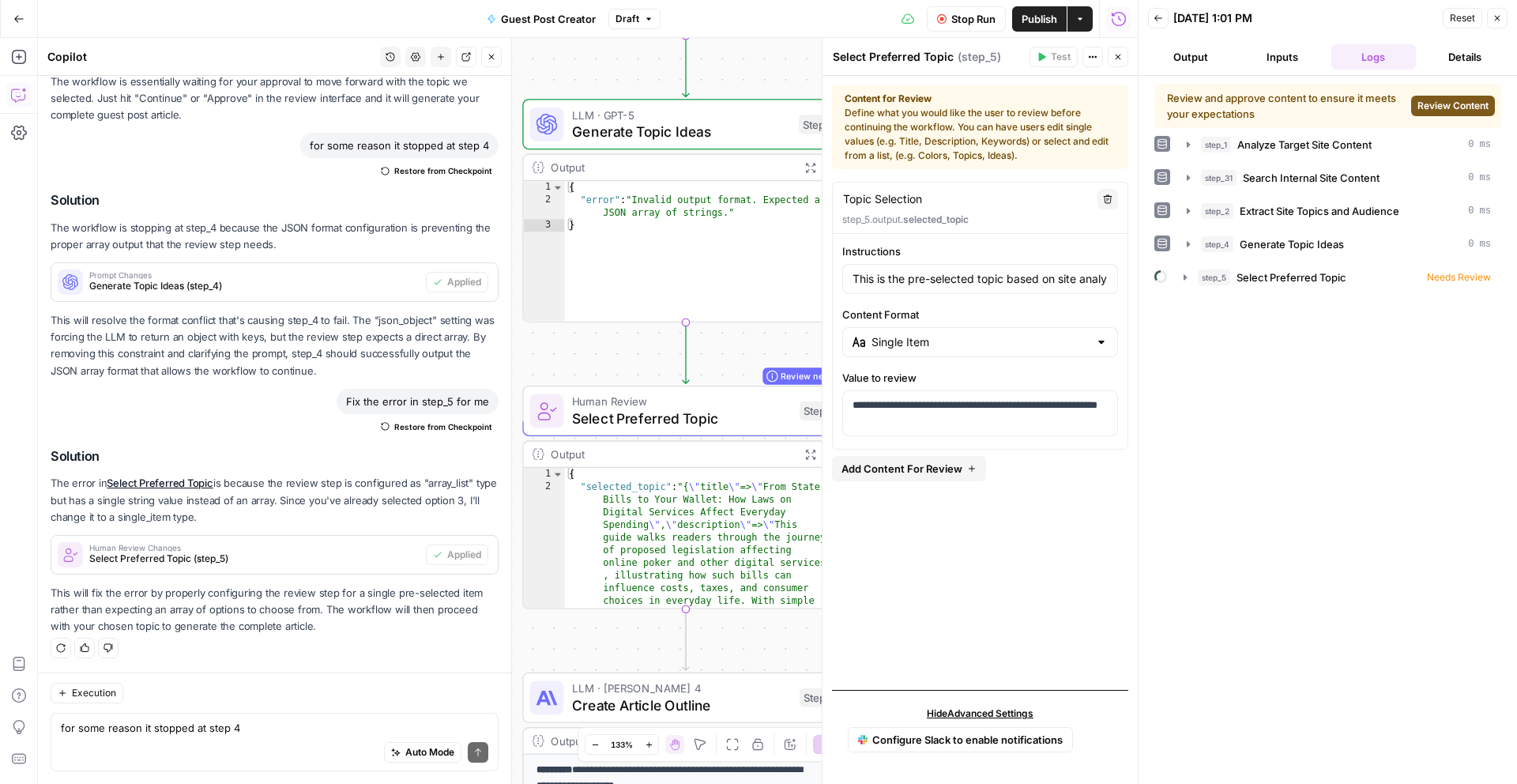
click at [599, 745] on button "Zoom Out" at bounding box center [594, 744] width 19 height 19
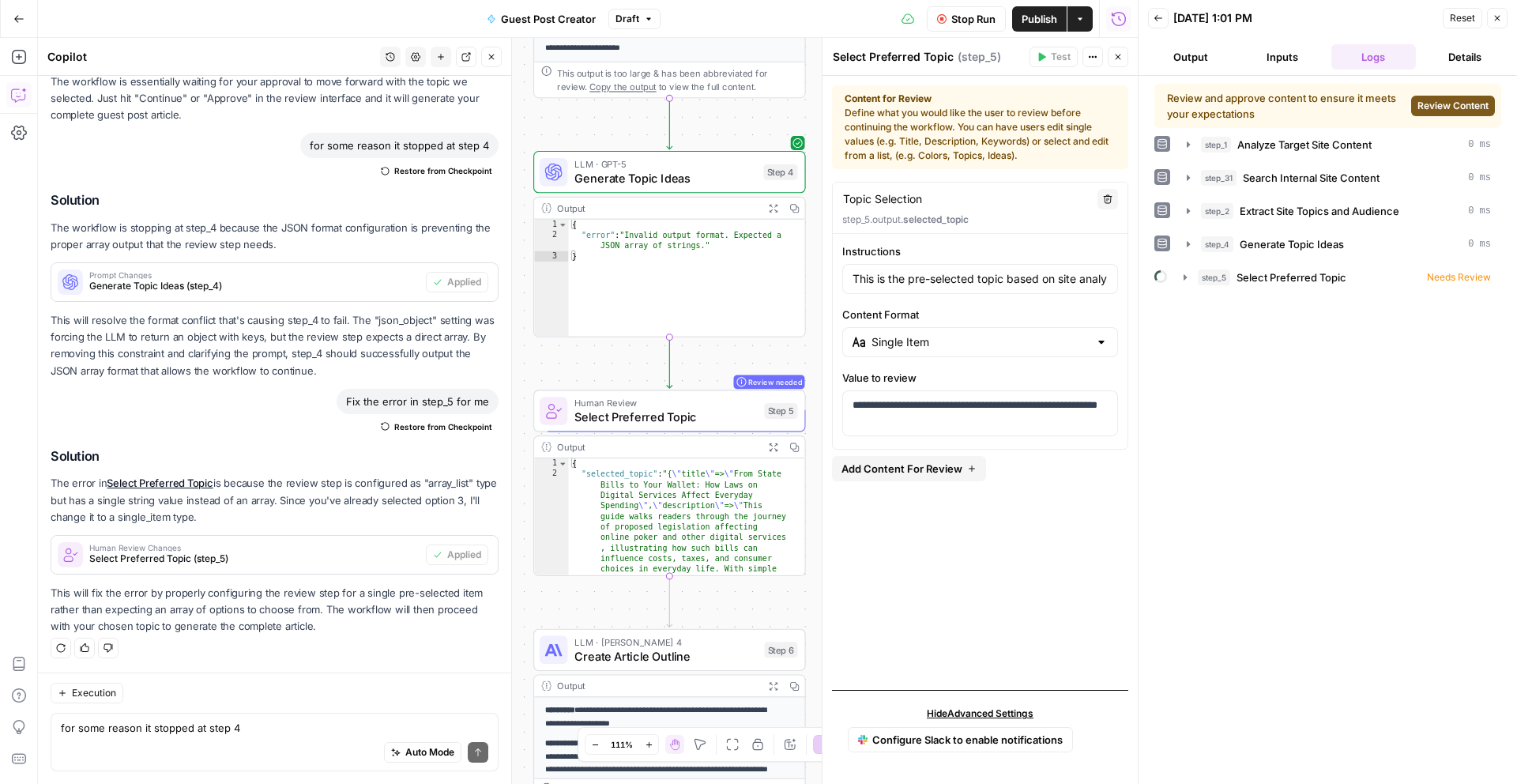
click at [1429, 105] on span "Review Content" at bounding box center [1453, 105] width 71 height 14
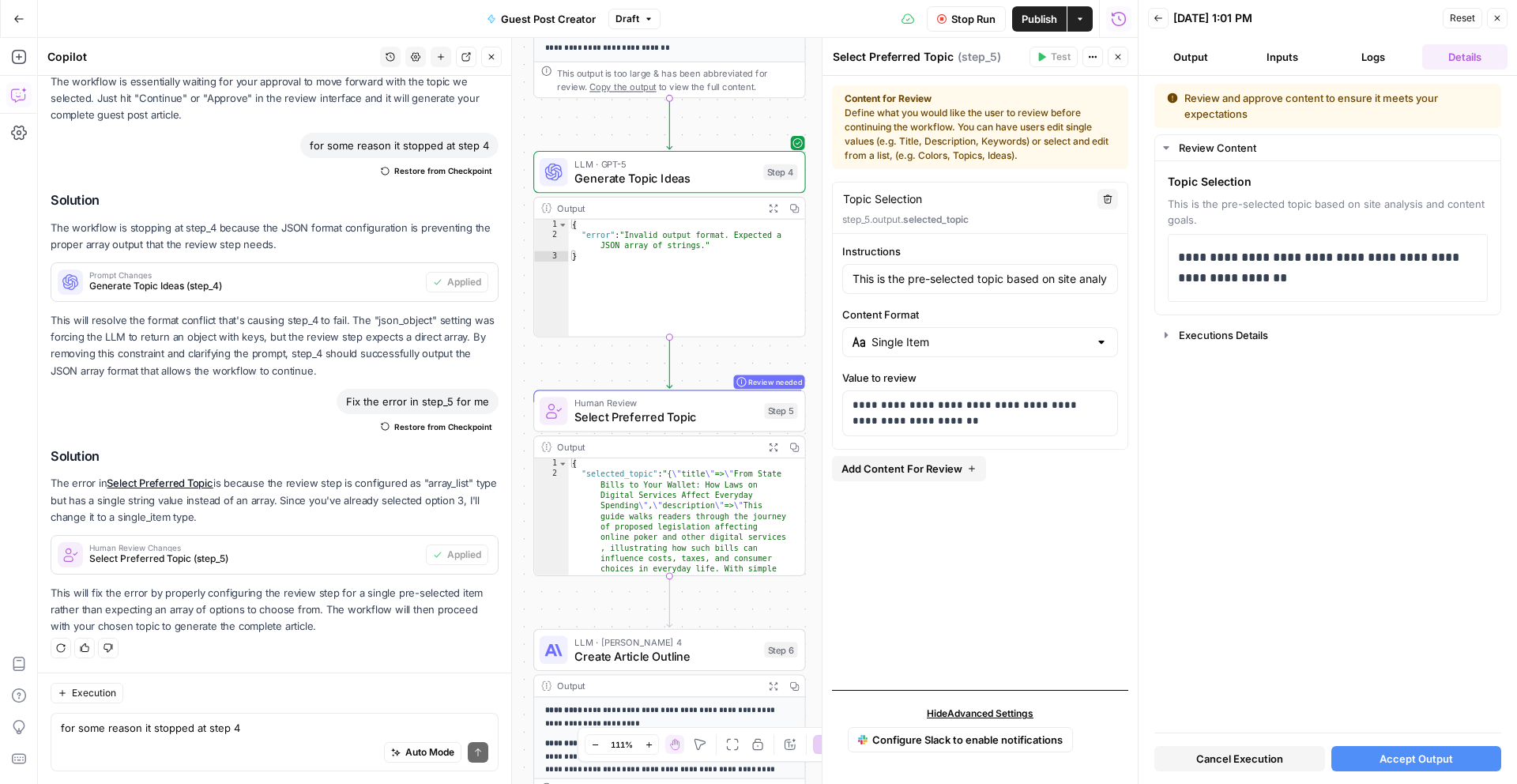
click at [1355, 107] on div "Review and approve content to ensure it meets your expectations" at bounding box center [1328, 105] width 321 height 32
click at [1018, 118] on div "Content for Review Define what you would like the user to review before continu…" at bounding box center [979, 127] width 271 height 71
click at [946, 285] on input "This is the pre-selected topic based on site analysis and content goals." at bounding box center [979, 279] width 255 height 16
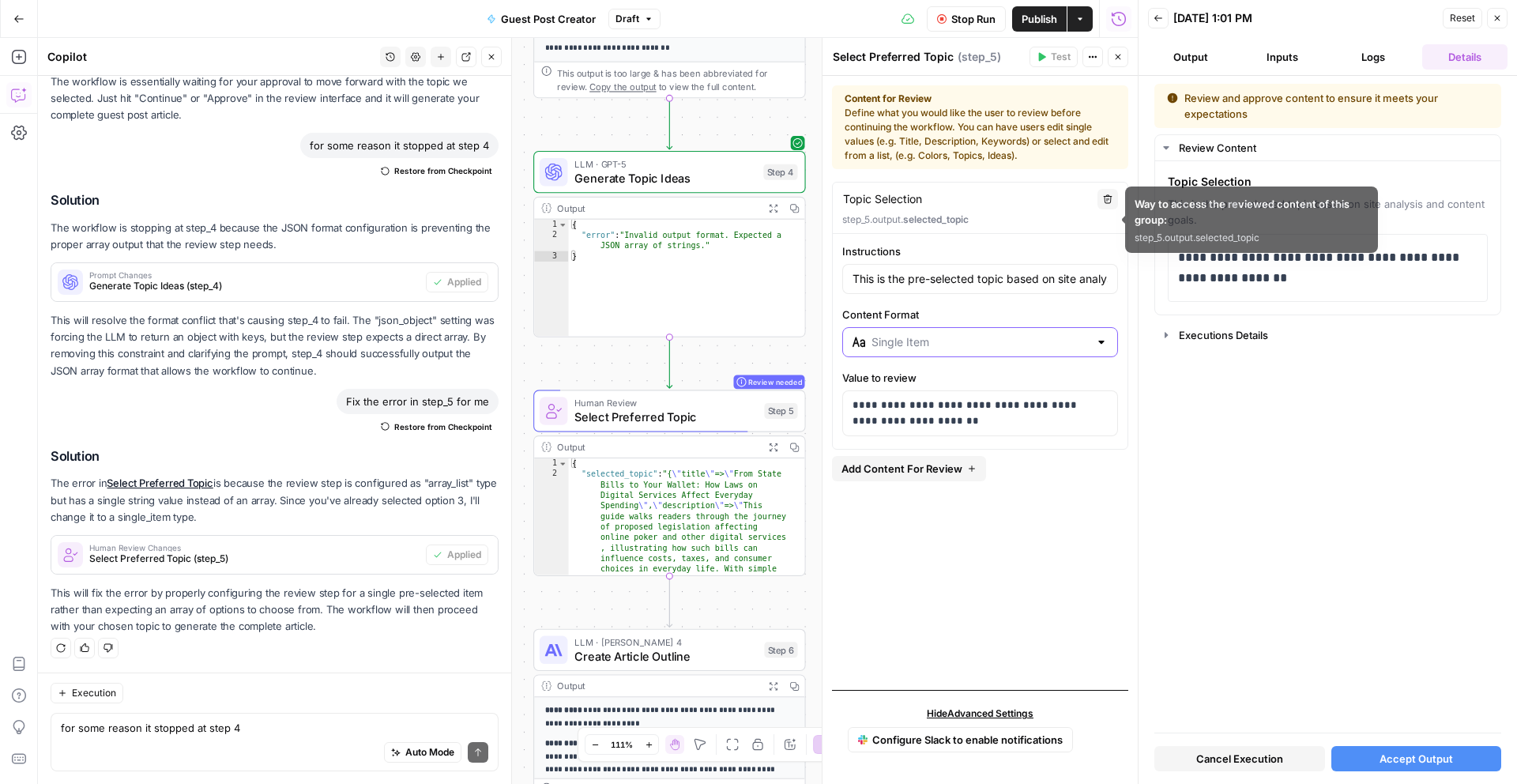
click at [940, 335] on input "Content Format" at bounding box center [980, 342] width 218 height 16
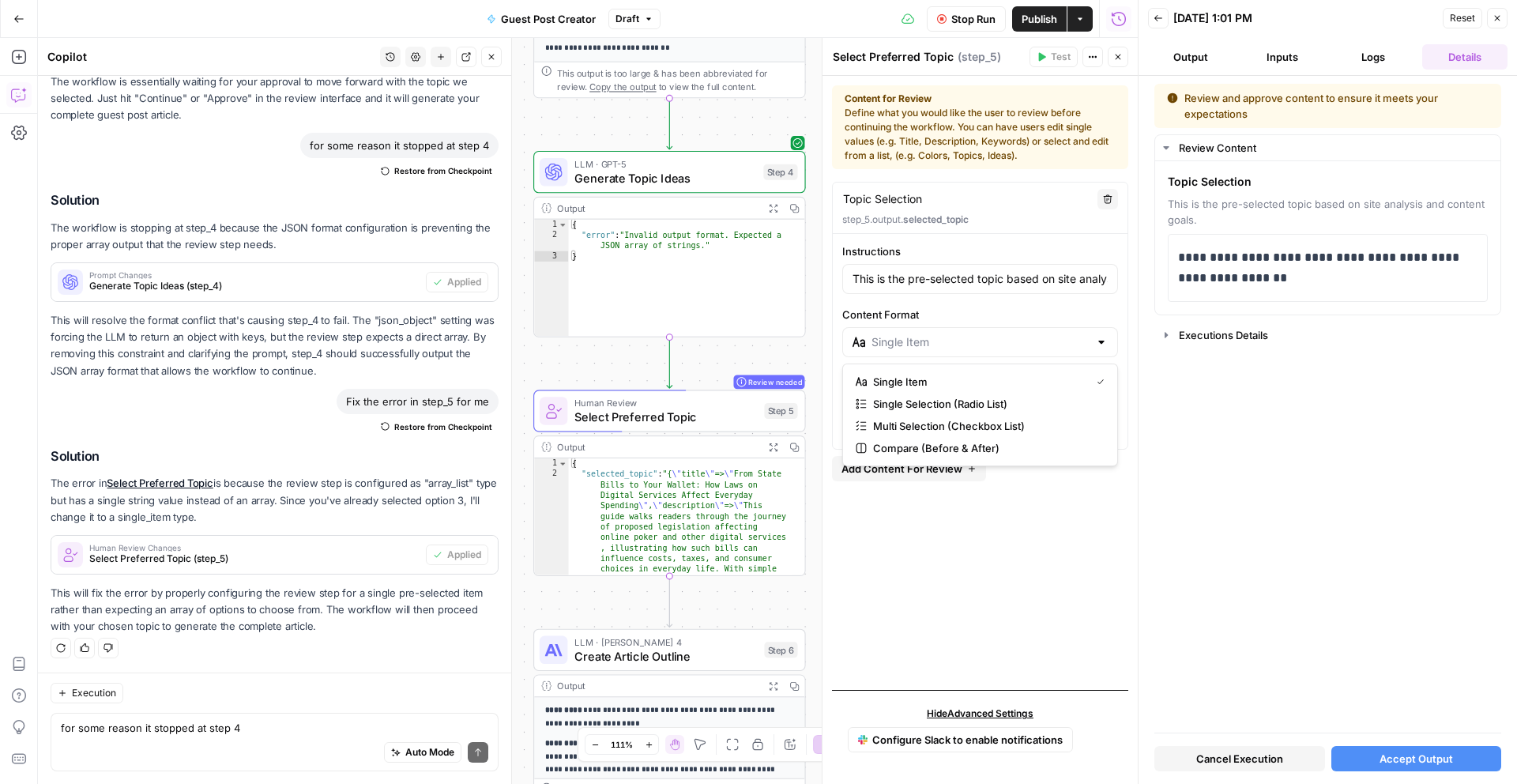
type input "Single Item"
click at [1093, 549] on div "**********" at bounding box center [980, 428] width 297 height 495
click at [1007, 435] on div "**********" at bounding box center [980, 413] width 276 height 46
drag, startPoint x: 972, startPoint y: 421, endPoint x: 841, endPoint y: 401, distance: 132.5
click at [842, 401] on div "**********" at bounding box center [980, 413] width 276 height 46
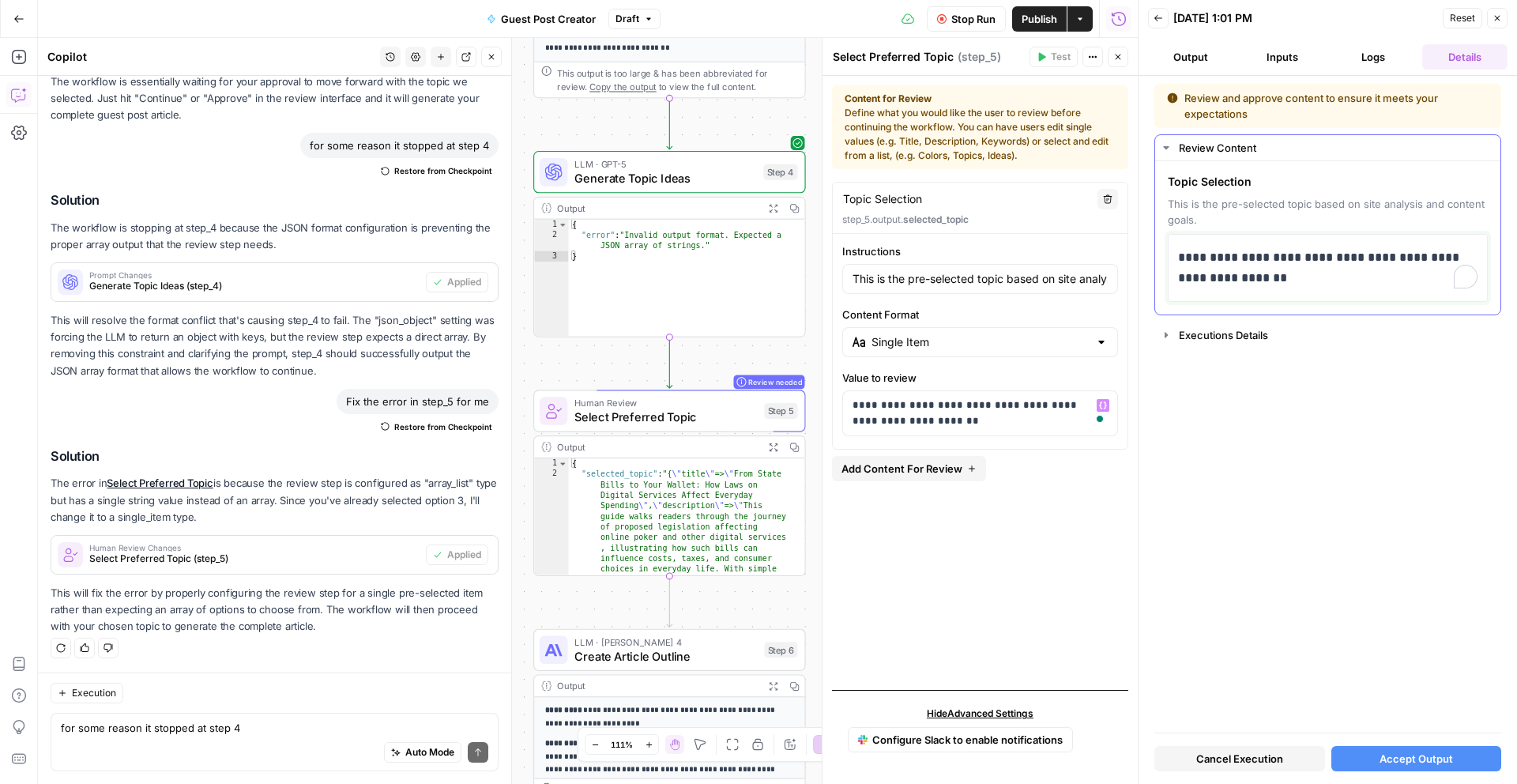
click at [1276, 275] on p "**********" at bounding box center [1328, 268] width 299 height 41
drag, startPoint x: 1275, startPoint y: 275, endPoint x: 1158, endPoint y: 253, distance: 119.1
click at [1158, 253] on div "**********" at bounding box center [1328, 238] width 345 height 154
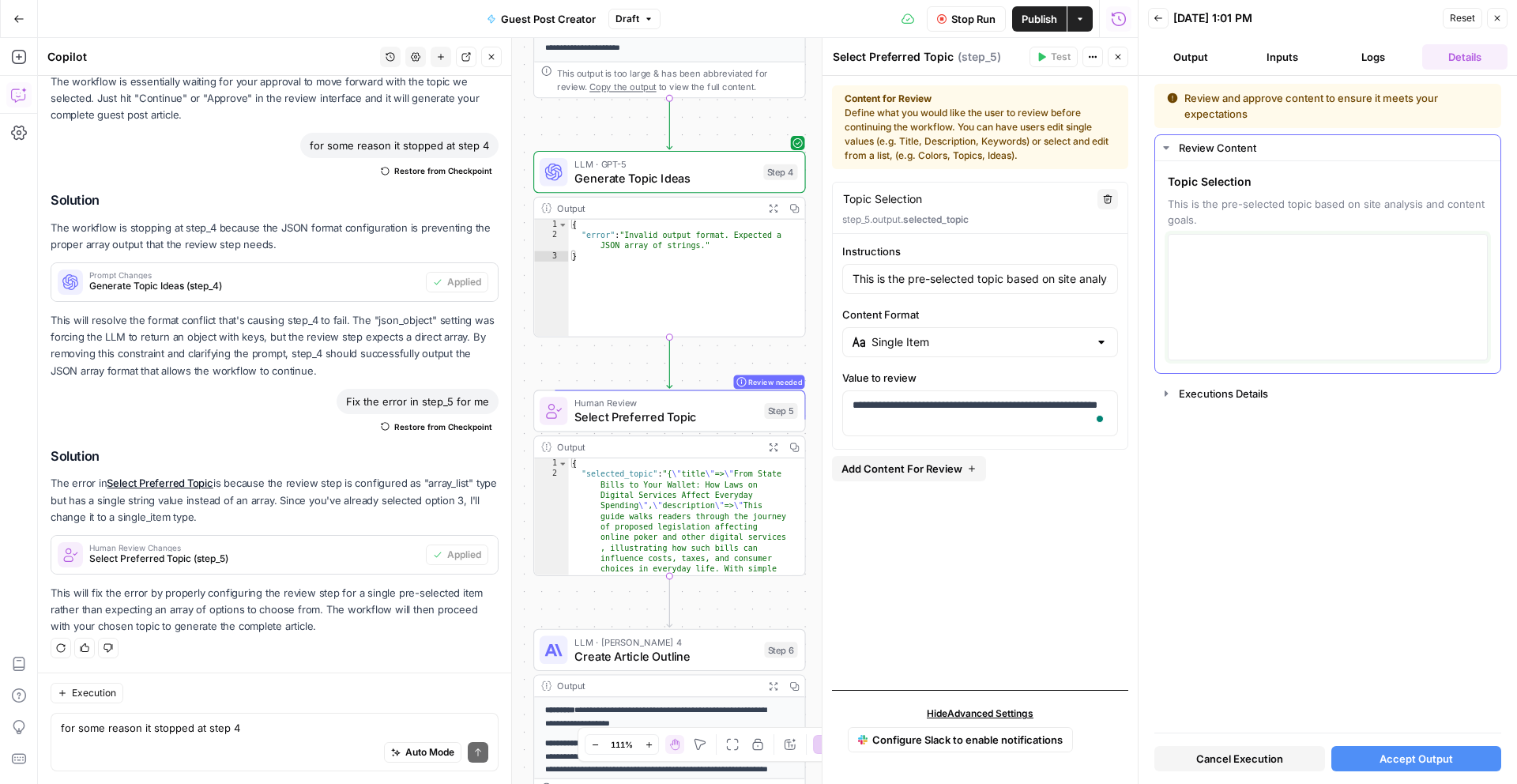
click at [1269, 291] on textarea at bounding box center [1328, 297] width 299 height 112
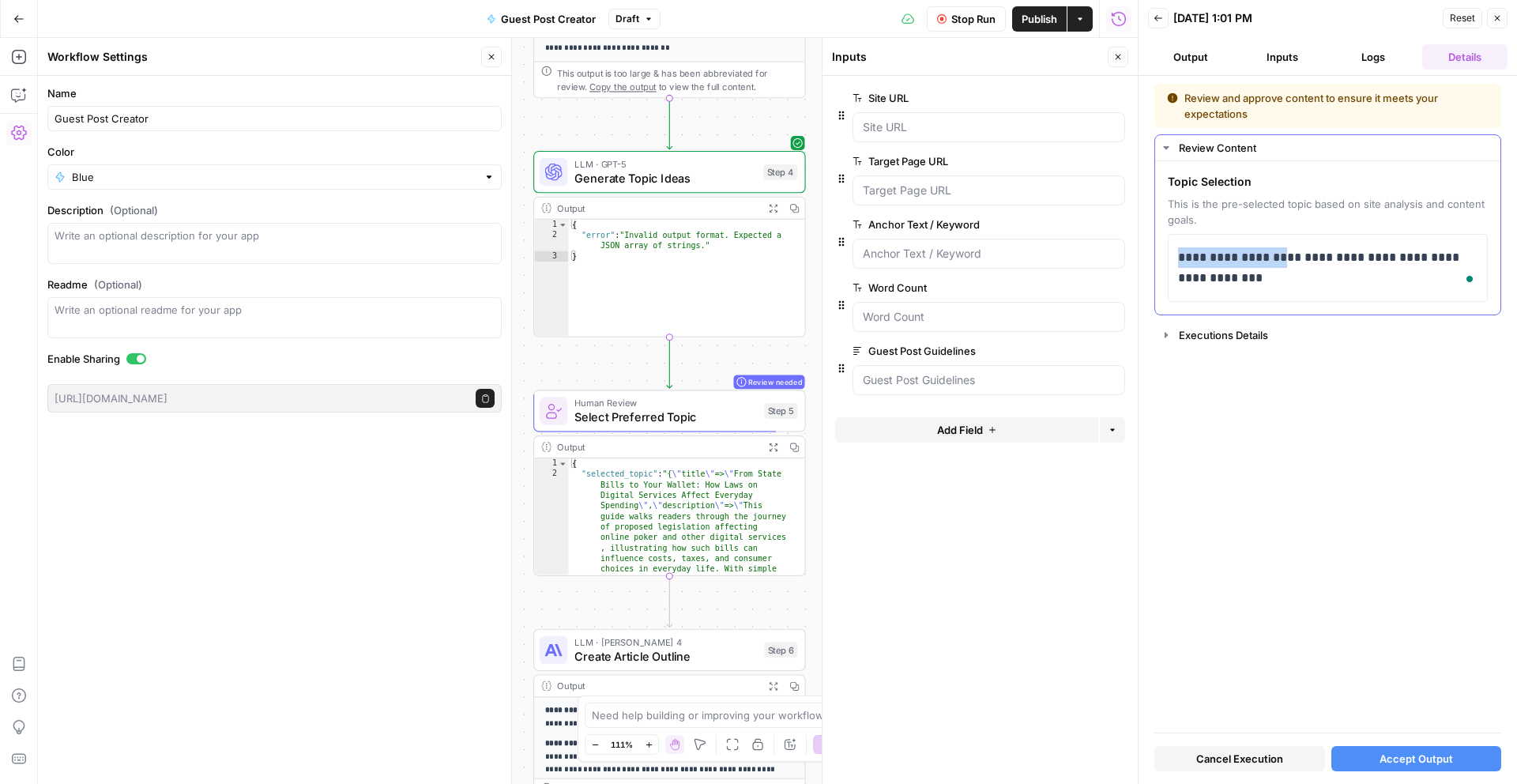
drag, startPoint x: 1281, startPoint y: 255, endPoint x: 1160, endPoint y: 258, distance: 121.0
click at [1160, 258] on div "**********" at bounding box center [1328, 238] width 345 height 154
click at [1443, 746] on button "Accept Output" at bounding box center [1416, 758] width 170 height 26
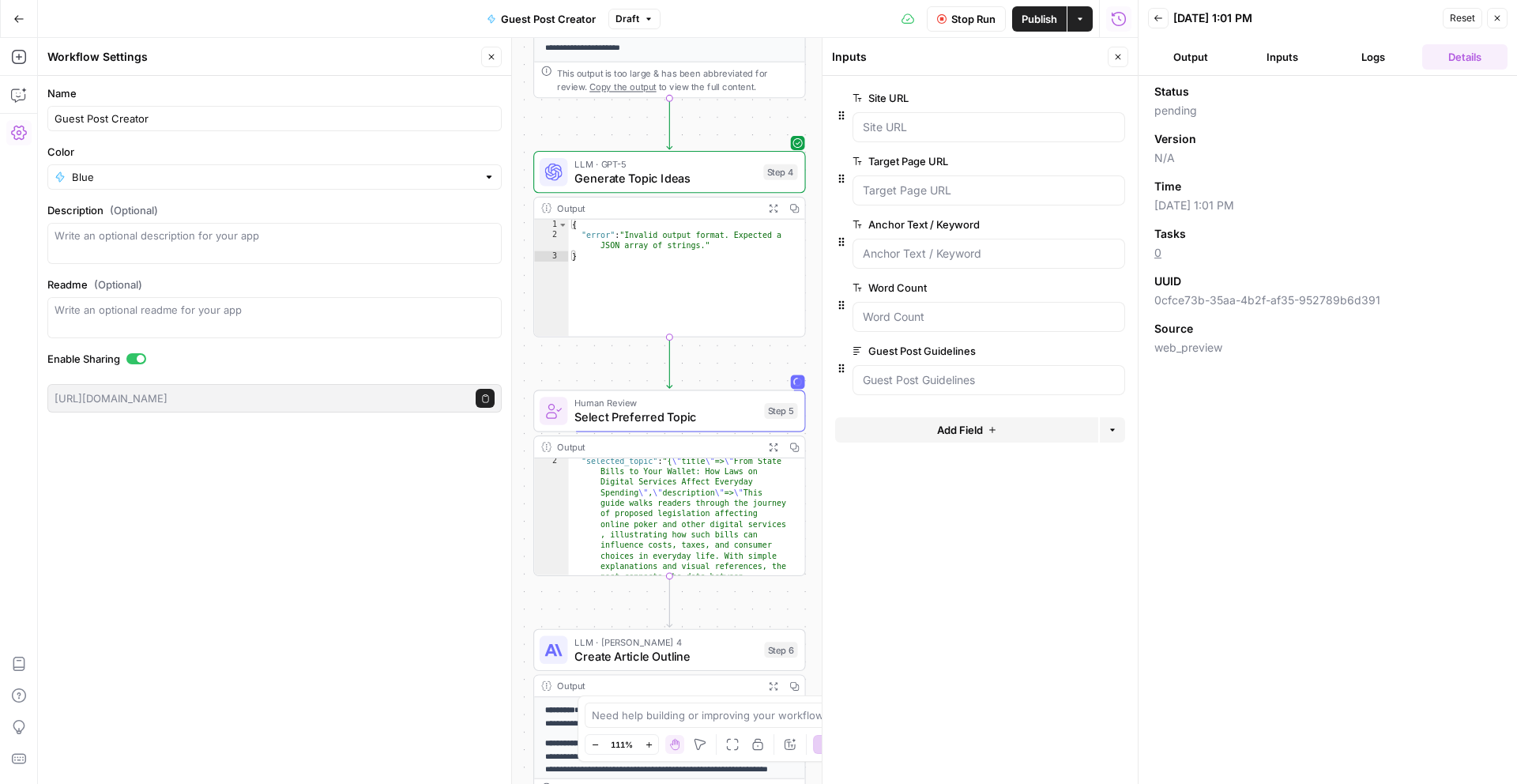
scroll to position [31, 0]
click at [1183, 54] on button "Output" at bounding box center [1190, 57] width 86 height 26
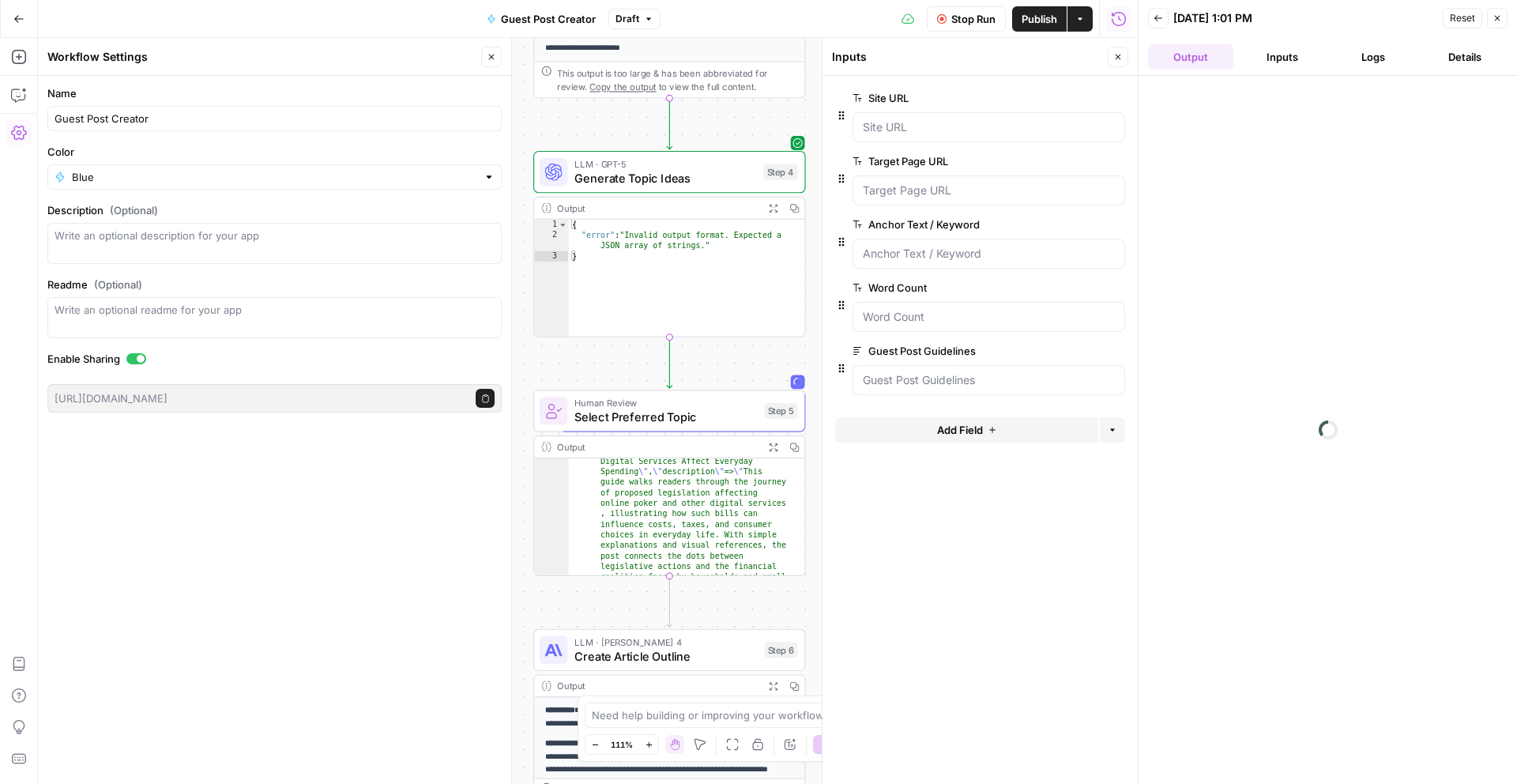
click at [1280, 55] on button "Inputs" at bounding box center [1282, 57] width 86 height 26
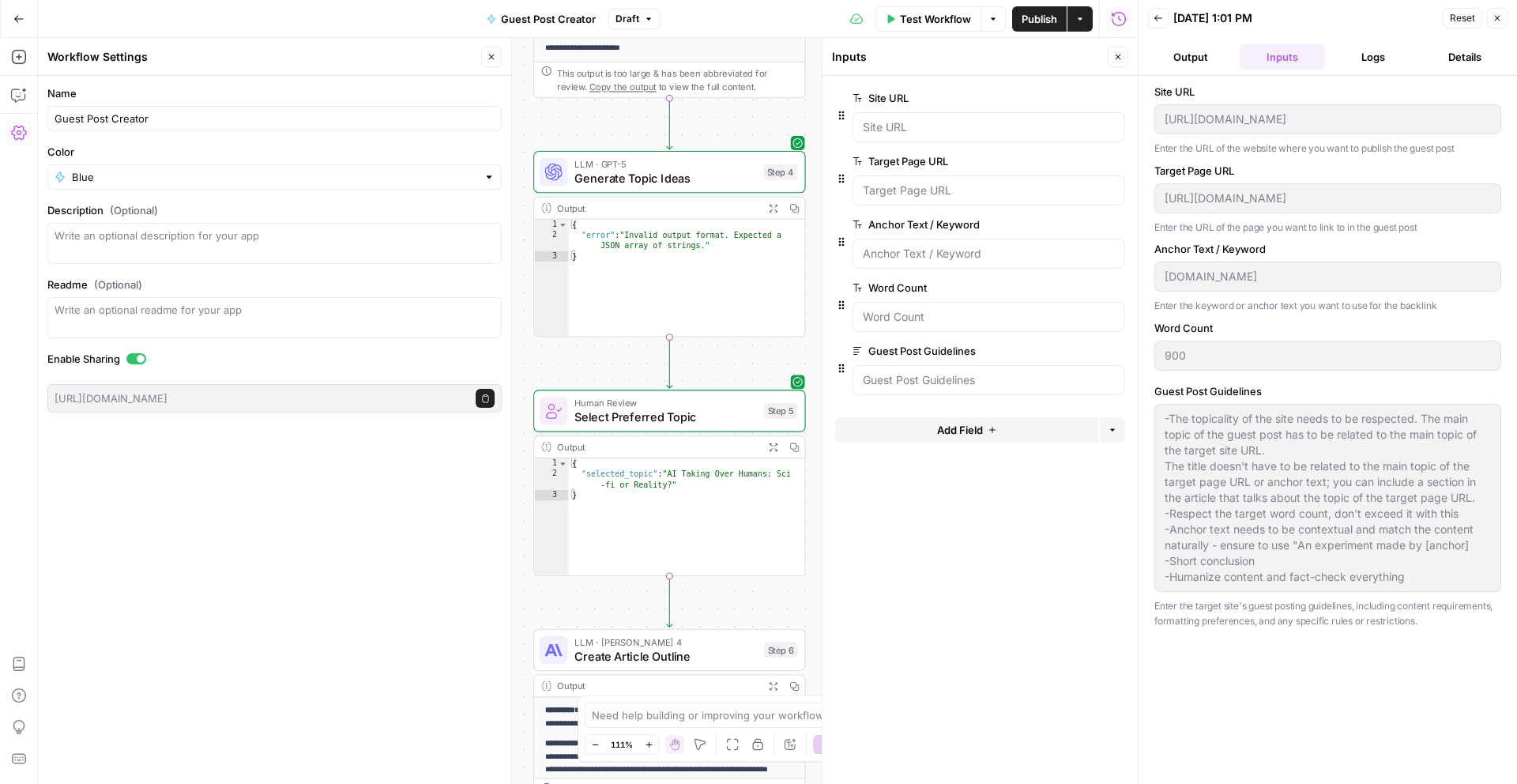
click at [1191, 53] on button "Output" at bounding box center [1190, 57] width 86 height 26
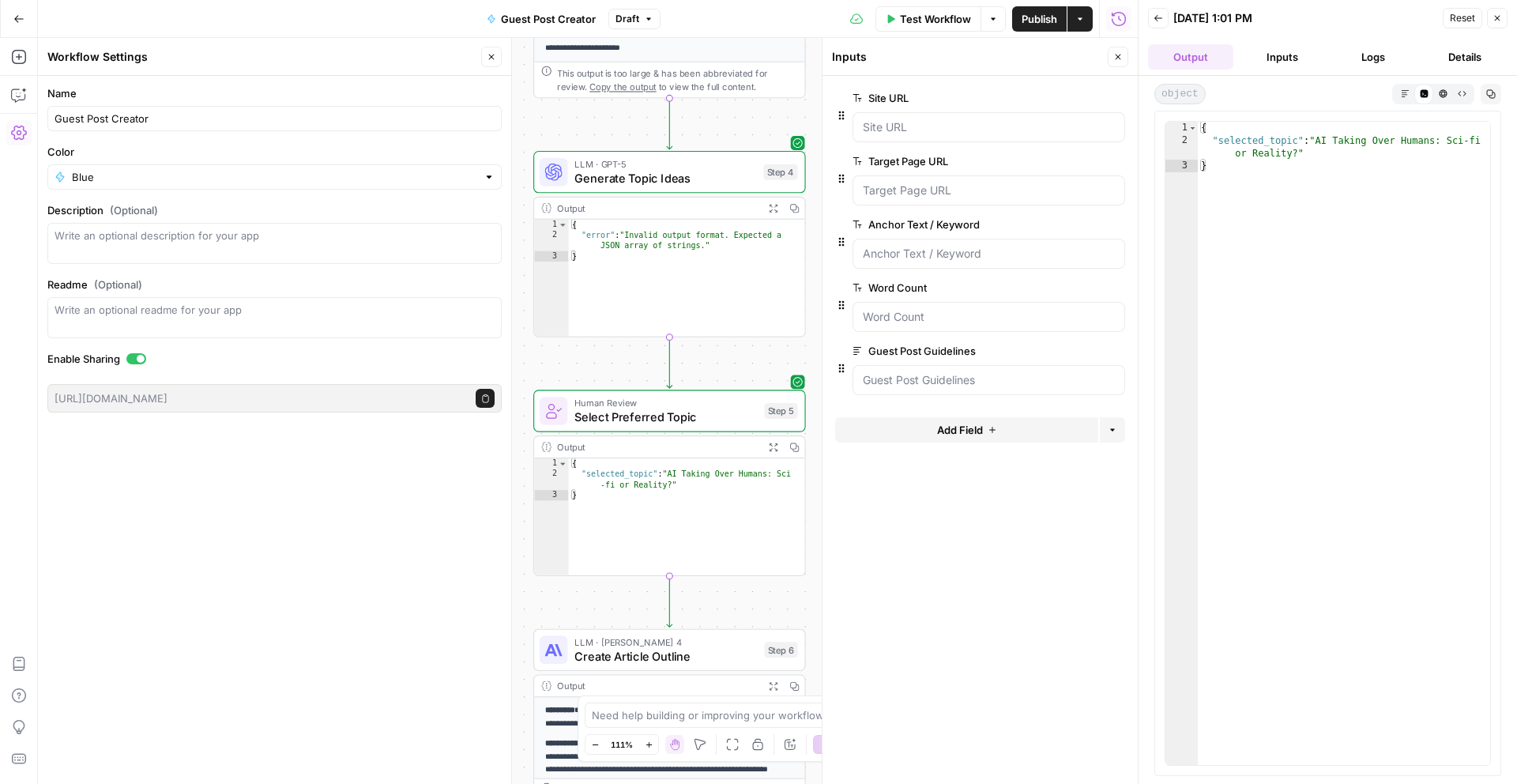
type textarea "*"
click at [1240, 175] on div "{ "selected_topic" : "AI Taking Over Humans: Sci-fi or Reality?" }" at bounding box center [1344, 456] width 293 height 669
click at [783, 621] on span "Test" at bounding box center [779, 617] width 22 height 16
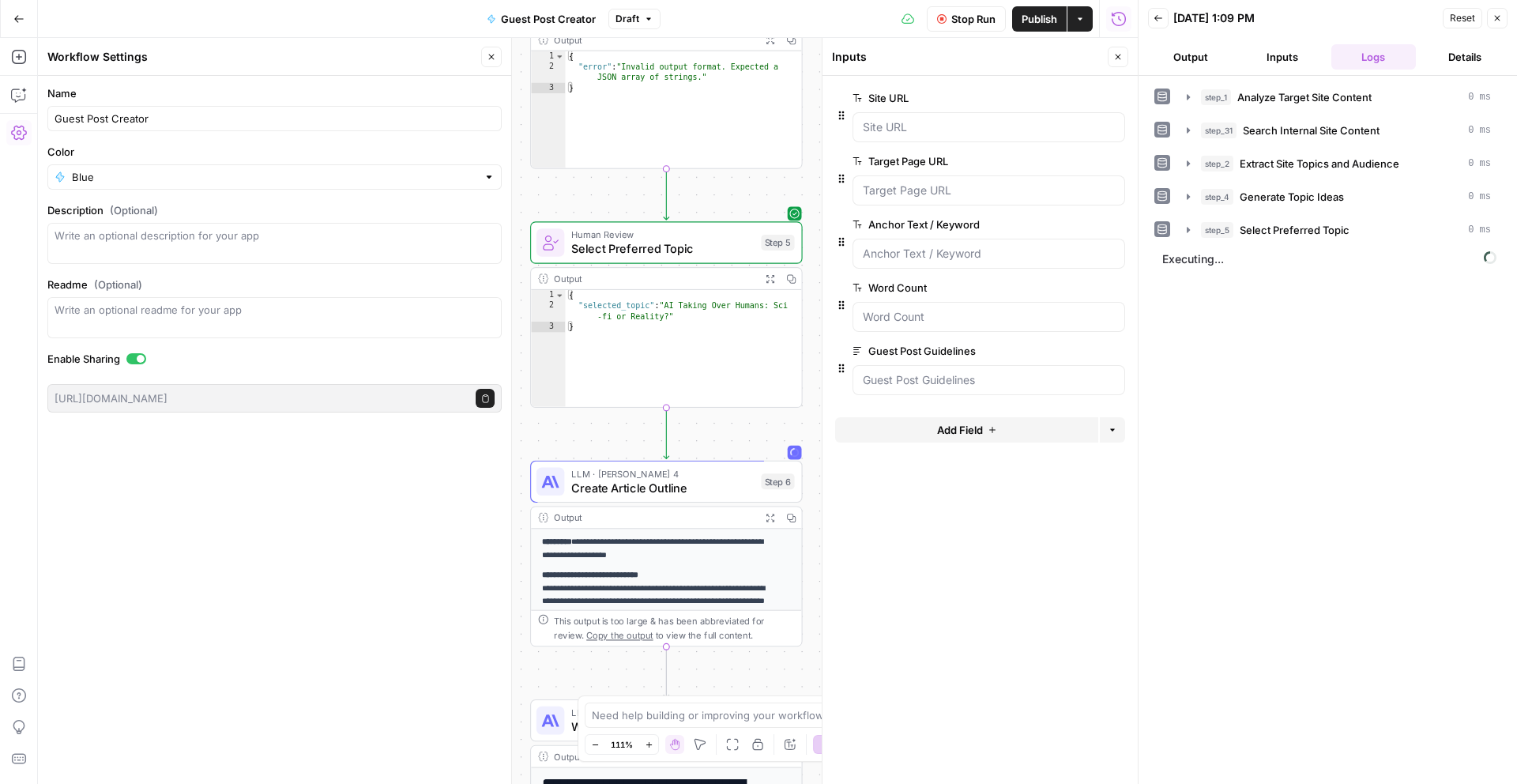
drag, startPoint x: 806, startPoint y: 597, endPoint x: 803, endPoint y: 428, distance: 169.0
click at [803, 428] on div "**********" at bounding box center [587, 410] width 1099 height 746
click at [1342, 224] on span "Select Preferred Topic" at bounding box center [1293, 229] width 109 height 16
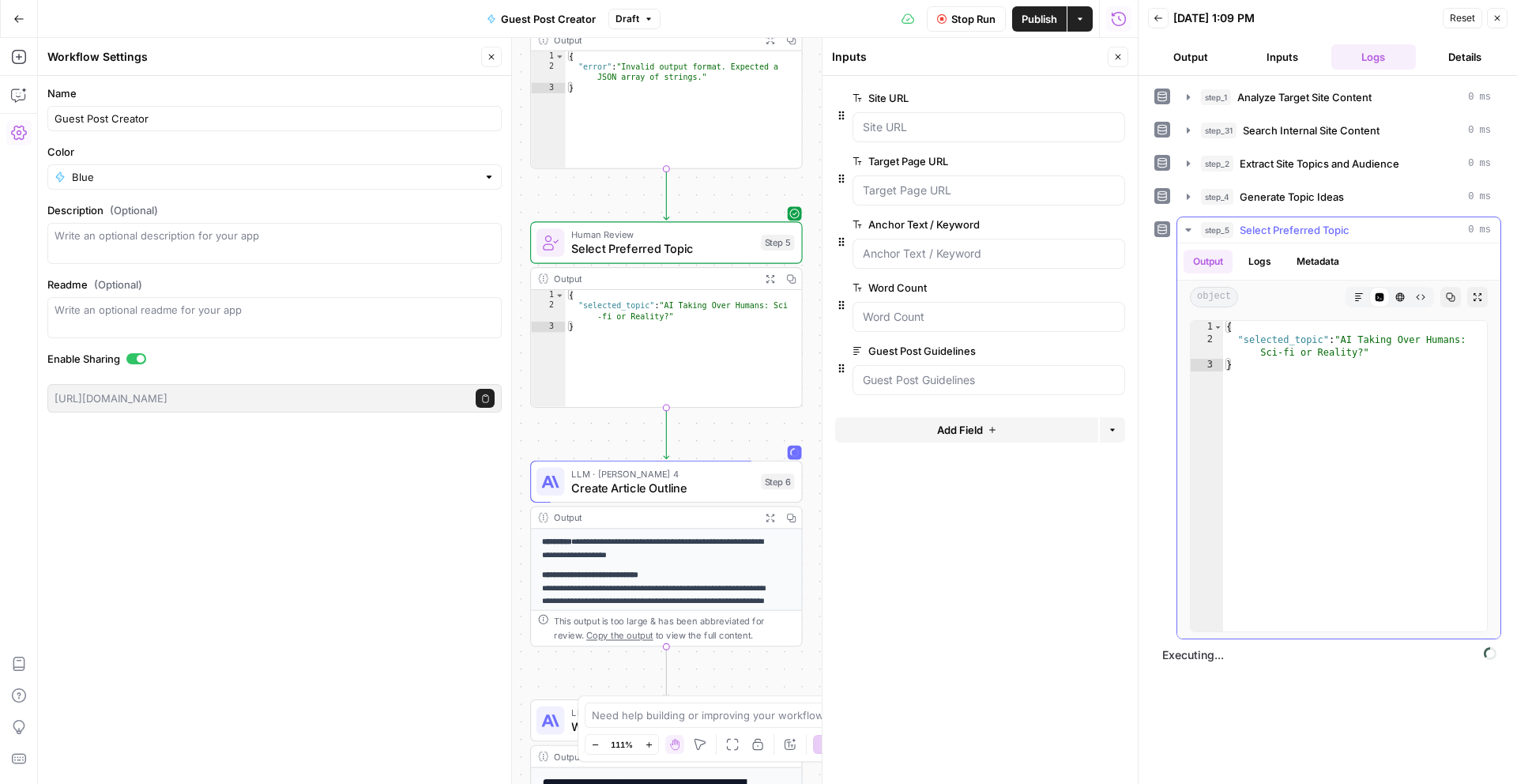
click at [1342, 224] on span "Select Preferred Topic" at bounding box center [1293, 229] width 109 height 16
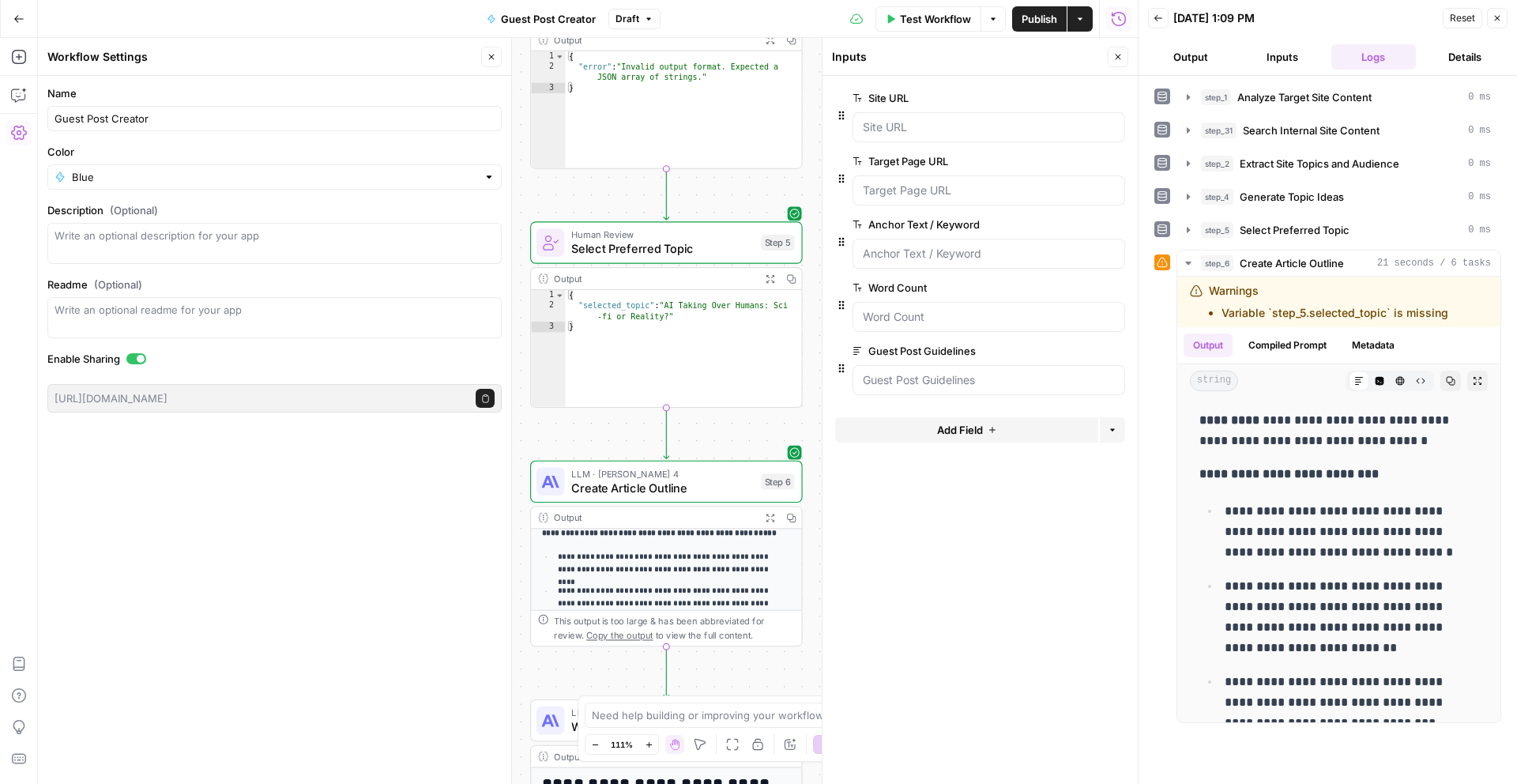
scroll to position [278, 0]
drag, startPoint x: 876, startPoint y: 616, endPoint x: 886, endPoint y: 495, distance: 121.4
click at [886, 495] on form "Site URL edit field Delete group Target Page URL edit field Delete group Anchor…" at bounding box center [980, 429] width 315 height 708
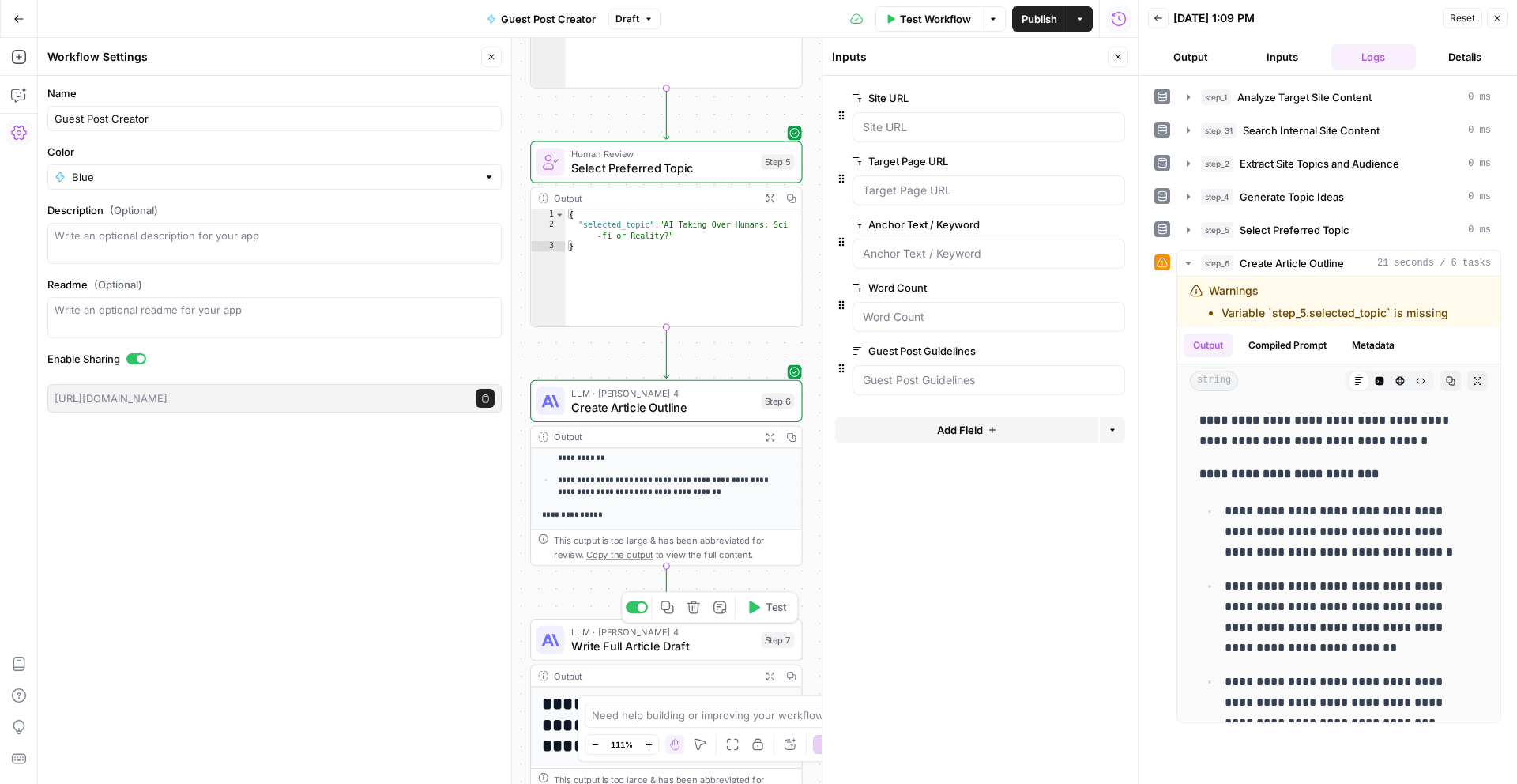
click at [768, 613] on span "Test" at bounding box center [776, 608] width 22 height 16
